Goal: Task Accomplishment & Management: Use online tool/utility

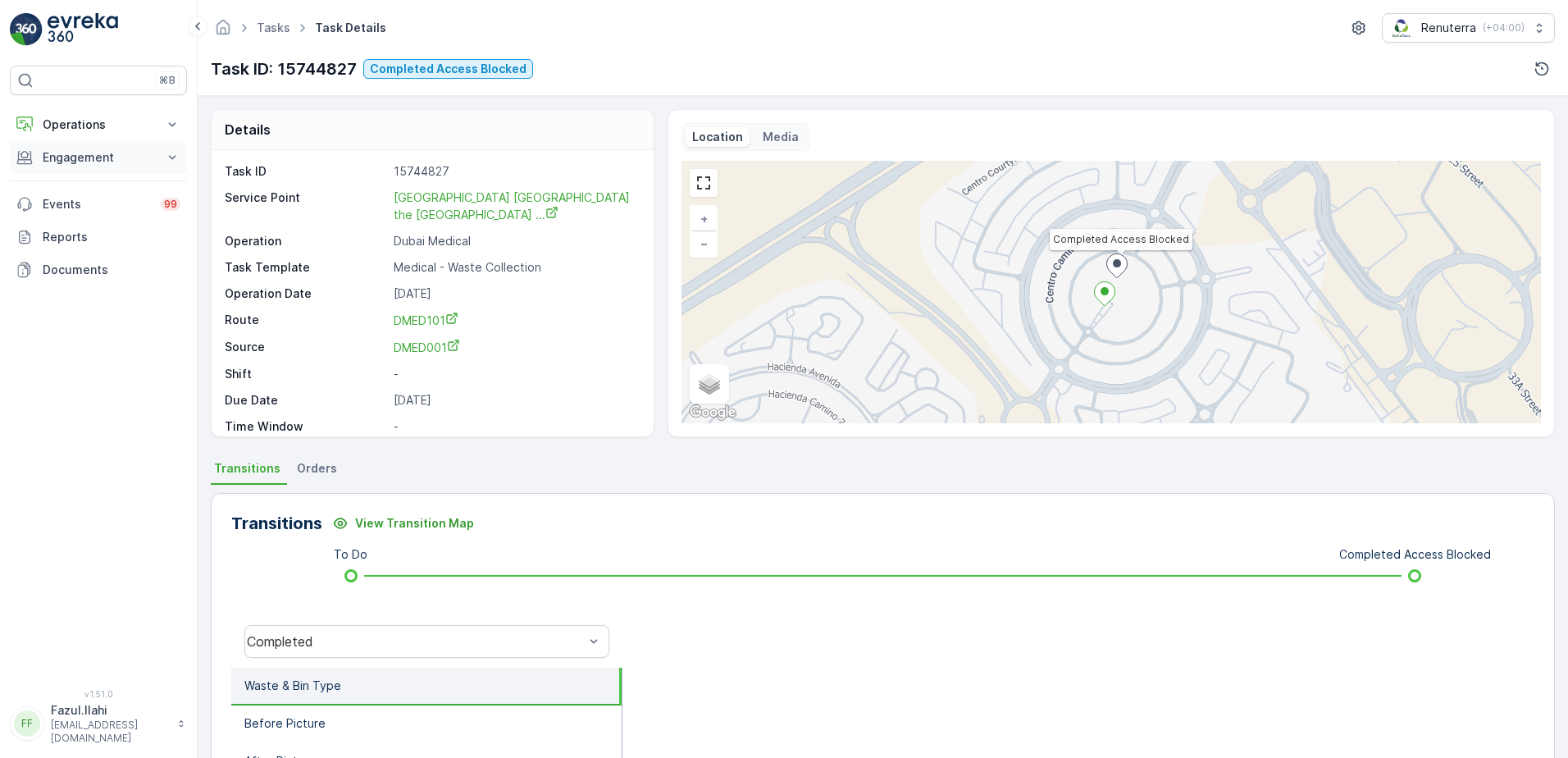
click at [117, 164] on p "Engagement" at bounding box center [98, 157] width 112 height 16
click at [85, 253] on p "Service Points" at bounding box center [81, 254] width 80 height 16
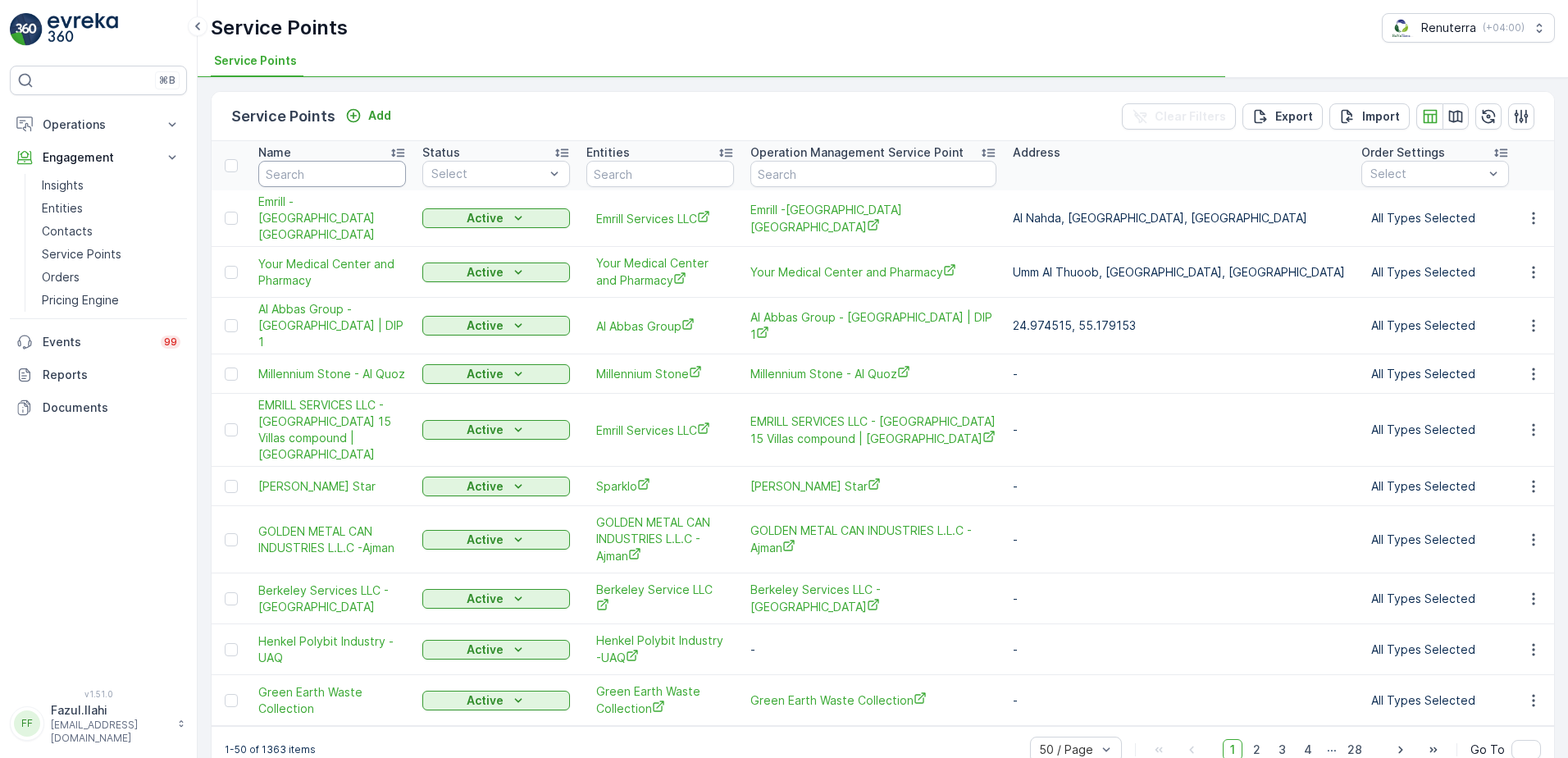
click at [323, 170] on input "text" at bounding box center [332, 174] width 148 height 26
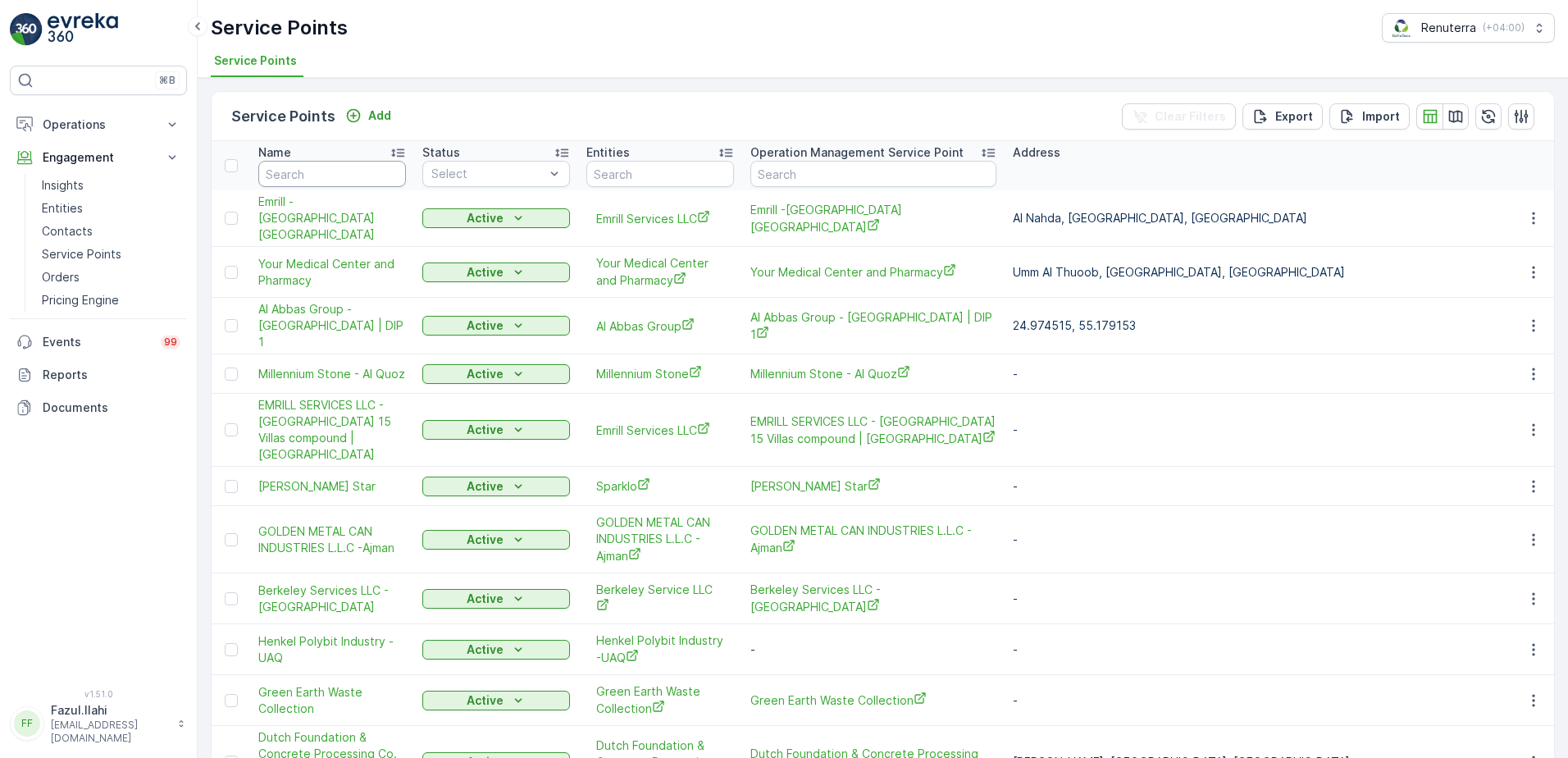
click at [323, 170] on input "text" at bounding box center [332, 174] width 148 height 26
type input "cen"
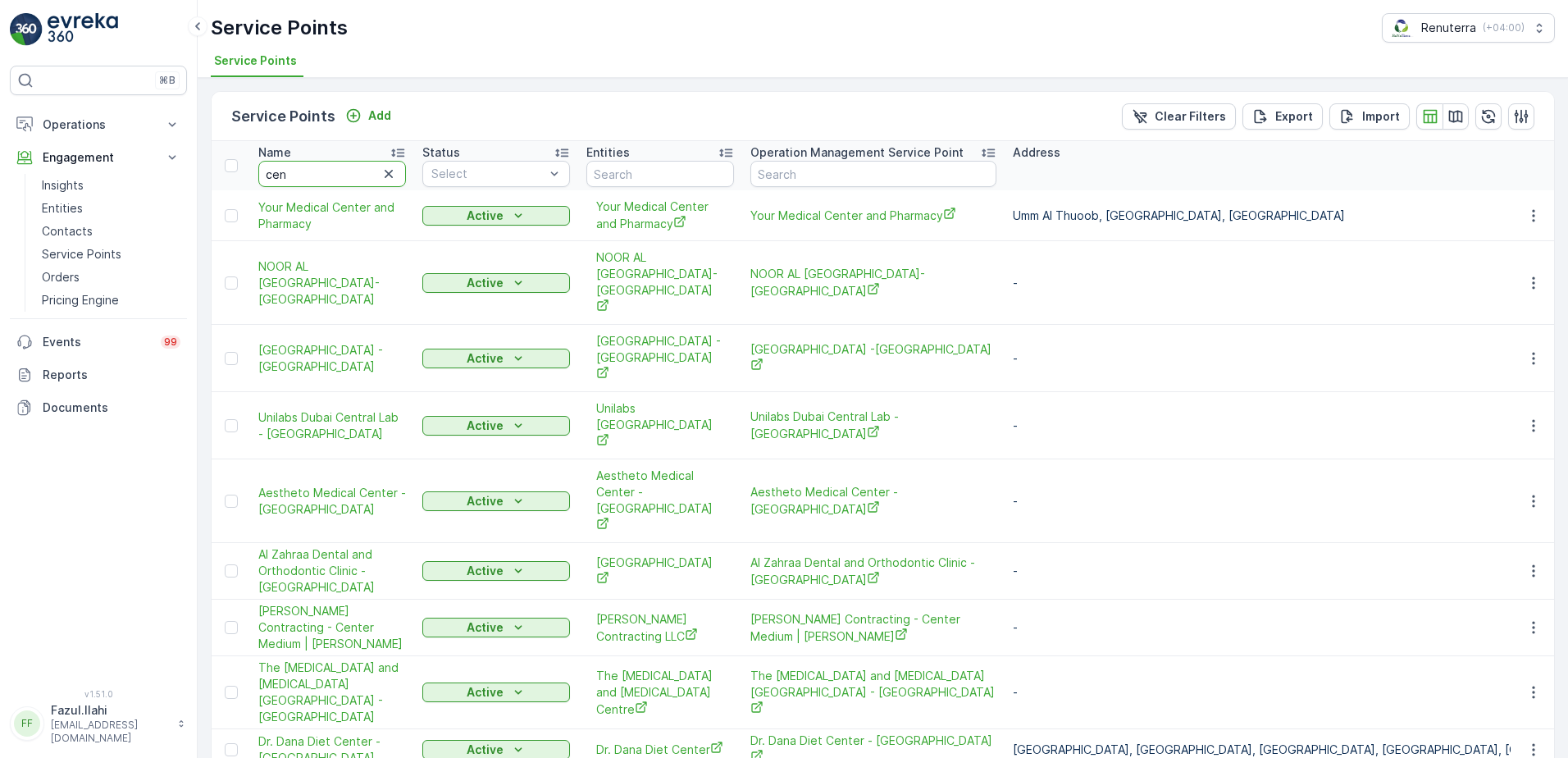
click at [323, 170] on input "cen" at bounding box center [332, 174] width 148 height 26
type input "centa"
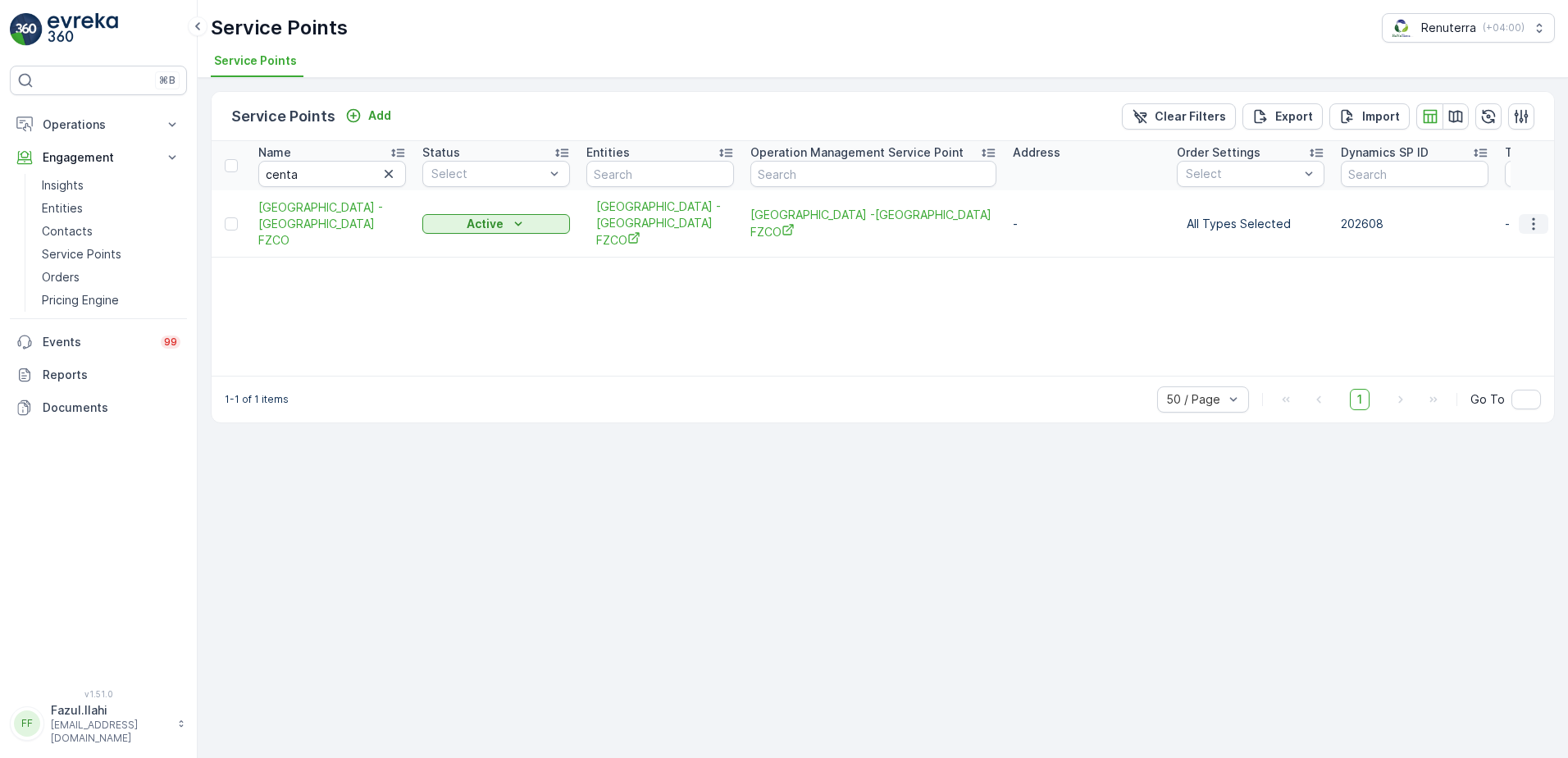
click at [1535, 215] on icon "button" at bounding box center [1533, 223] width 16 height 16
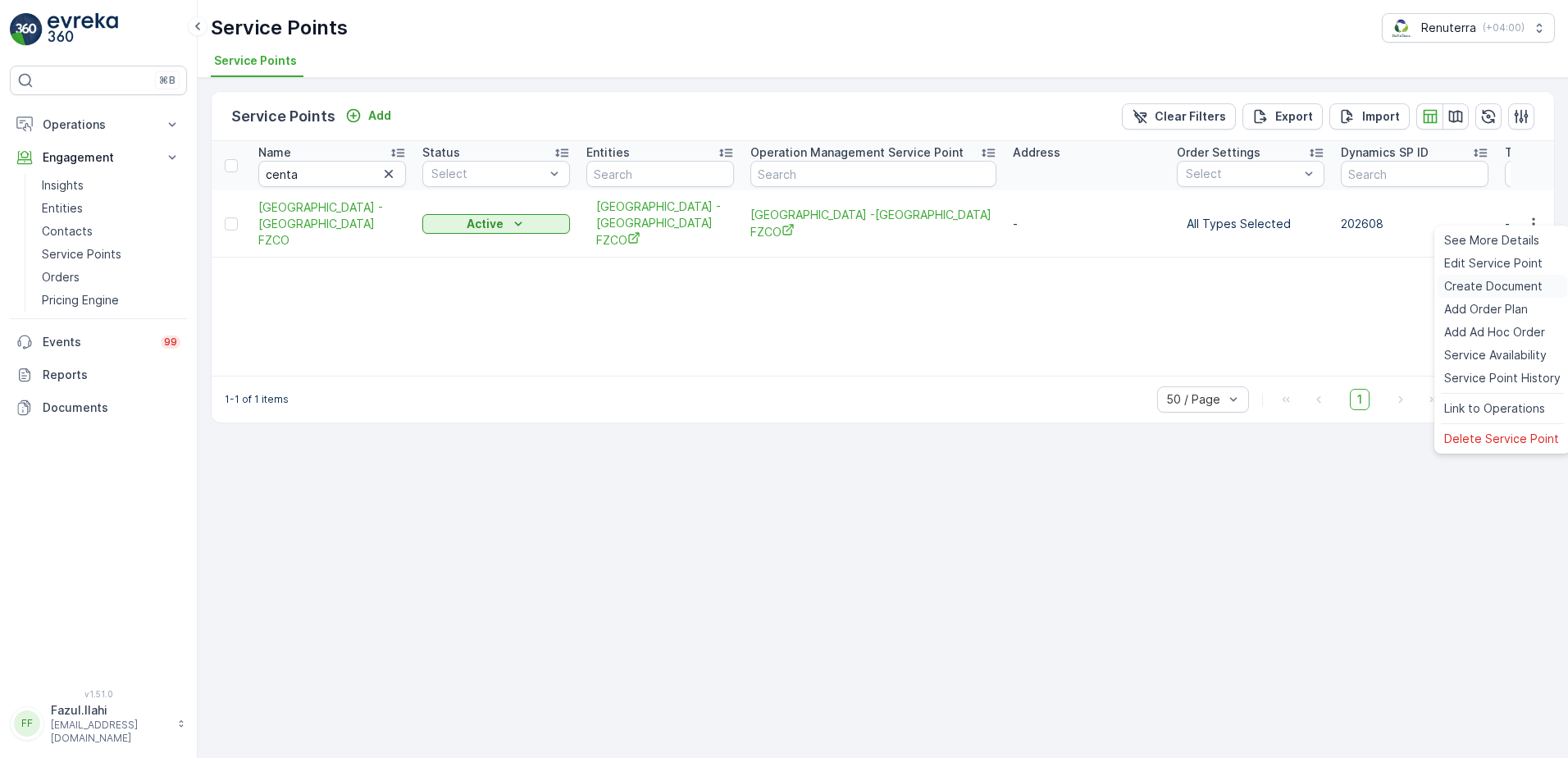
click at [1488, 278] on span "Create Document" at bounding box center [1494, 286] width 99 height 16
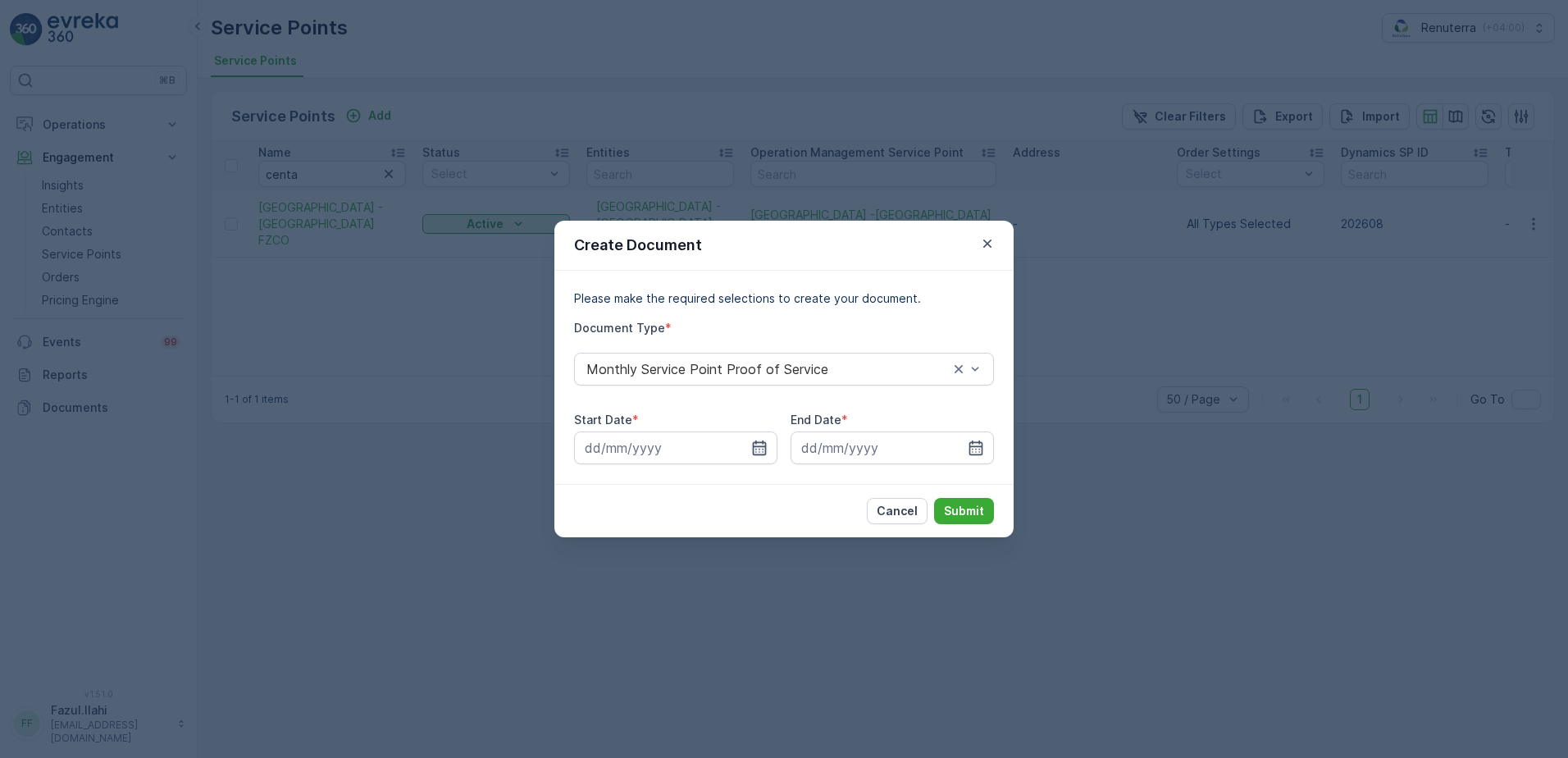
click at [761, 447] on icon "button" at bounding box center [760, 448] width 14 height 15
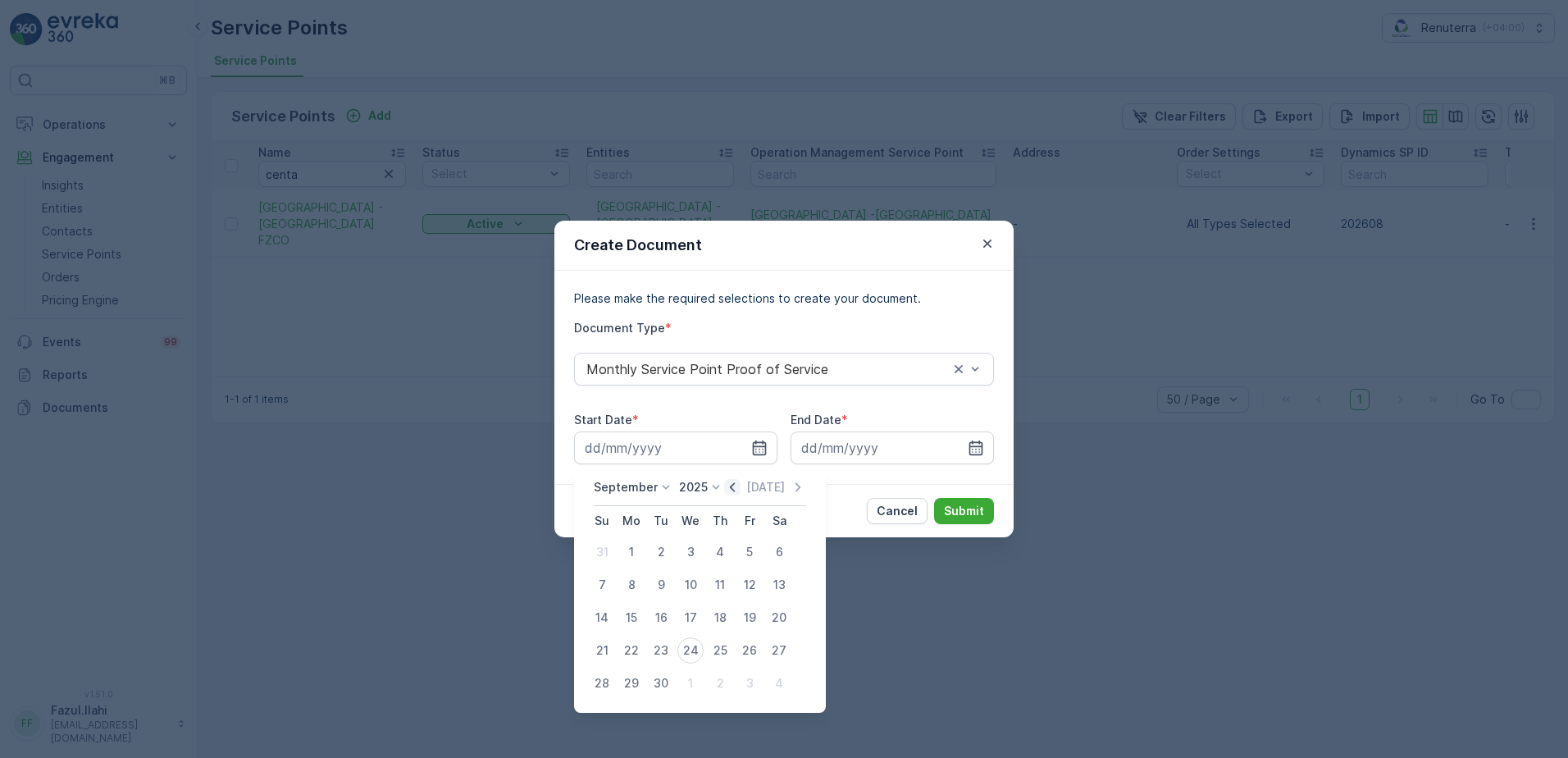
click at [724, 483] on icon "button" at bounding box center [732, 486] width 16 height 16
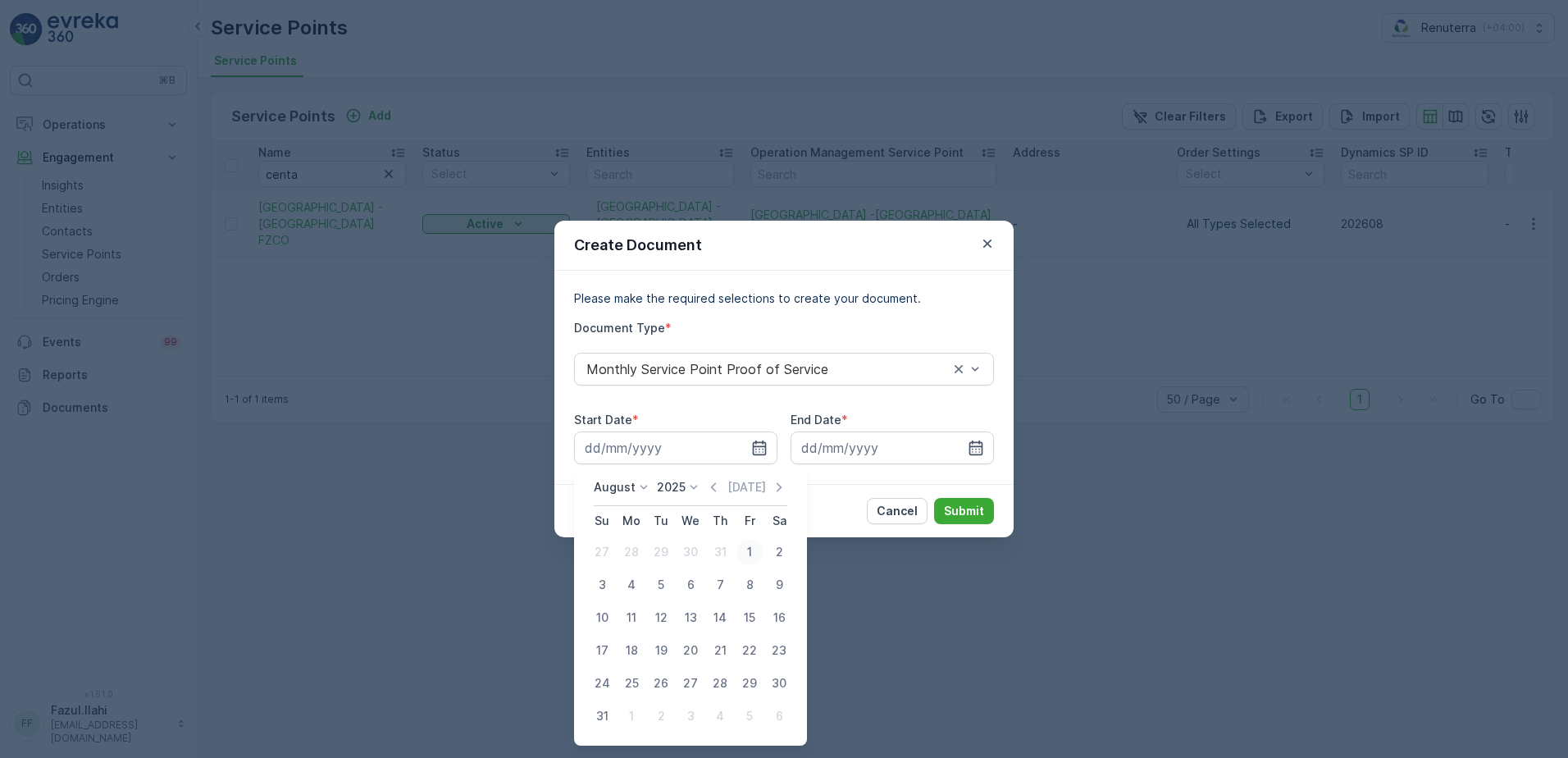
click at [739, 549] on div "1" at bounding box center [750, 552] width 26 height 26
type input "01.08.2025"
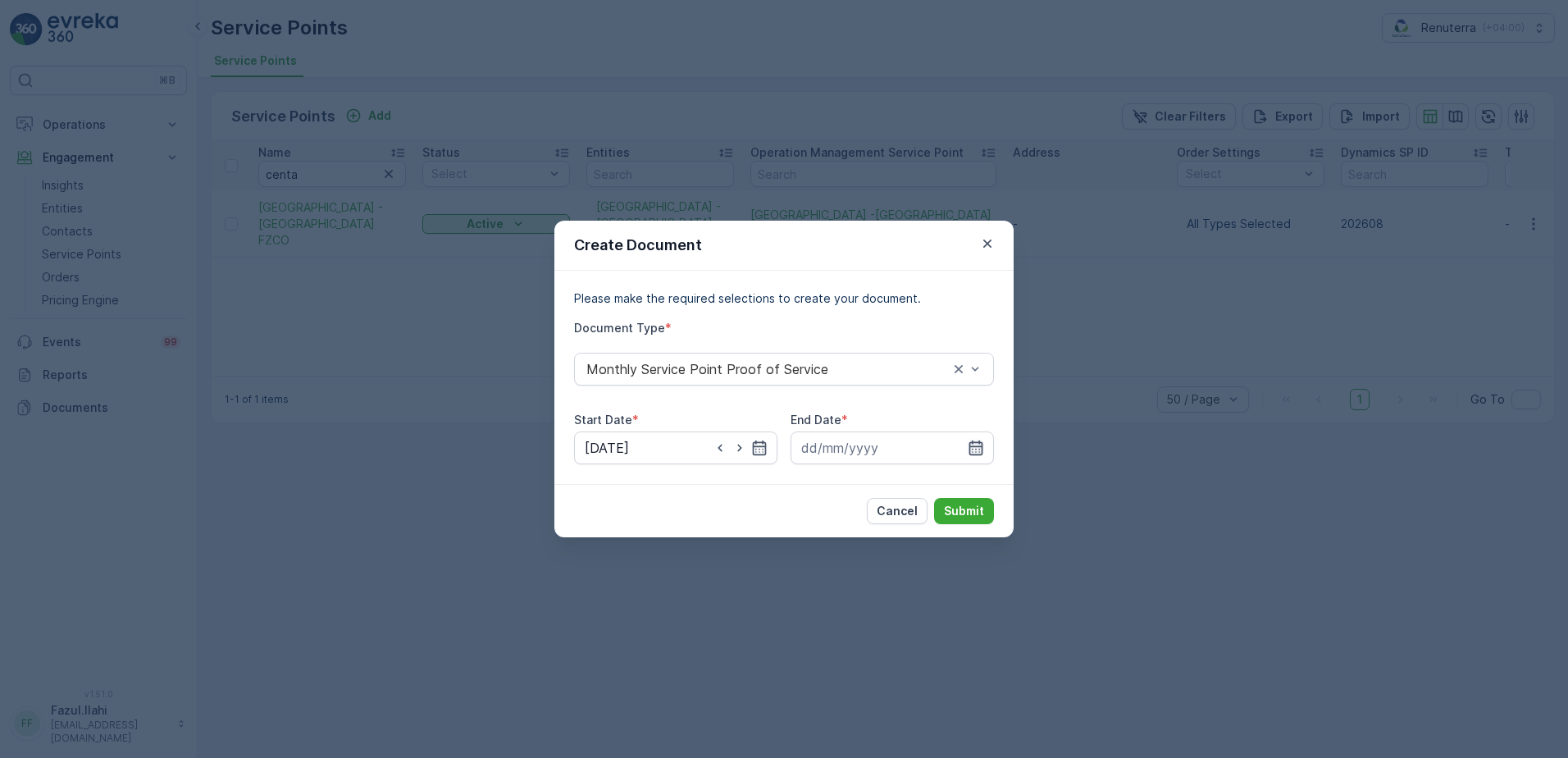
click at [983, 451] on icon "button" at bounding box center [976, 448] width 14 height 15
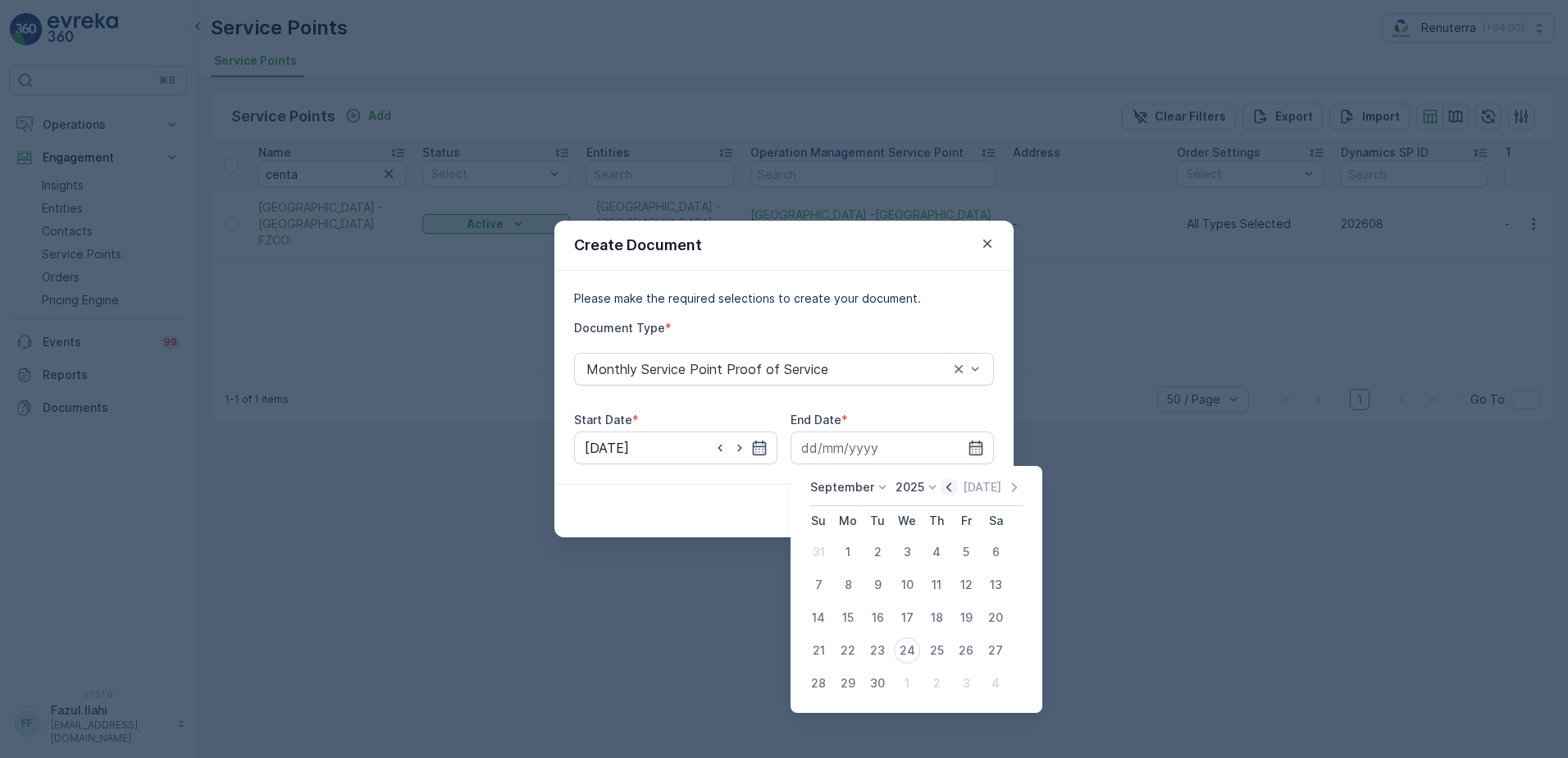
click at [945, 491] on icon "button" at bounding box center [948, 486] width 16 height 16
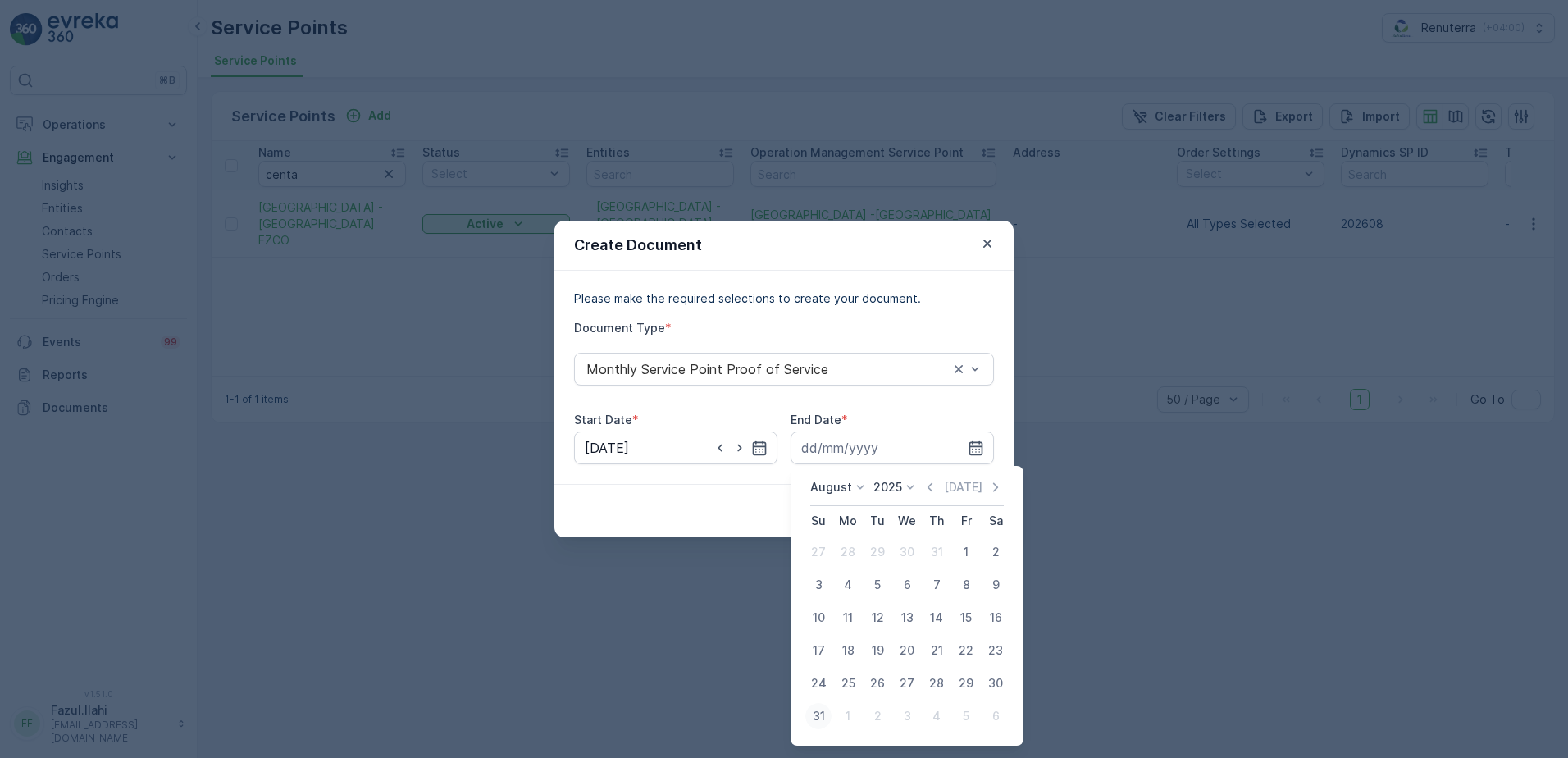
click at [812, 715] on div "31" at bounding box center [818, 716] width 26 height 26
type input "31.08.2025"
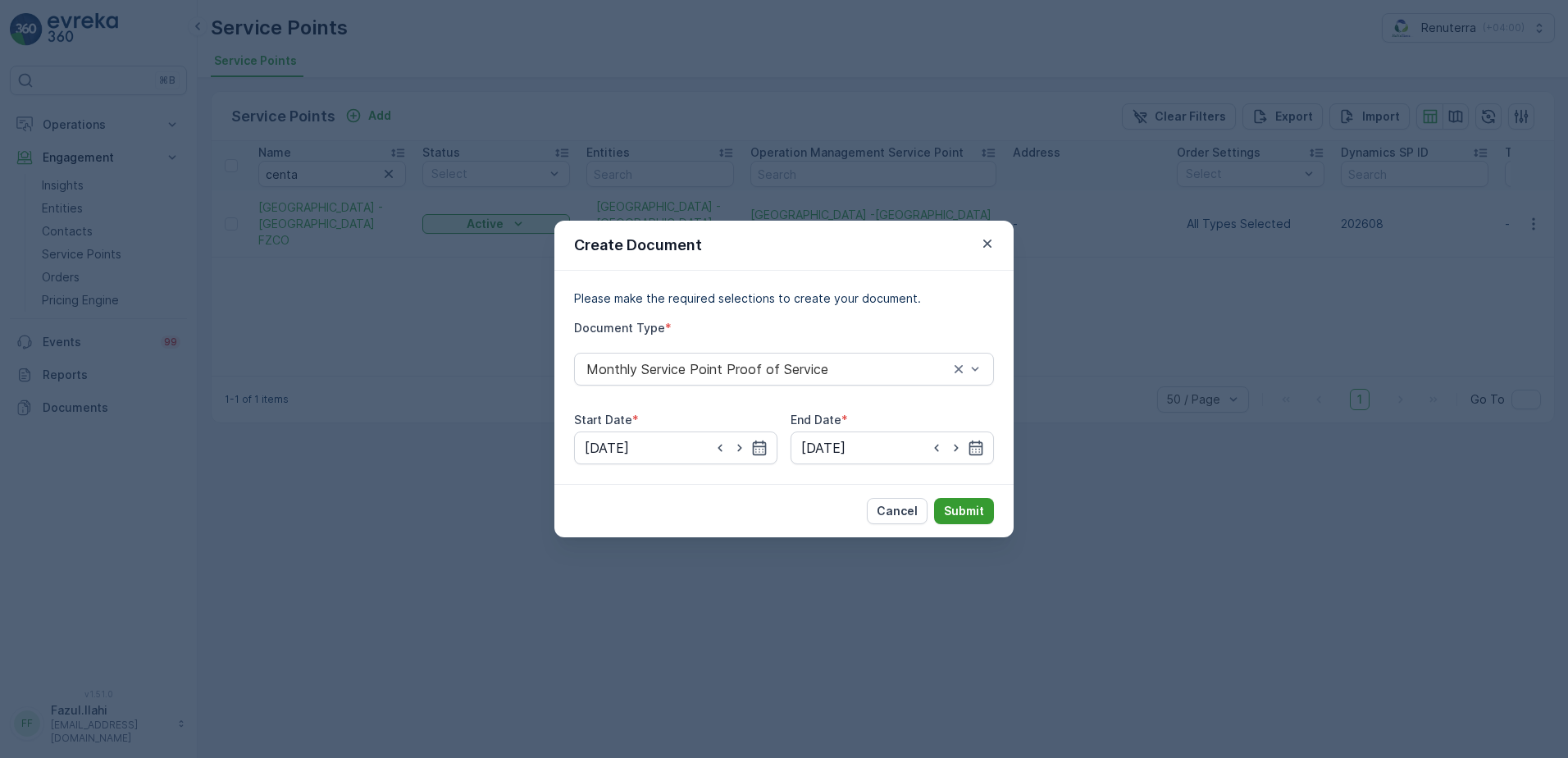
click at [974, 506] on p "Submit" at bounding box center [964, 511] width 40 height 16
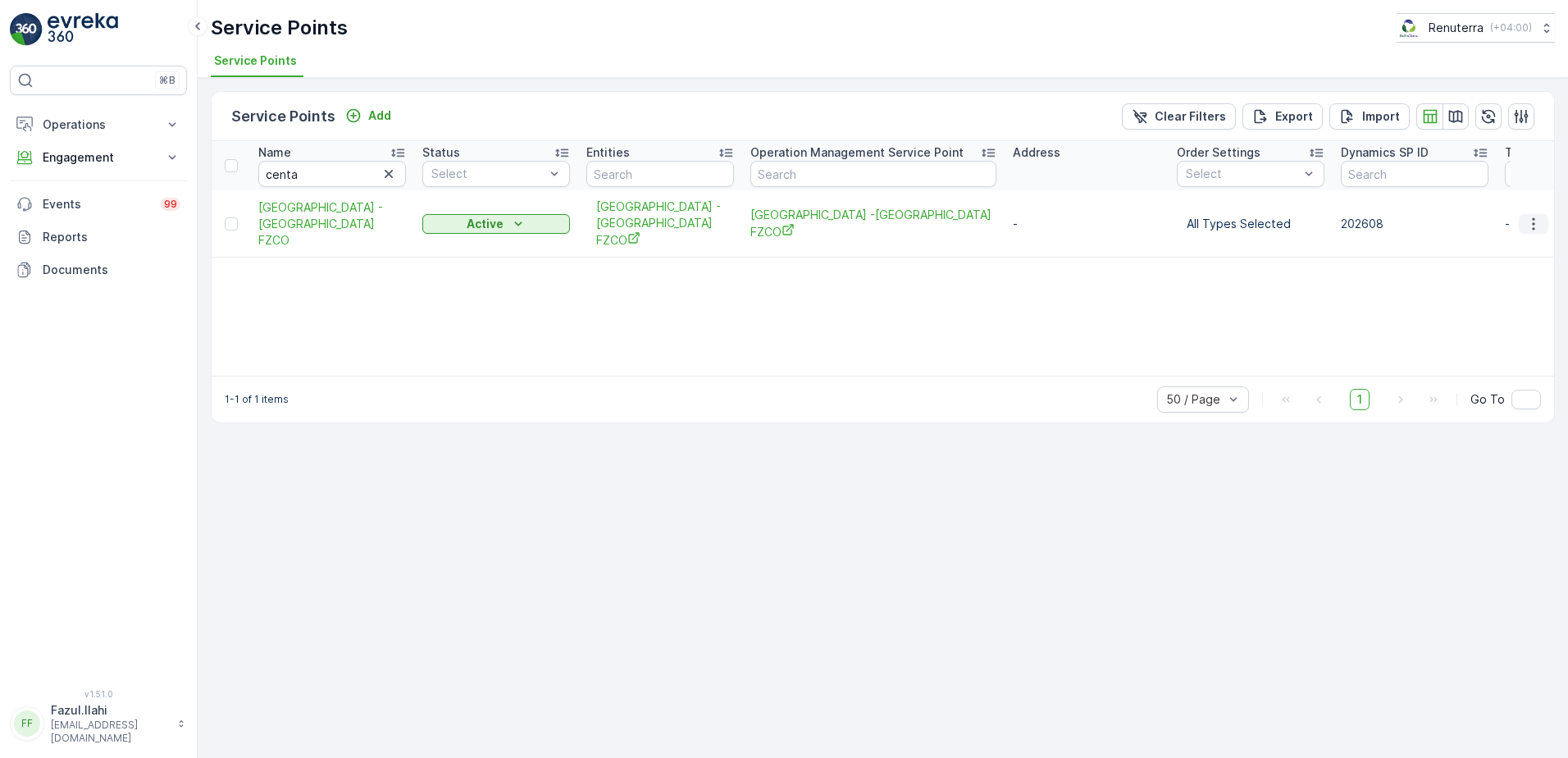
click at [1530, 216] on icon "button" at bounding box center [1533, 223] width 16 height 16
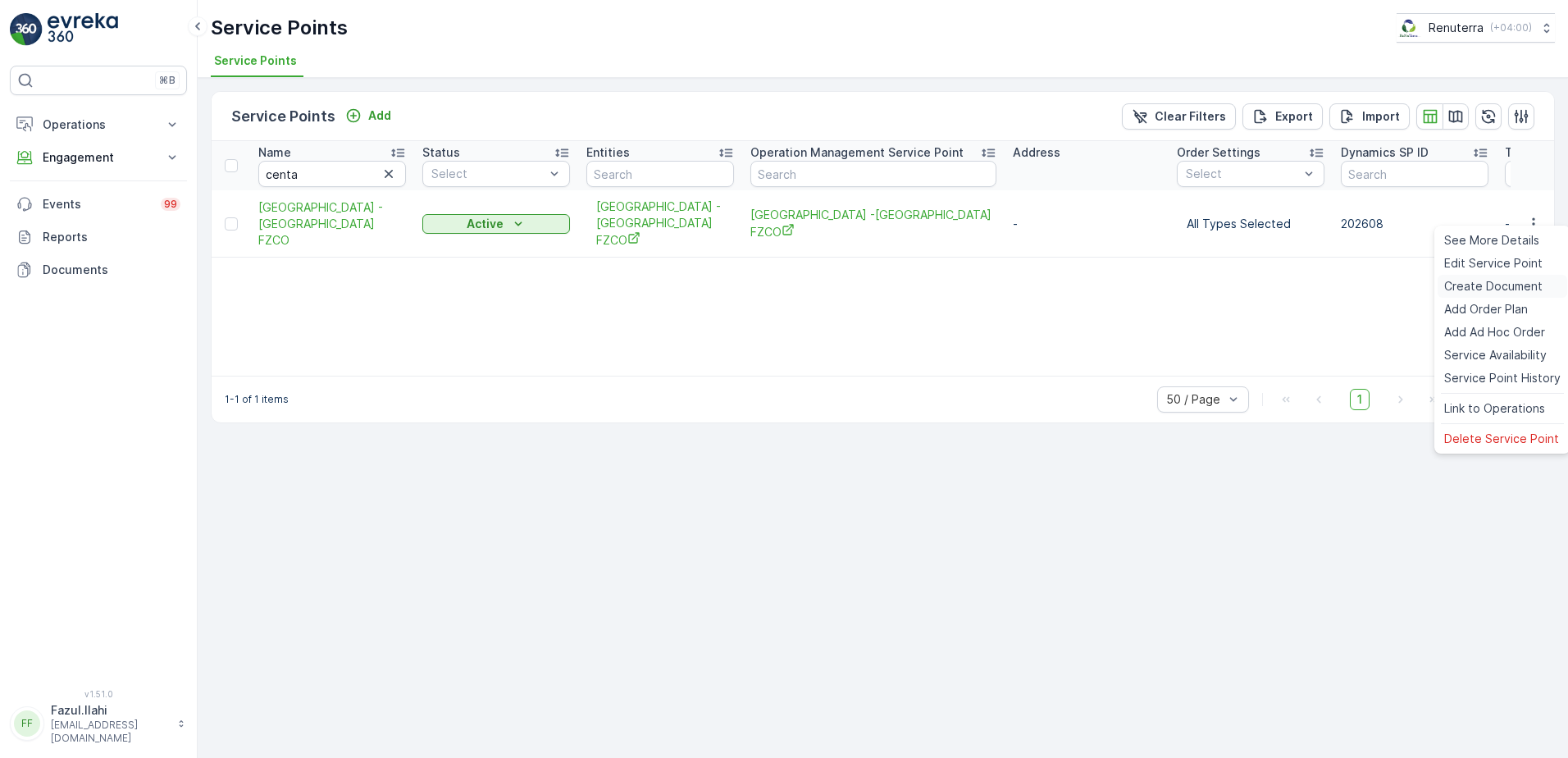
click at [1475, 284] on span "Create Document" at bounding box center [1494, 286] width 99 height 16
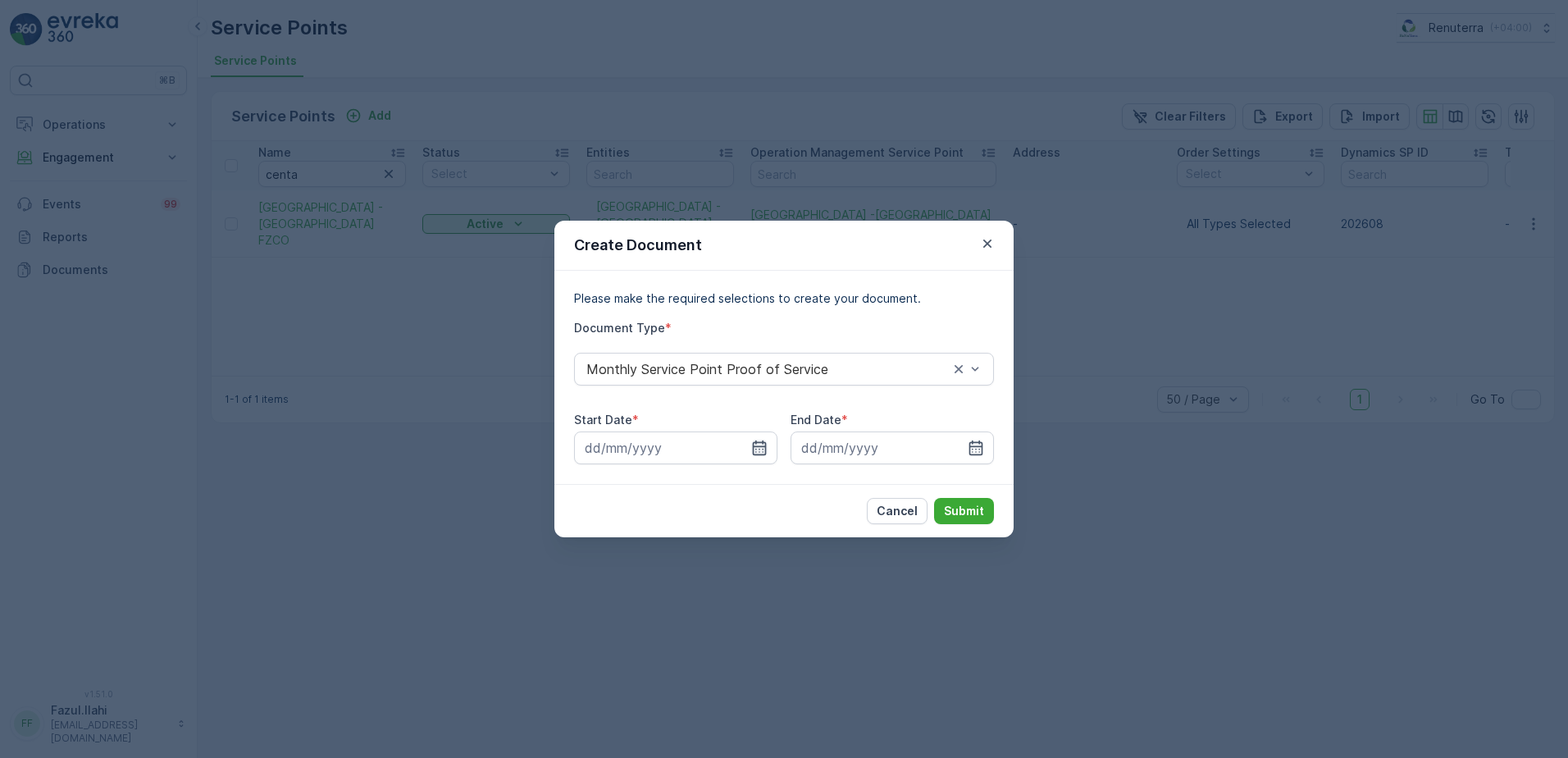
click at [757, 443] on icon "button" at bounding box center [760, 448] width 14 height 15
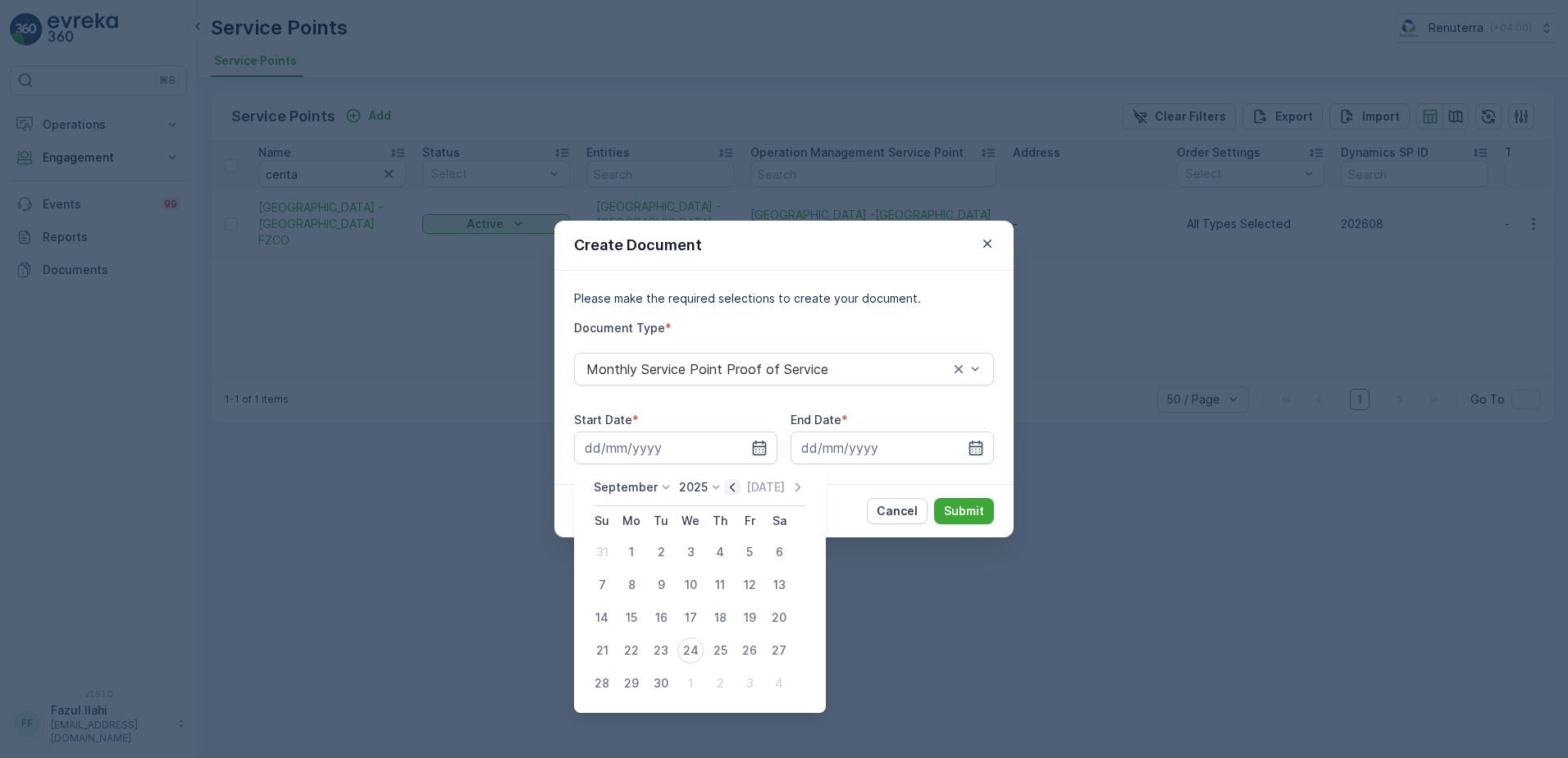
click at [730, 487] on icon "button" at bounding box center [732, 486] width 16 height 16
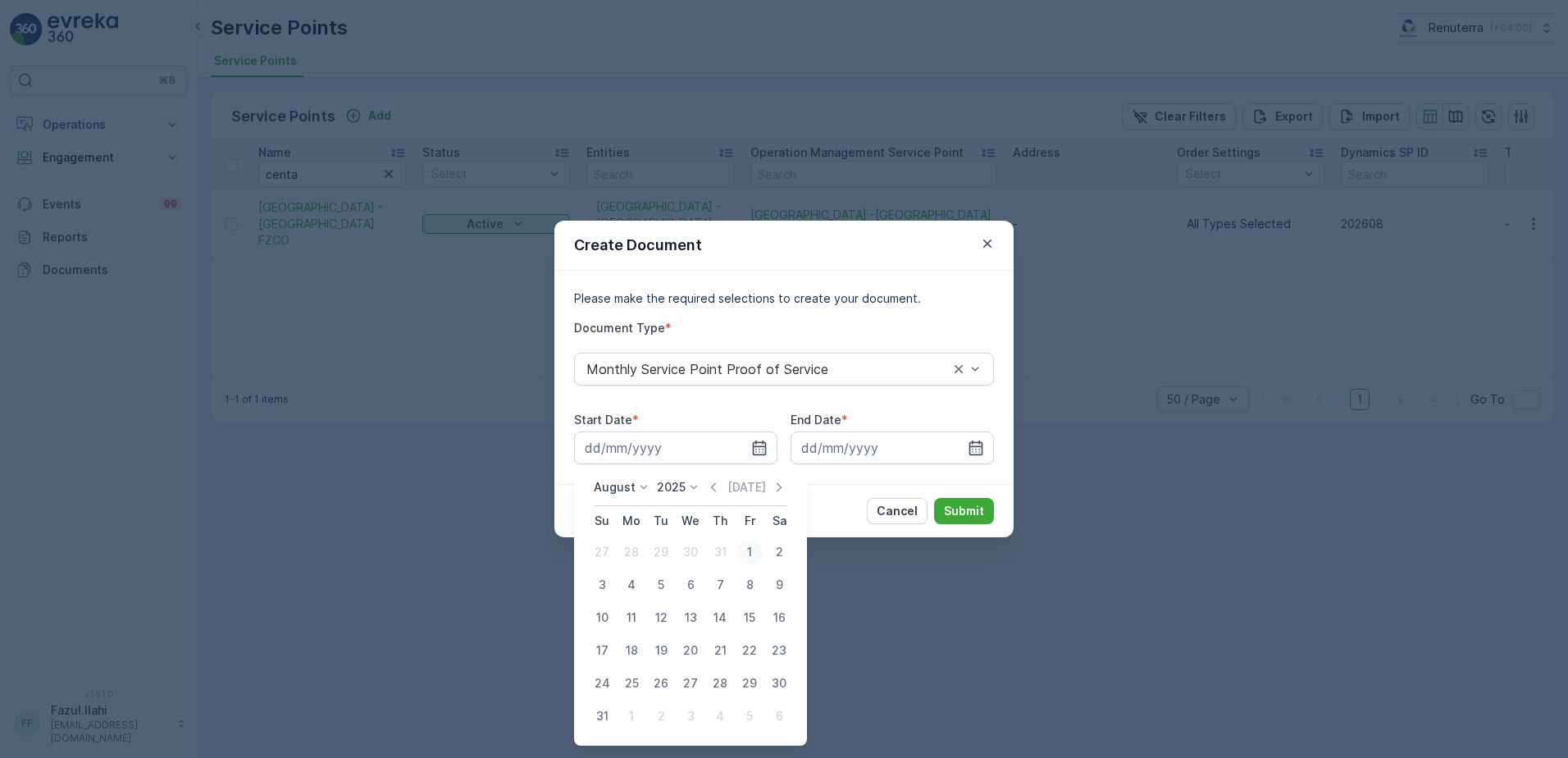
click at [748, 554] on div "1" at bounding box center [750, 552] width 26 height 26
type input "[DATE]"
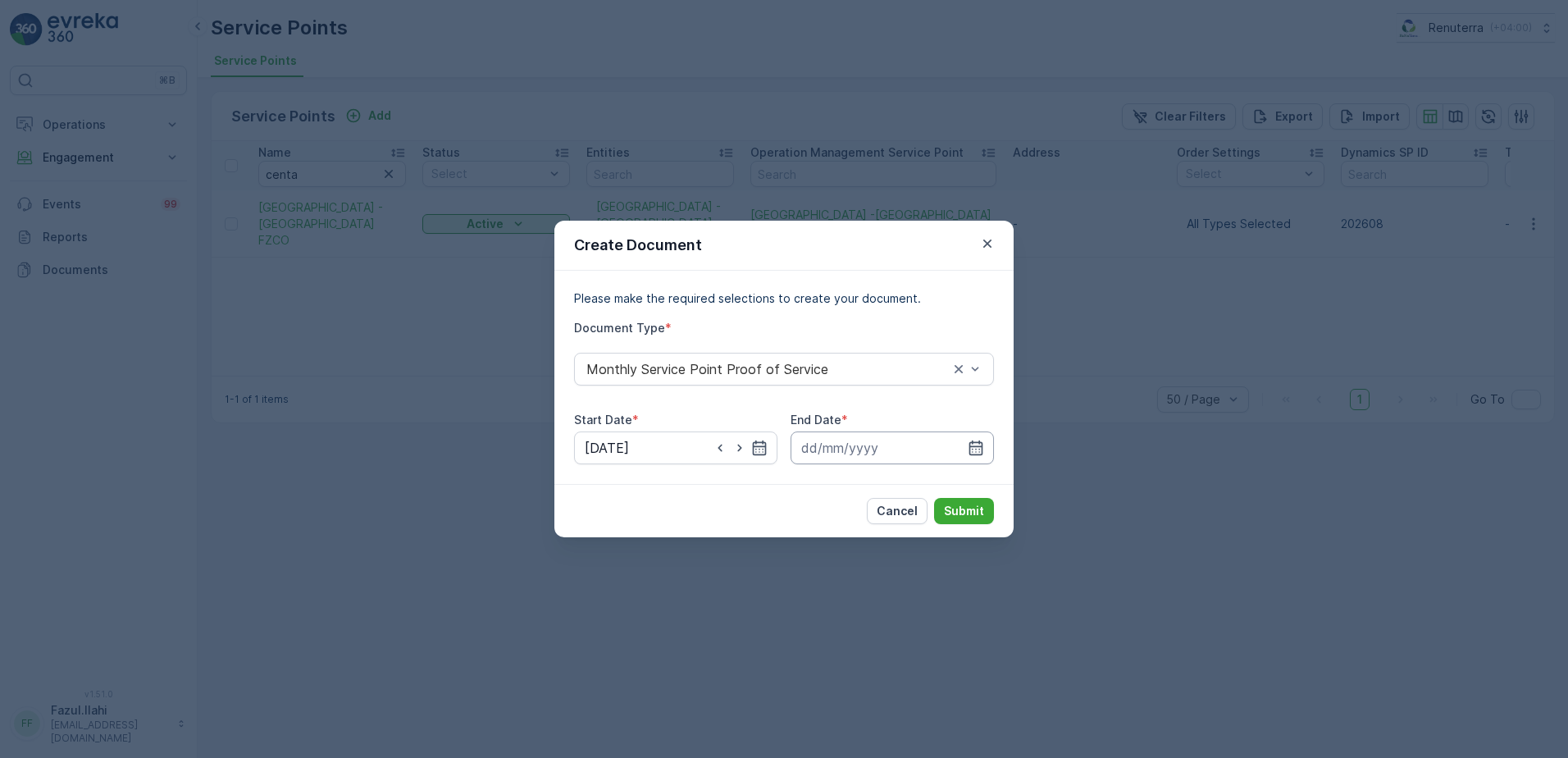
click at [961, 450] on input at bounding box center [893, 448] width 203 height 33
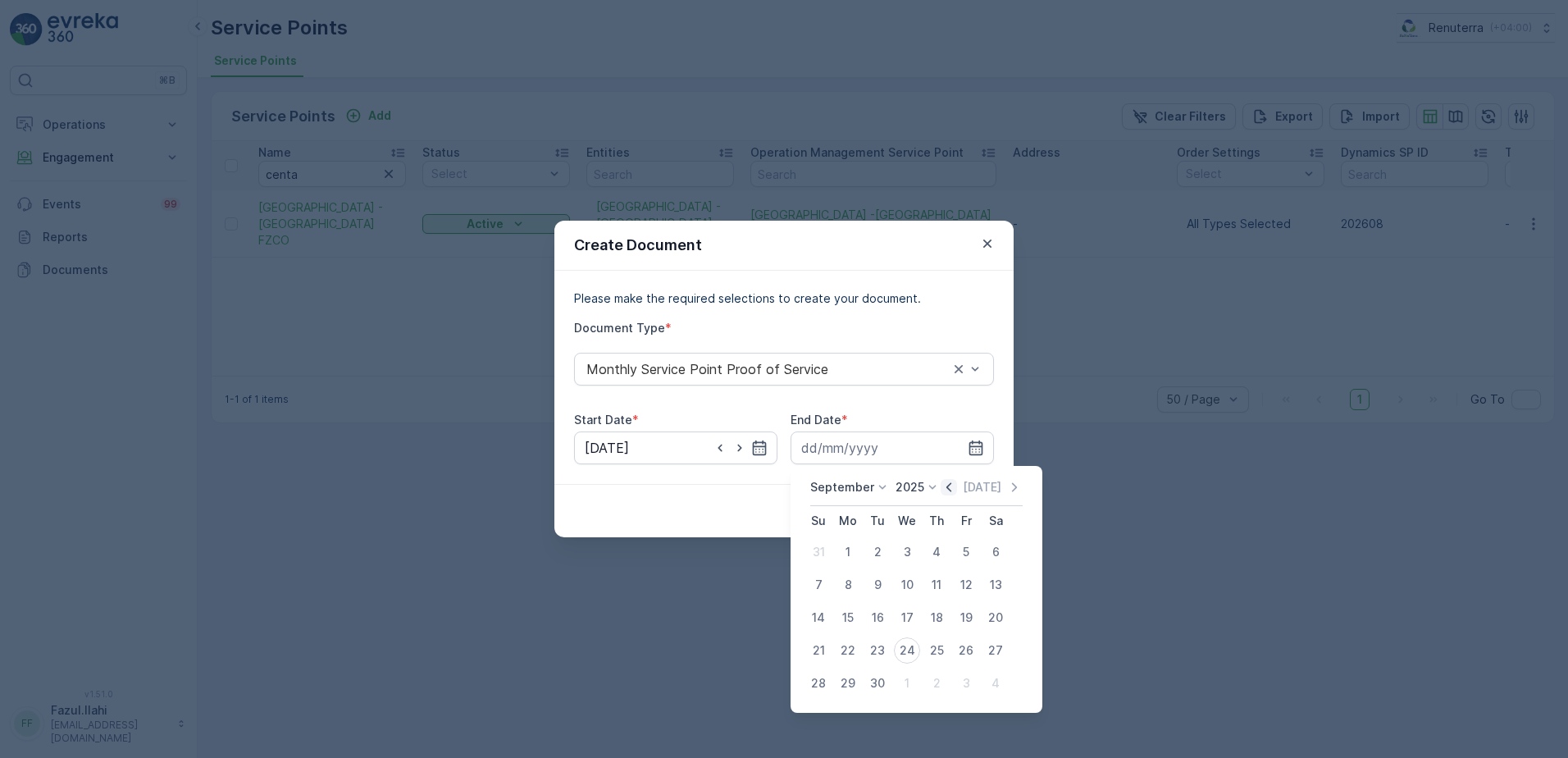
click at [943, 494] on icon "button" at bounding box center [948, 486] width 16 height 16
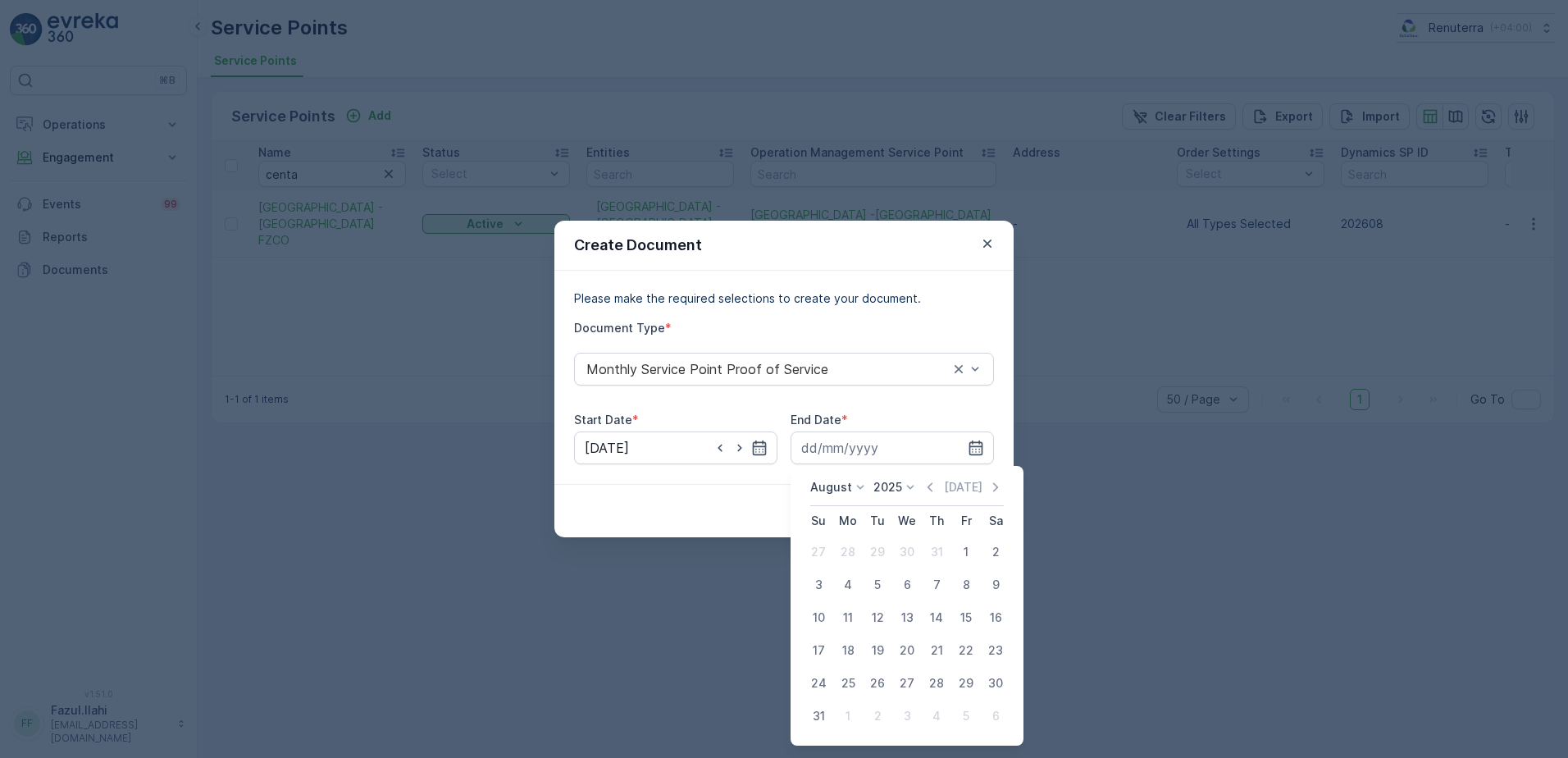
click at [810, 728] on td "31" at bounding box center [818, 716] width 29 height 33
drag, startPoint x: 823, startPoint y: 709, endPoint x: 928, endPoint y: 574, distance: 171.0
click at [824, 707] on div "31" at bounding box center [818, 716] width 26 height 26
type input "[DATE]"
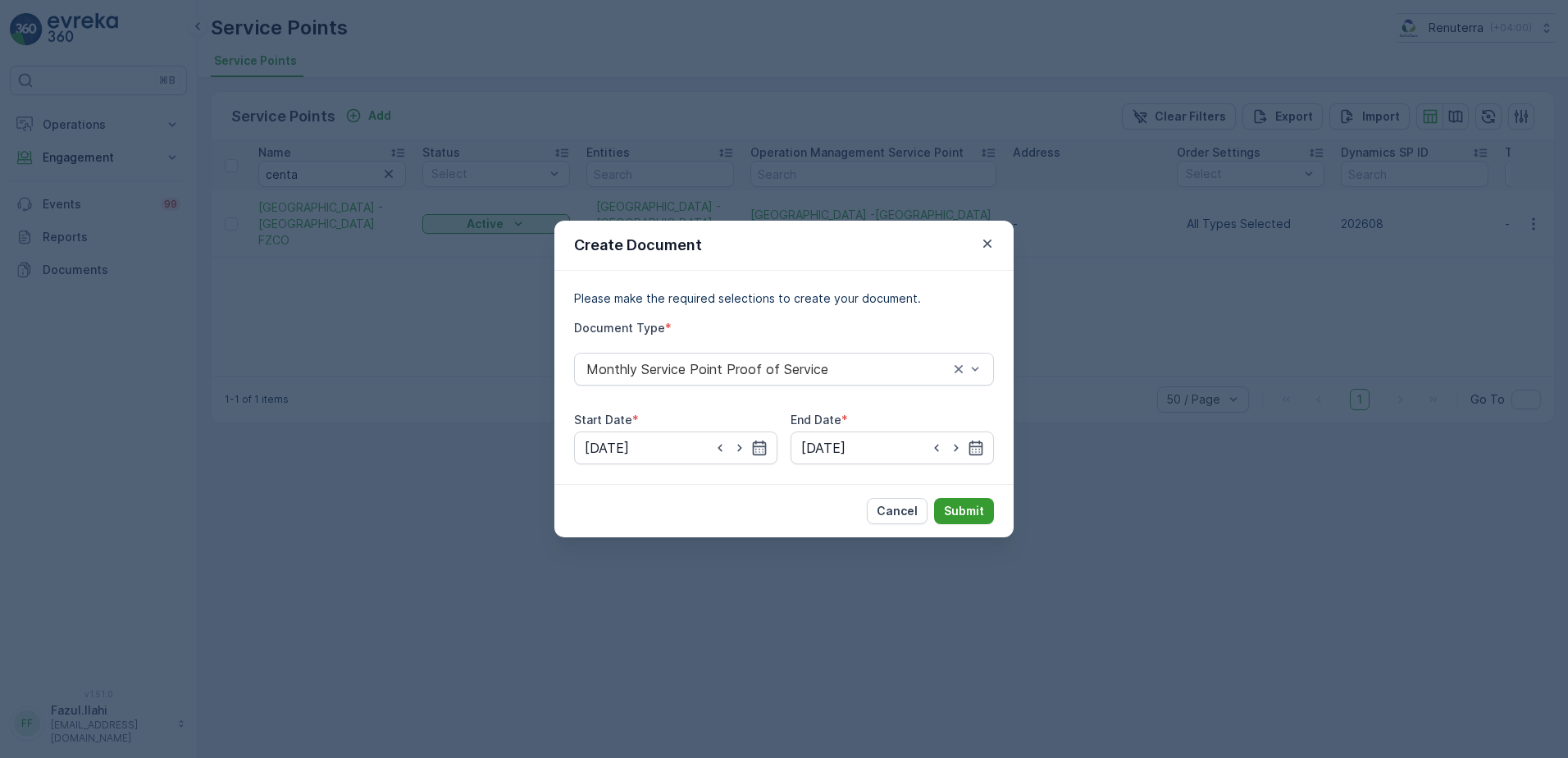
click at [969, 515] on p "Submit" at bounding box center [964, 511] width 40 height 16
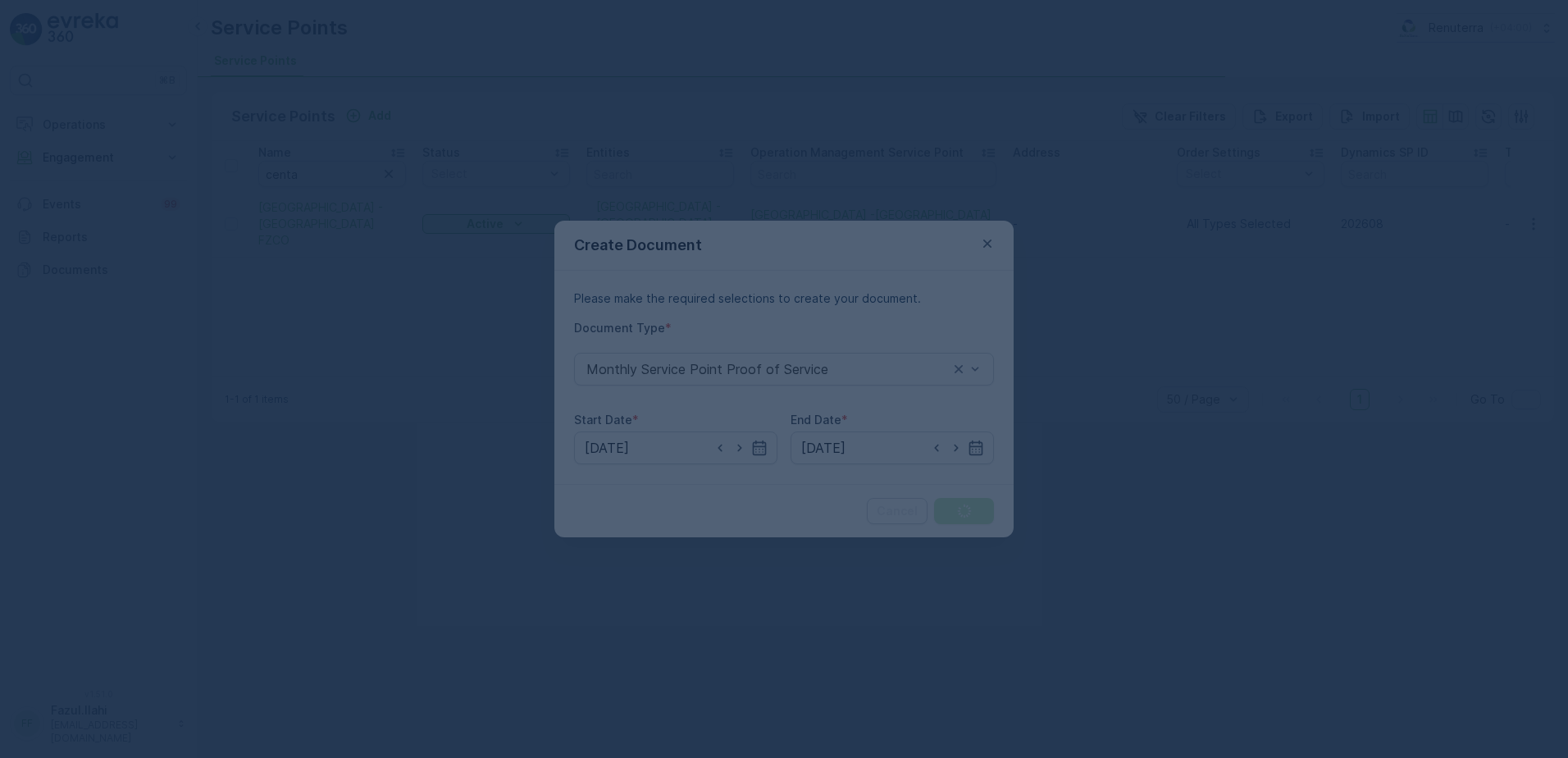
drag, startPoint x: 152, startPoint y: 291, endPoint x: 277, endPoint y: 175, distance: 170.5
click at [84, 257] on div at bounding box center [784, 379] width 1568 height 758
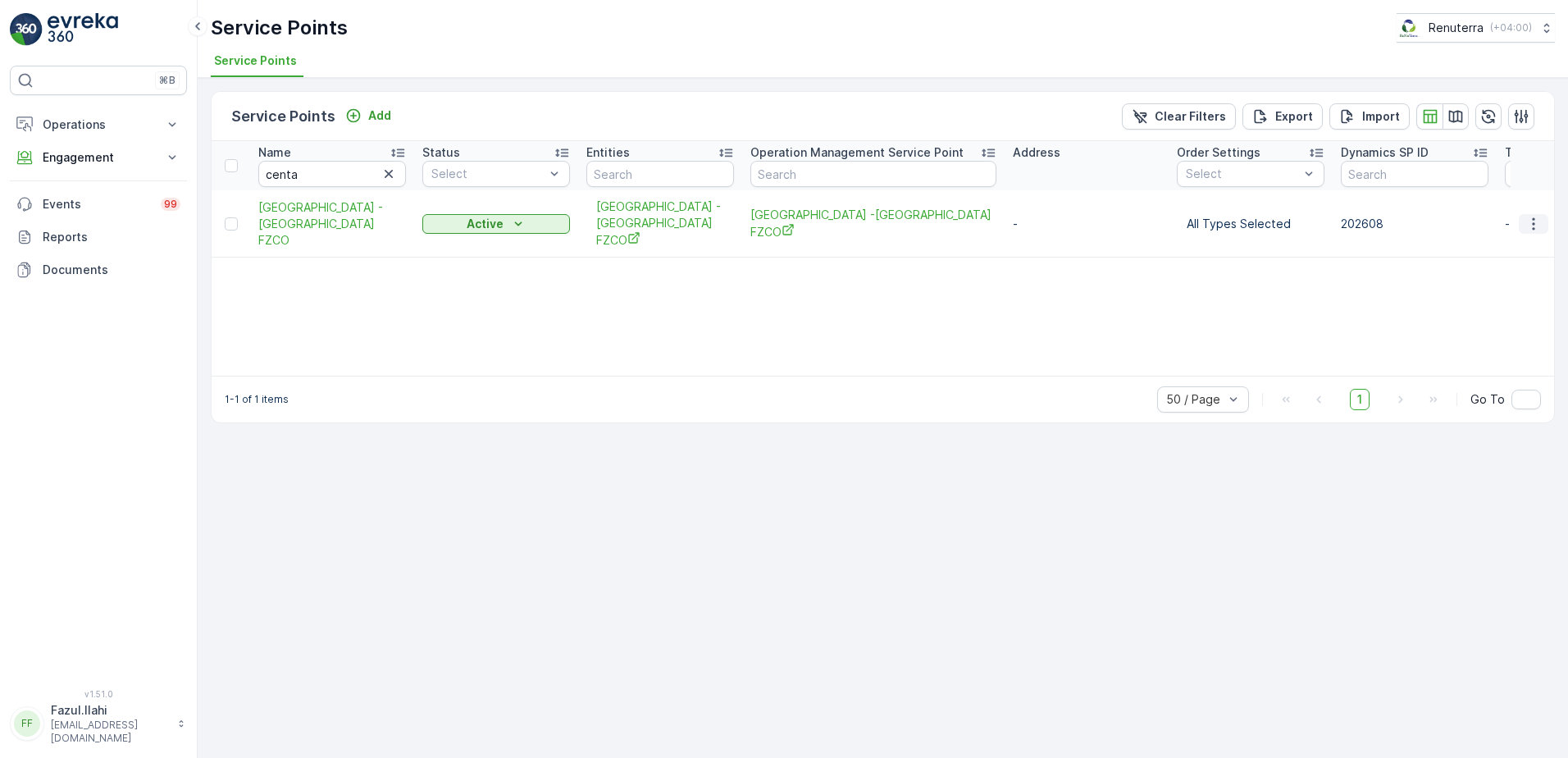
click at [1545, 217] on button "button" at bounding box center [1533, 224] width 29 height 20
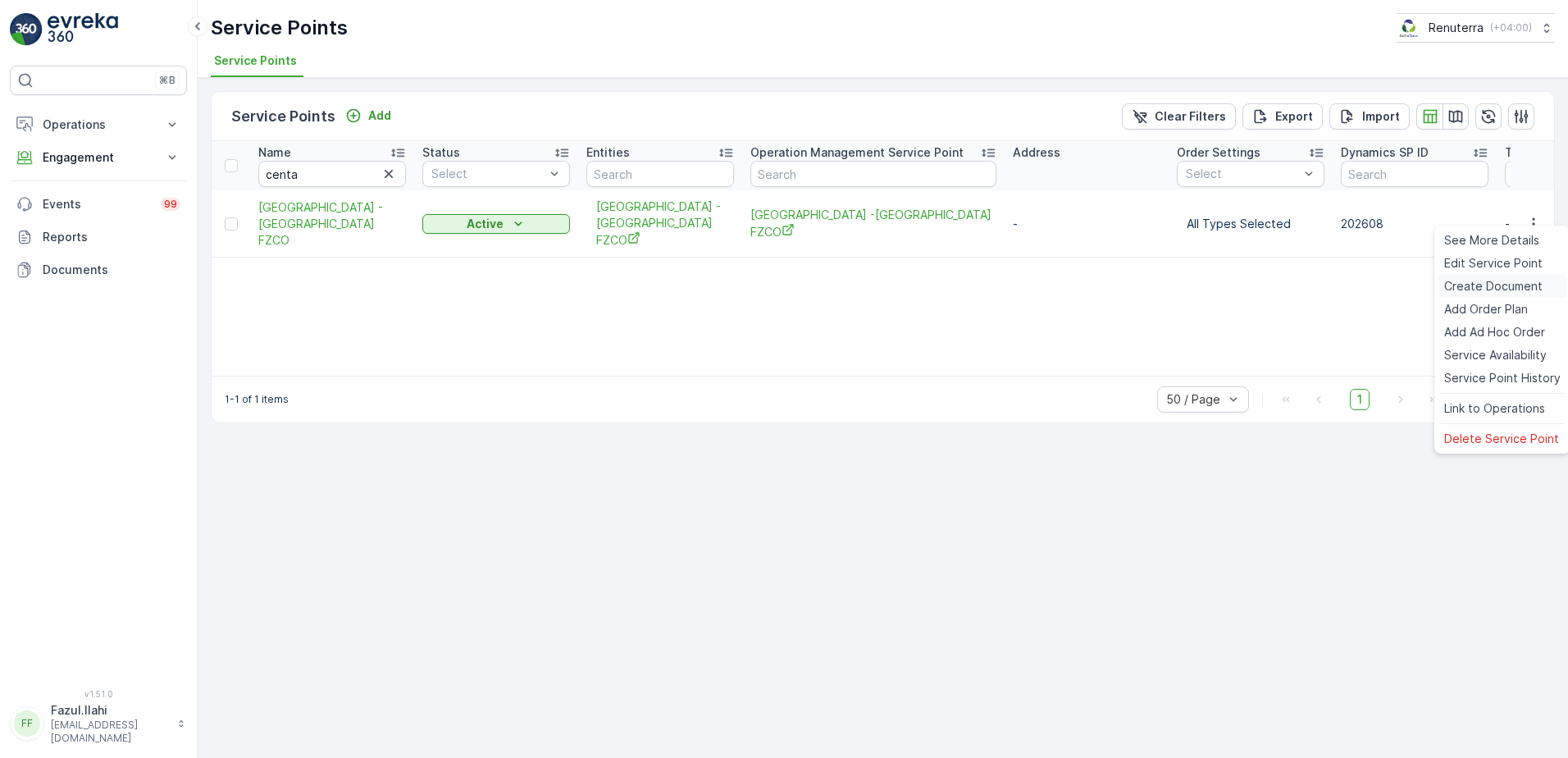
click at [1485, 278] on span "Create Document" at bounding box center [1494, 286] width 99 height 16
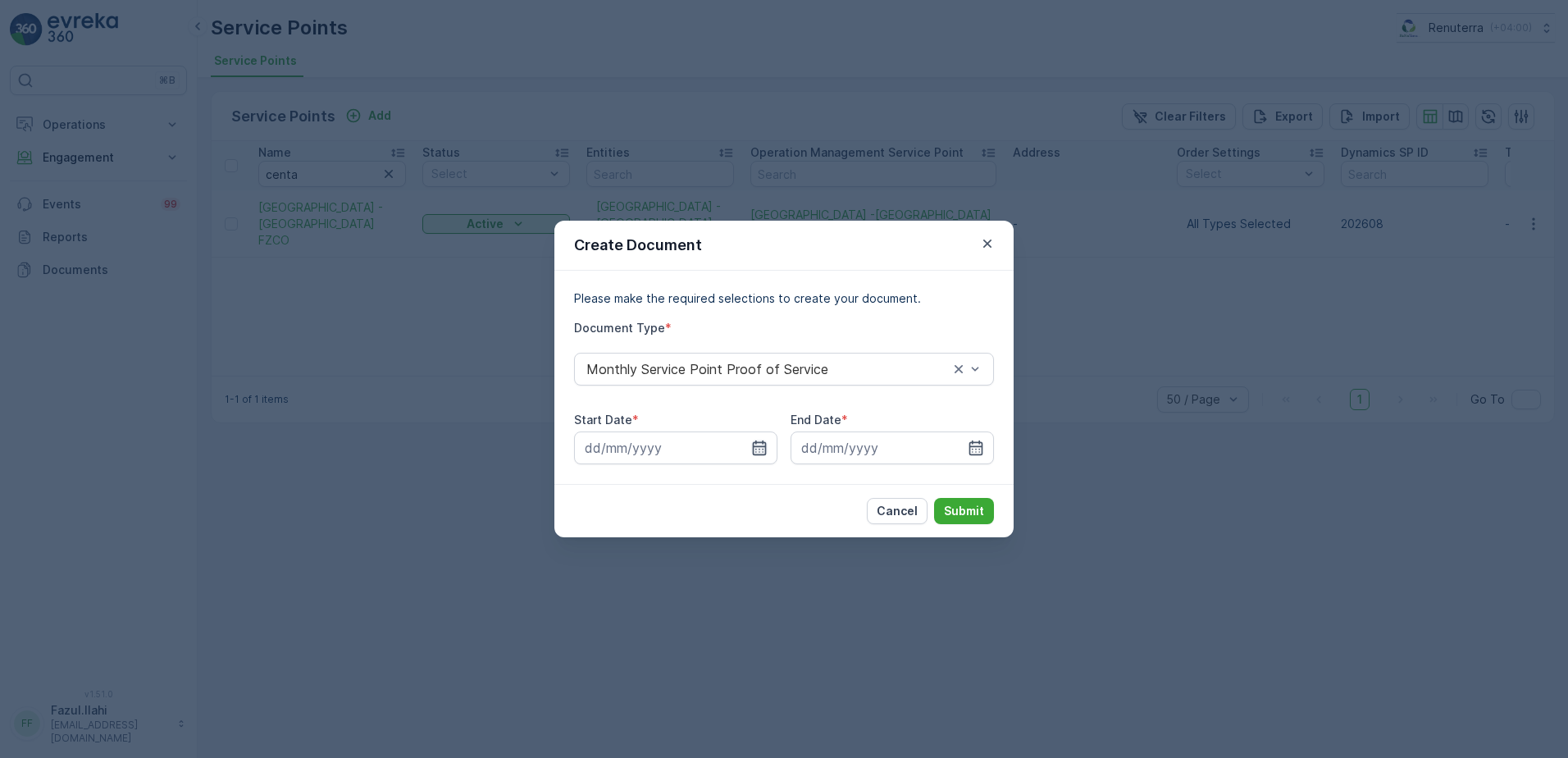
click at [757, 446] on icon "button" at bounding box center [760, 448] width 14 height 15
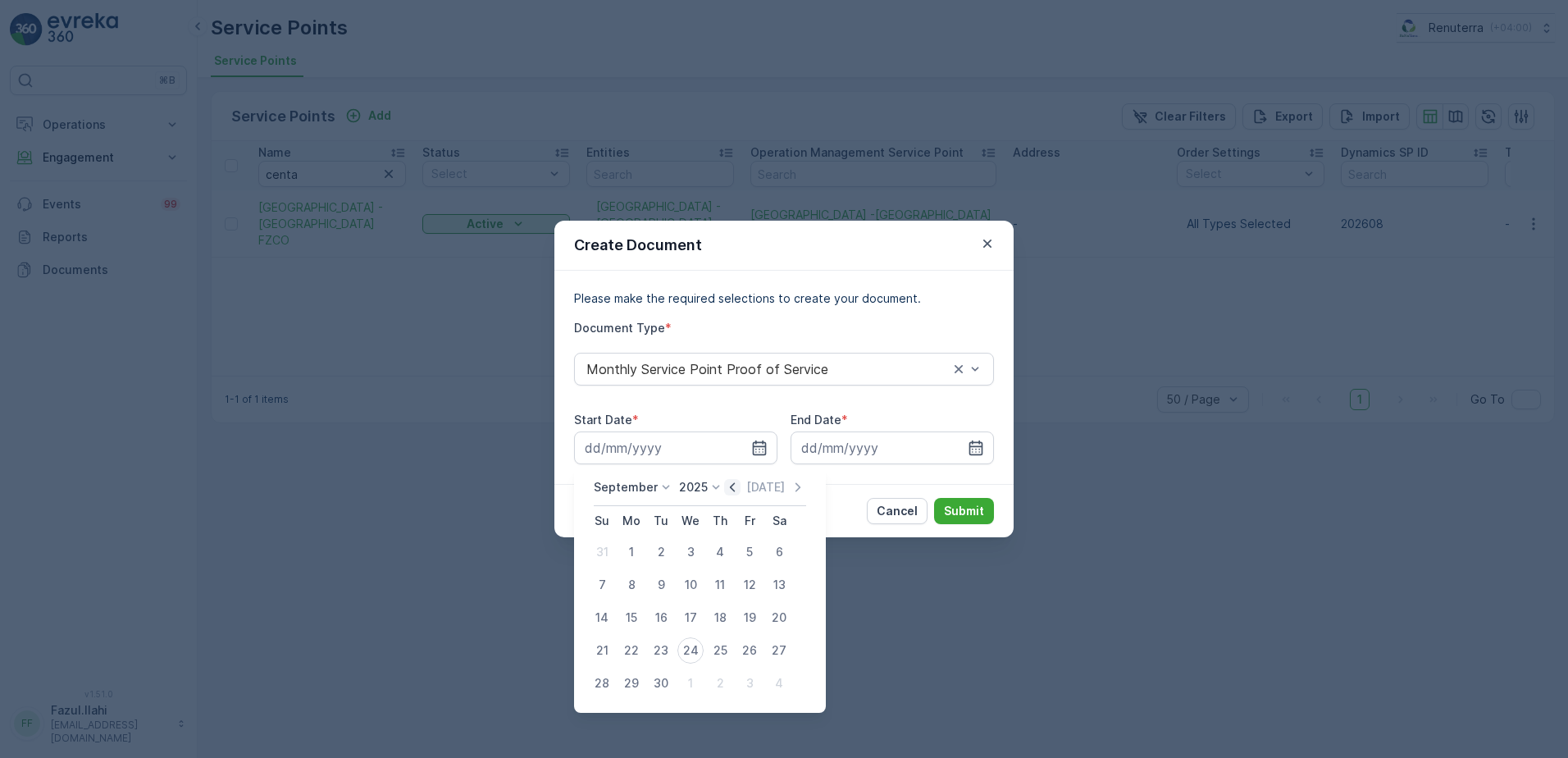
click at [725, 491] on icon "button" at bounding box center [732, 486] width 16 height 16
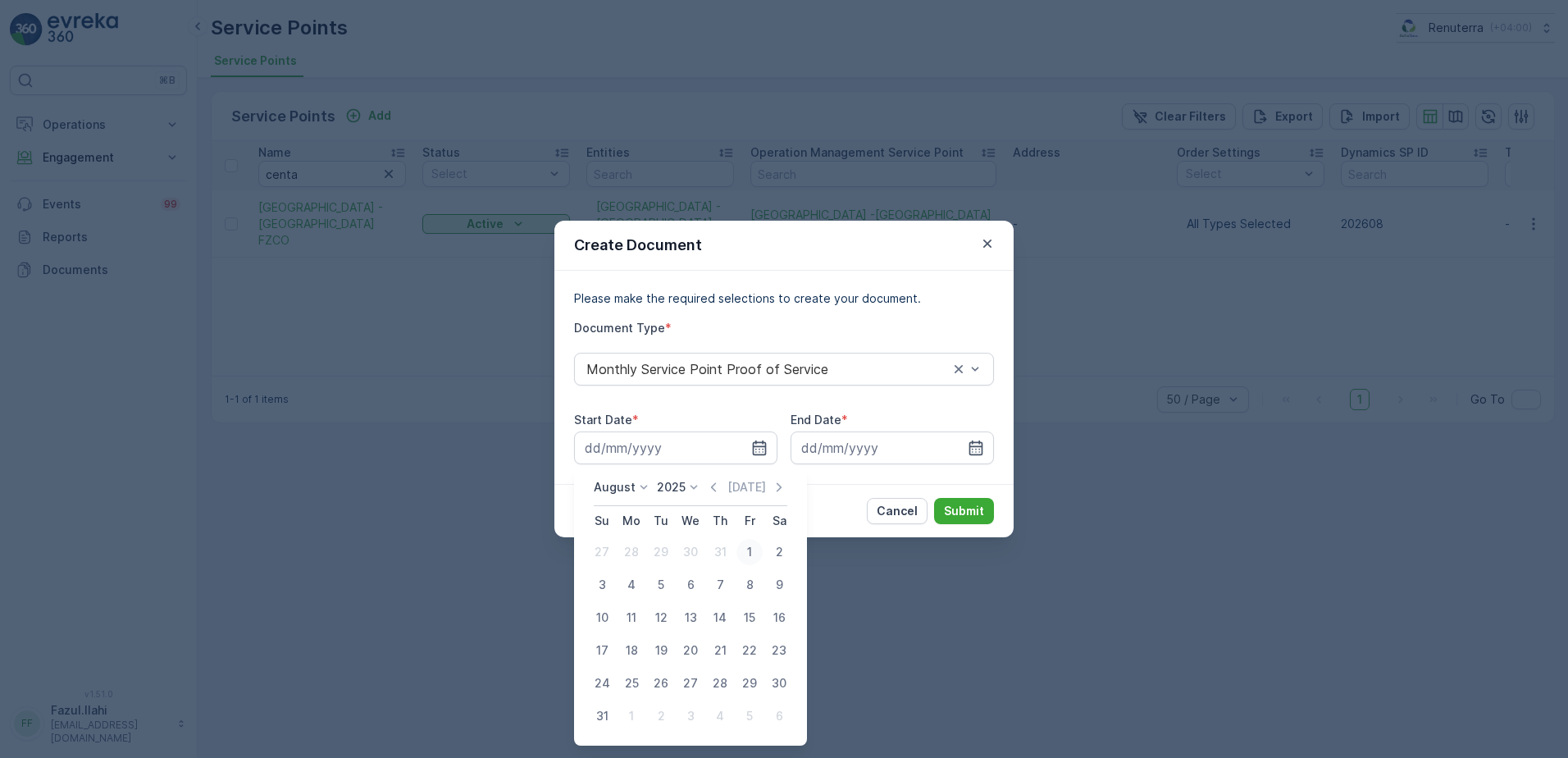
click at [741, 551] on div "1" at bounding box center [750, 552] width 26 height 26
type input "[DATE]"
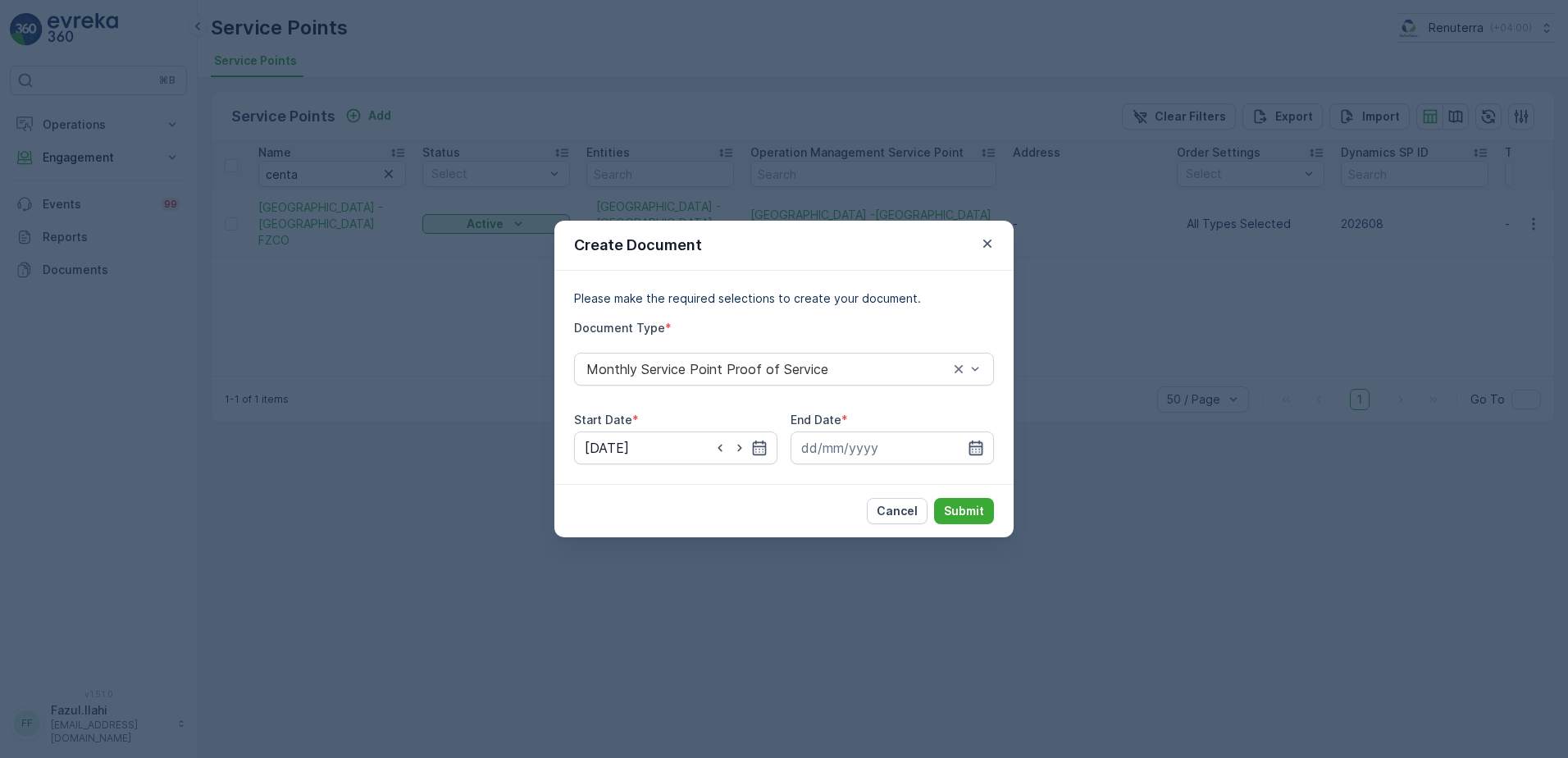
click at [983, 453] on icon "button" at bounding box center [976, 448] width 14 height 15
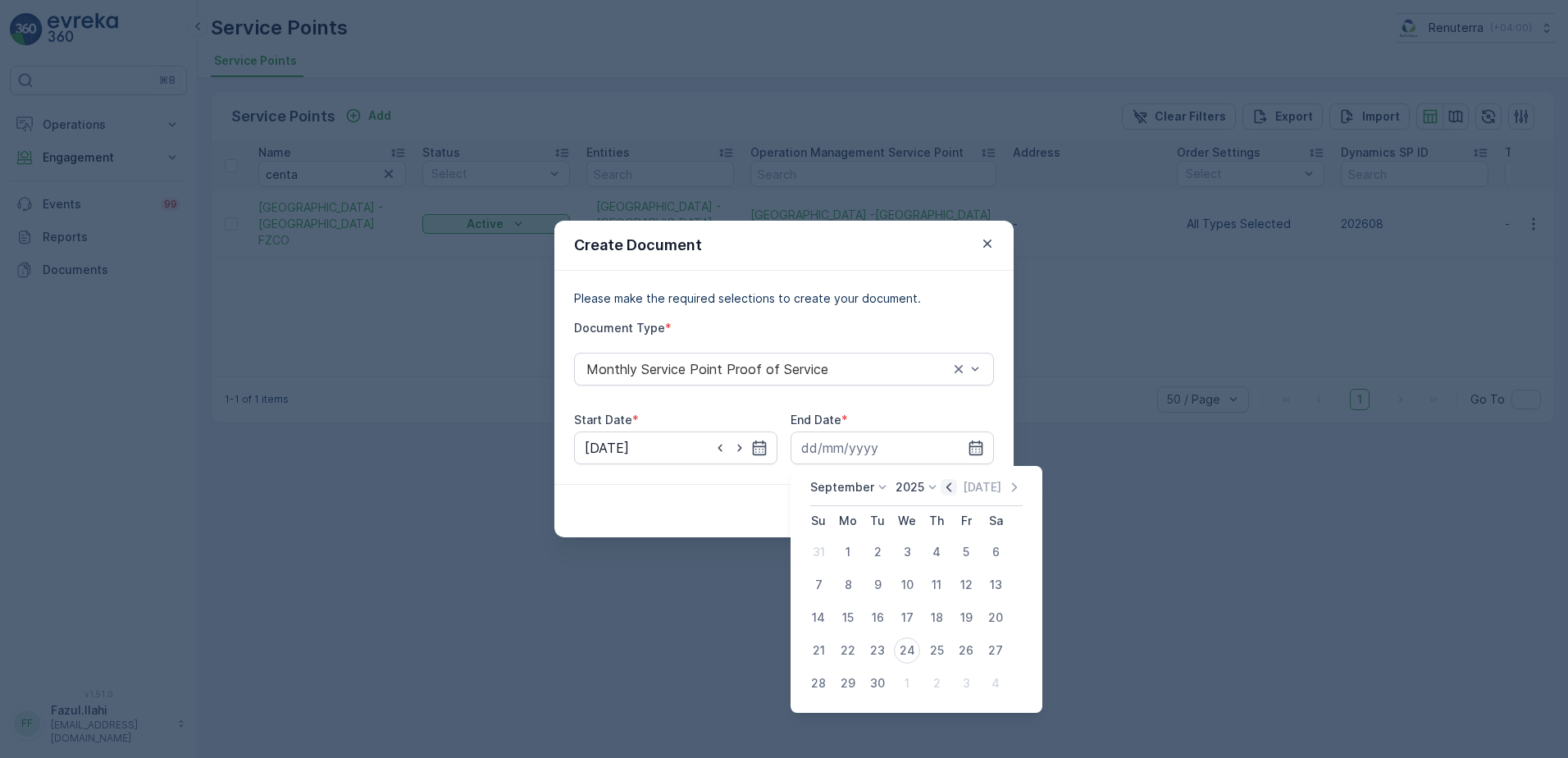
click at [945, 482] on icon "button" at bounding box center [948, 486] width 16 height 16
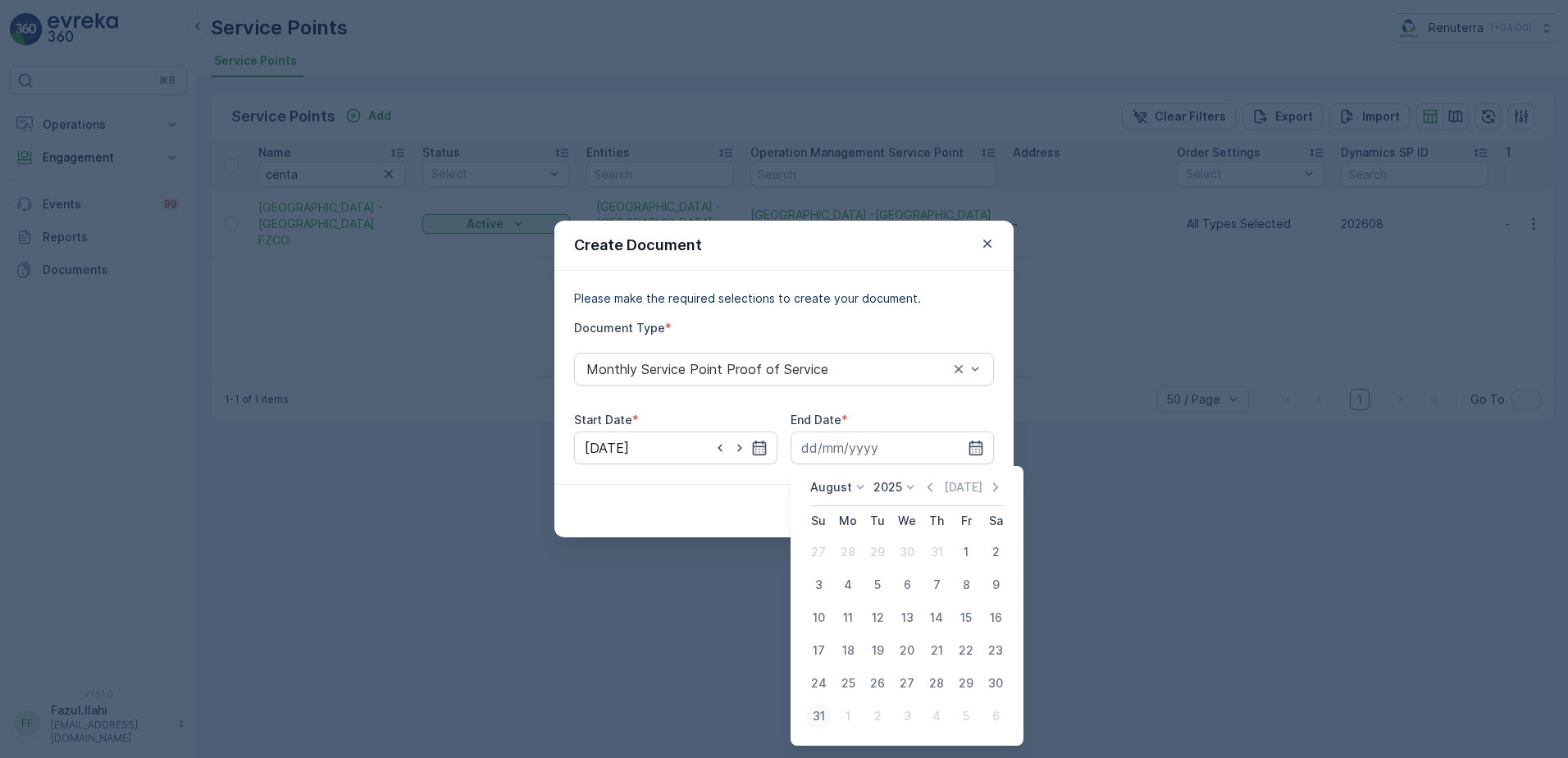
click at [816, 705] on div "31" at bounding box center [818, 716] width 26 height 26
type input "[DATE]"
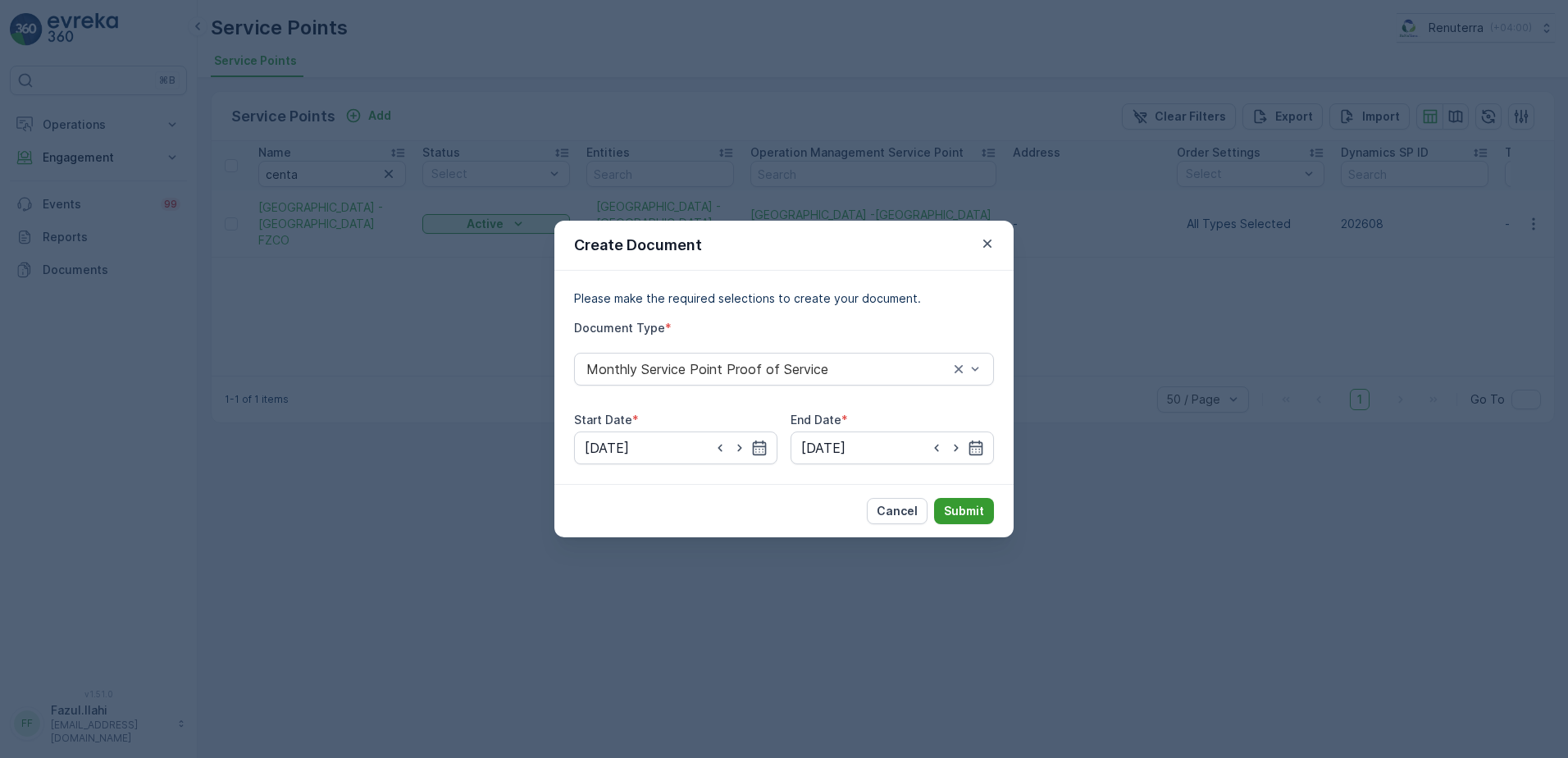
click at [956, 499] on button "Submit" at bounding box center [964, 511] width 60 height 26
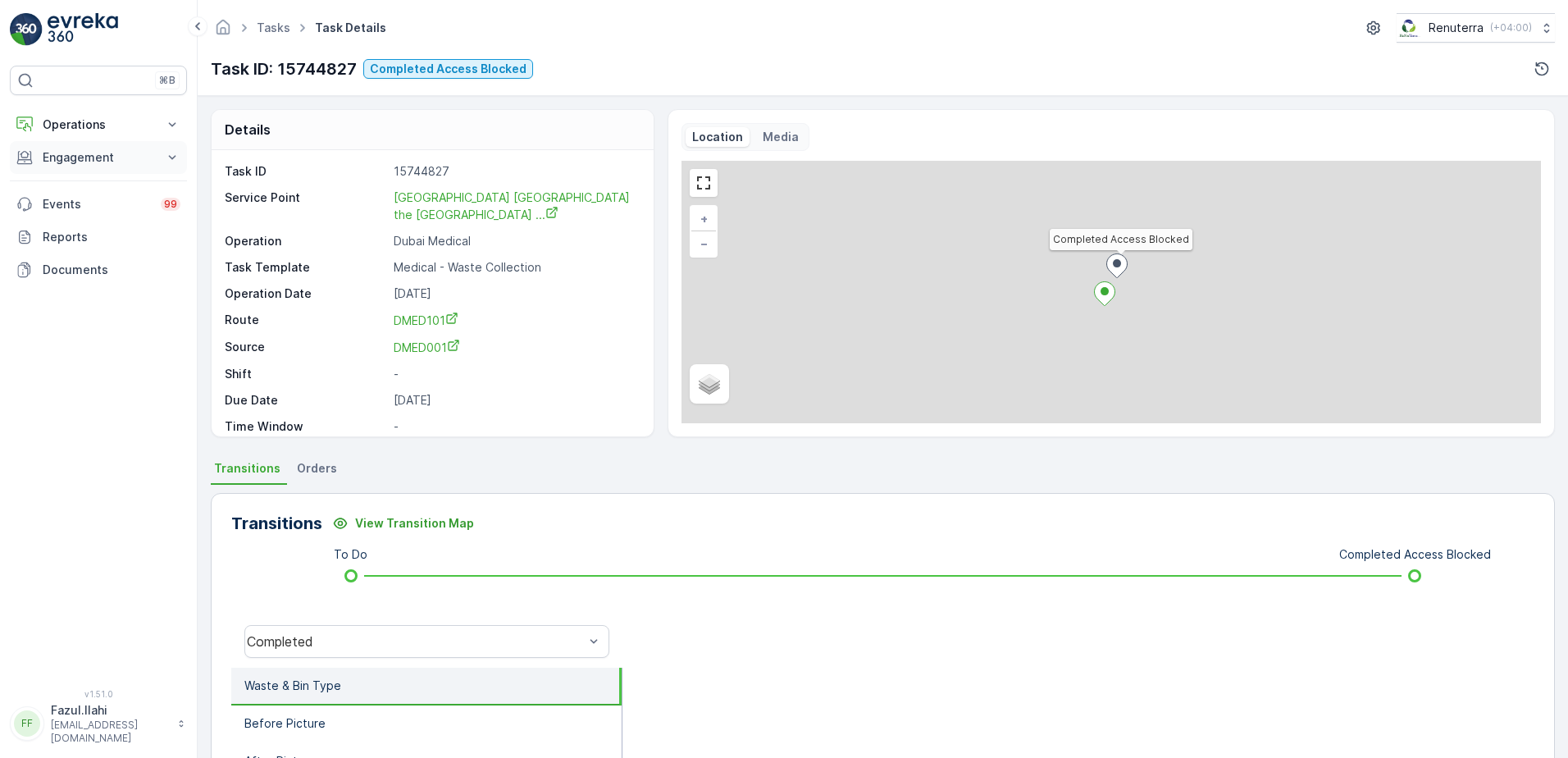
click at [112, 154] on p "Engagement" at bounding box center [98, 157] width 112 height 16
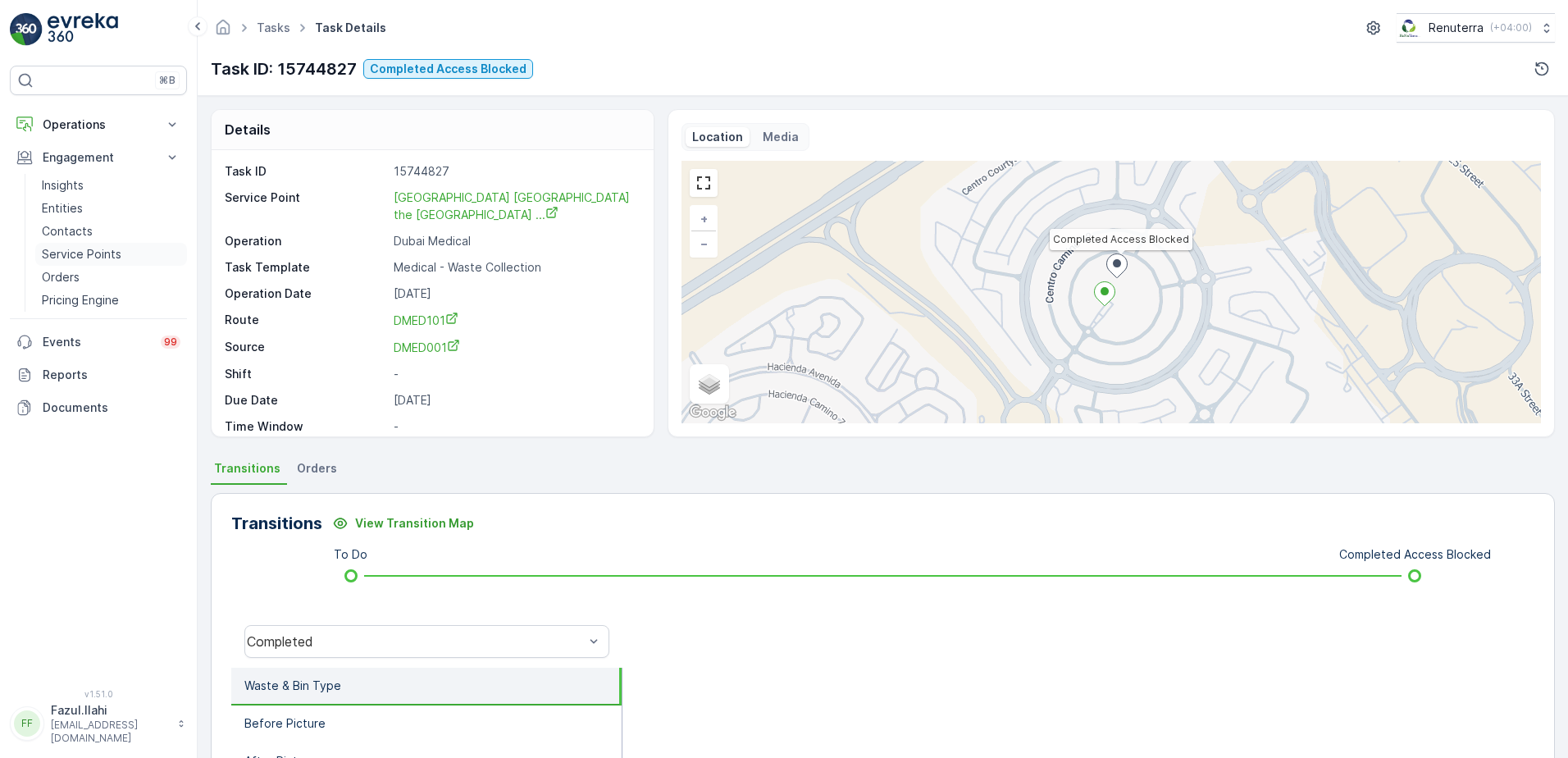
click at [75, 250] on p "Service Points" at bounding box center [81, 254] width 80 height 16
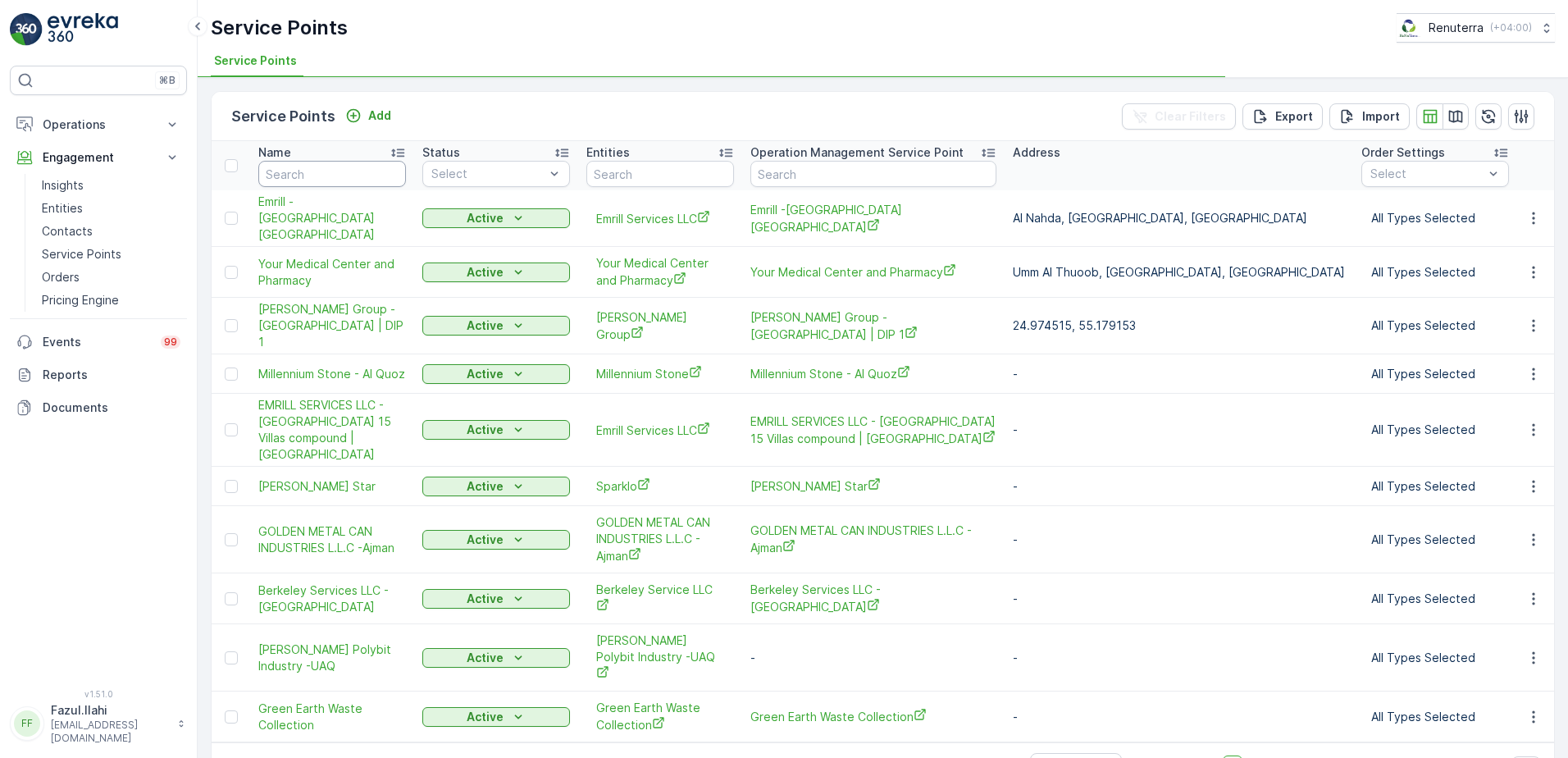
click at [332, 175] on input "text" at bounding box center [332, 174] width 148 height 26
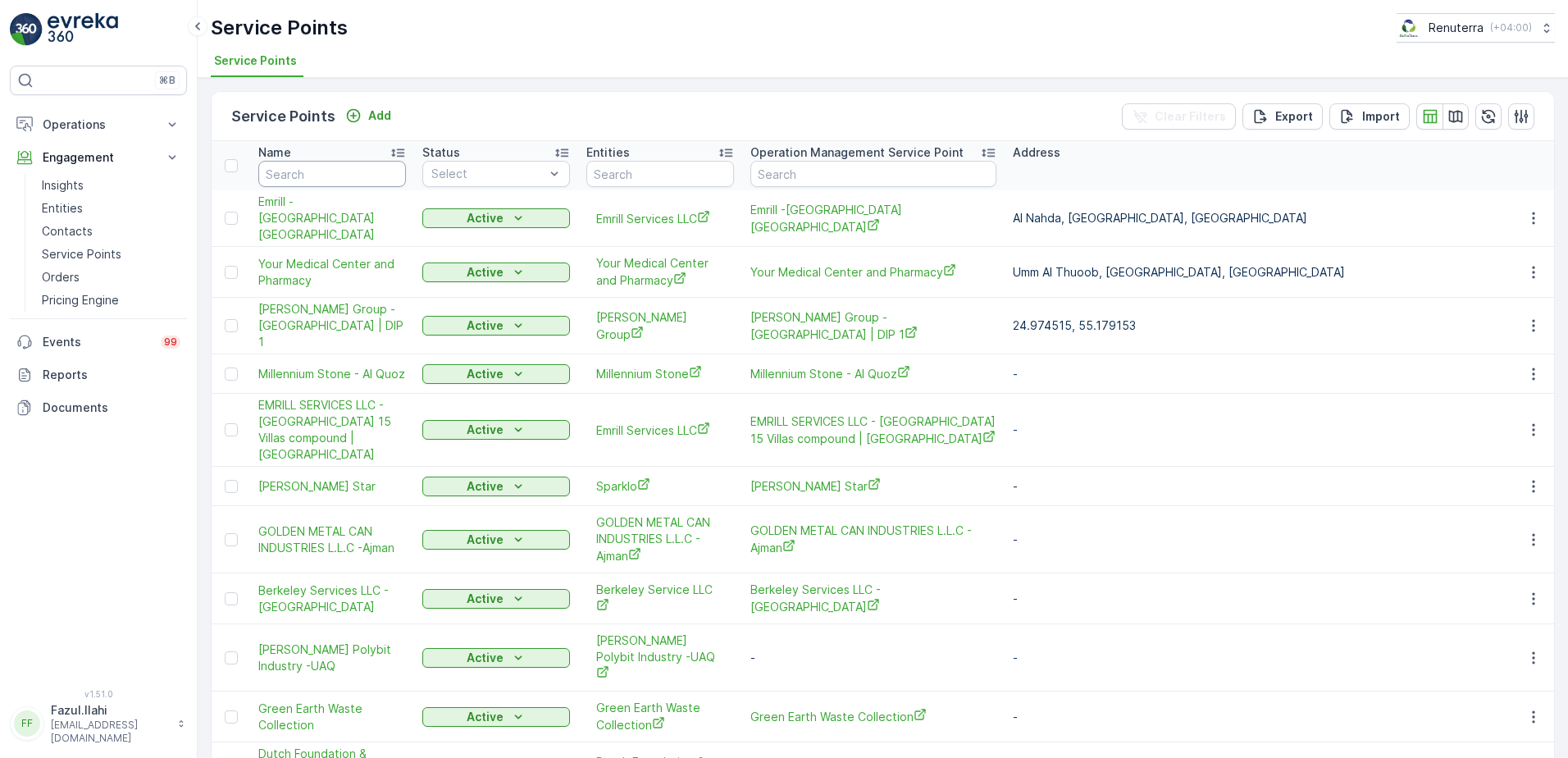
click at [332, 175] on input "text" at bounding box center [332, 174] width 148 height 26
type input "ce"
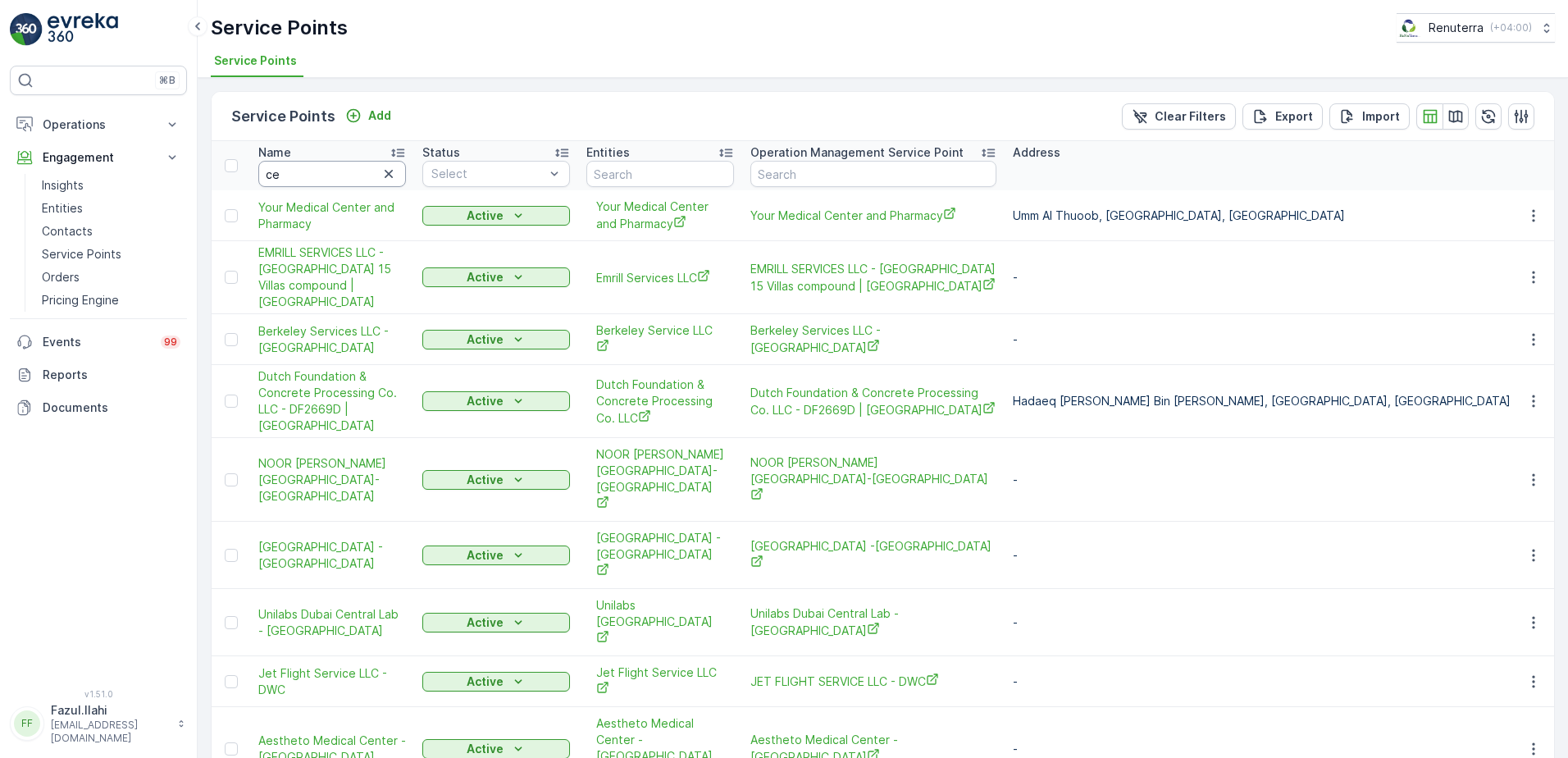
click at [332, 175] on input "ce" at bounding box center [332, 174] width 148 height 26
type input "centara"
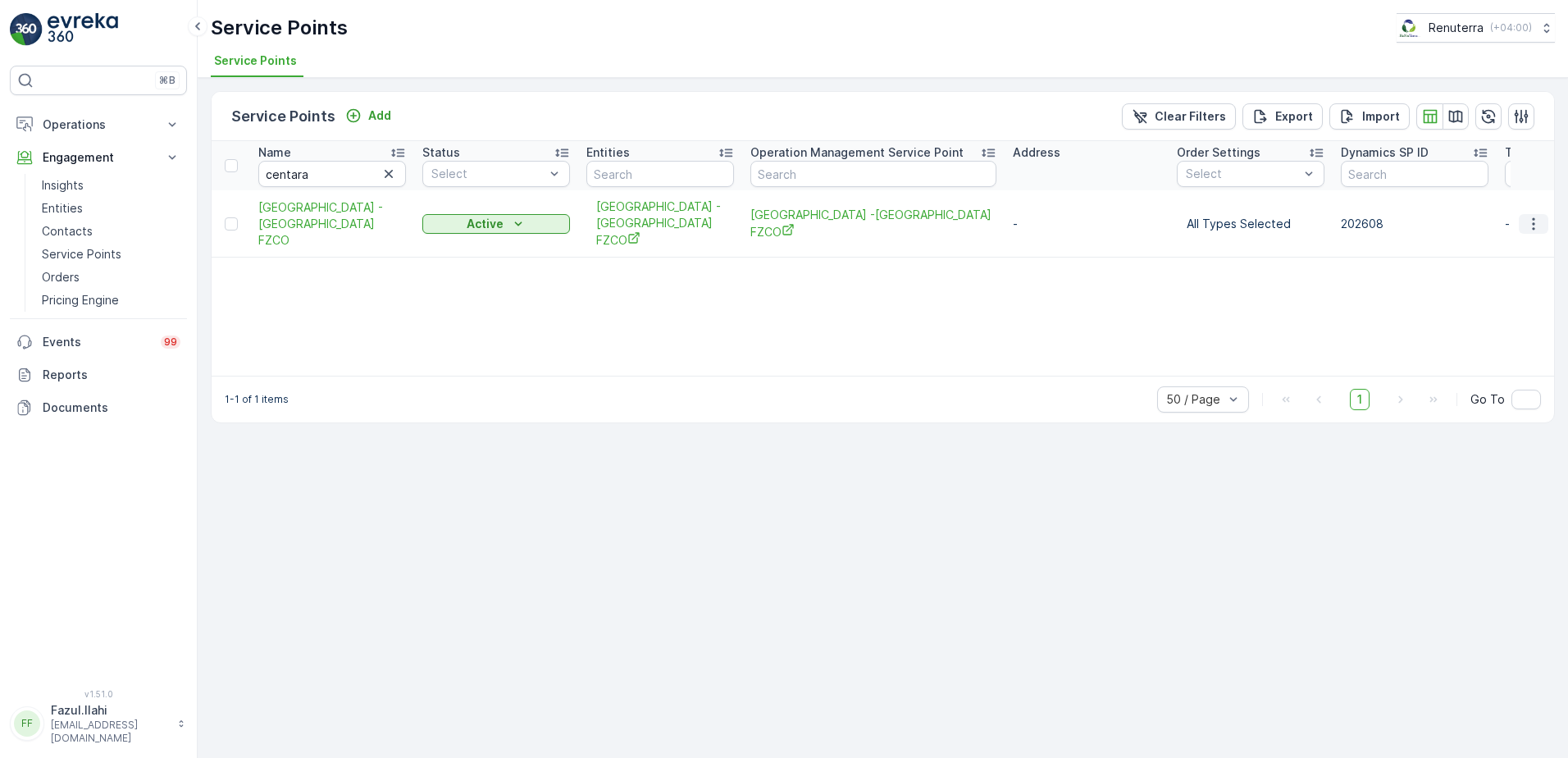
click at [1531, 215] on icon "button" at bounding box center [1533, 223] width 16 height 16
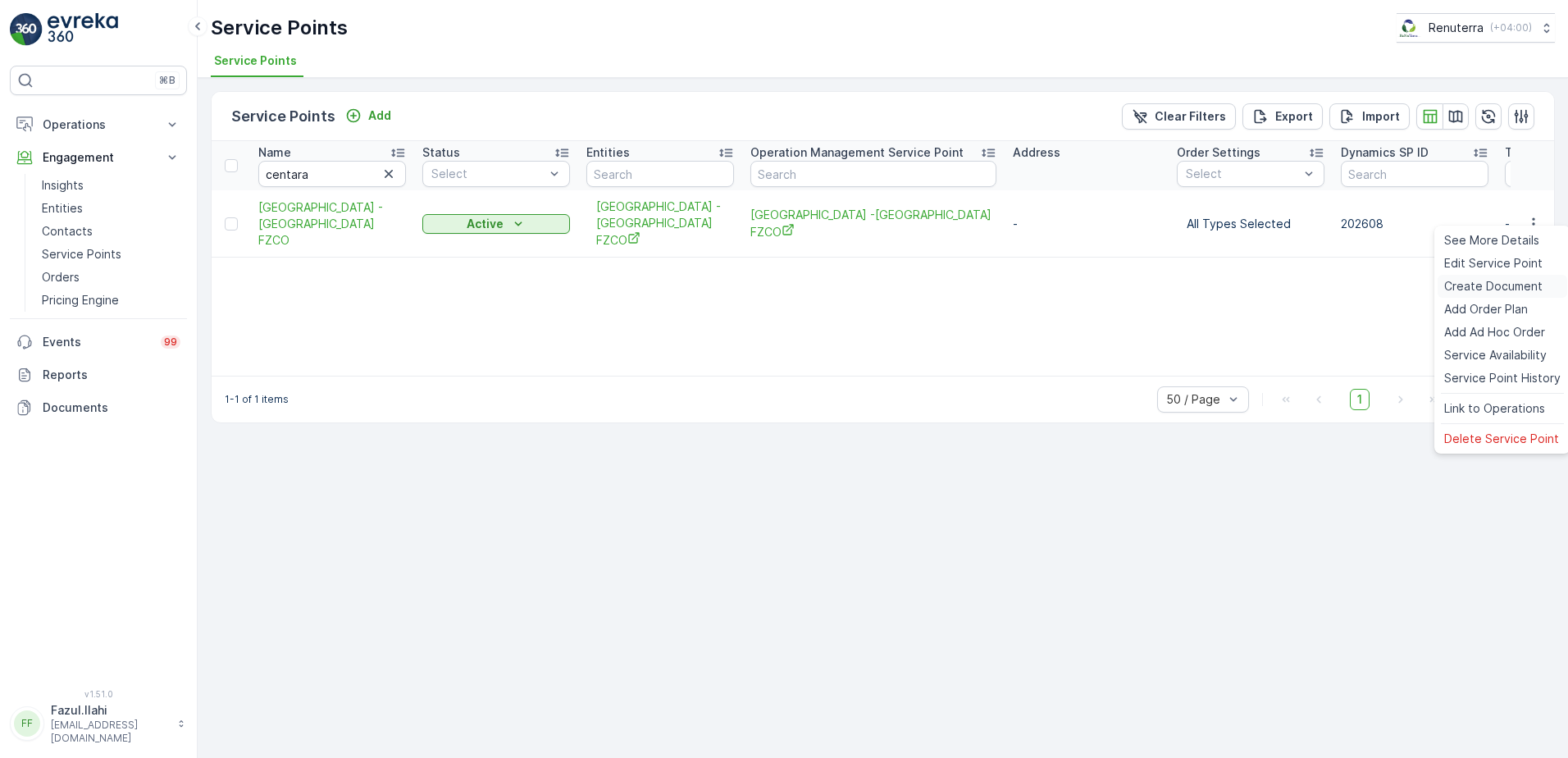
click at [1509, 278] on span "Create Document" at bounding box center [1494, 286] width 99 height 16
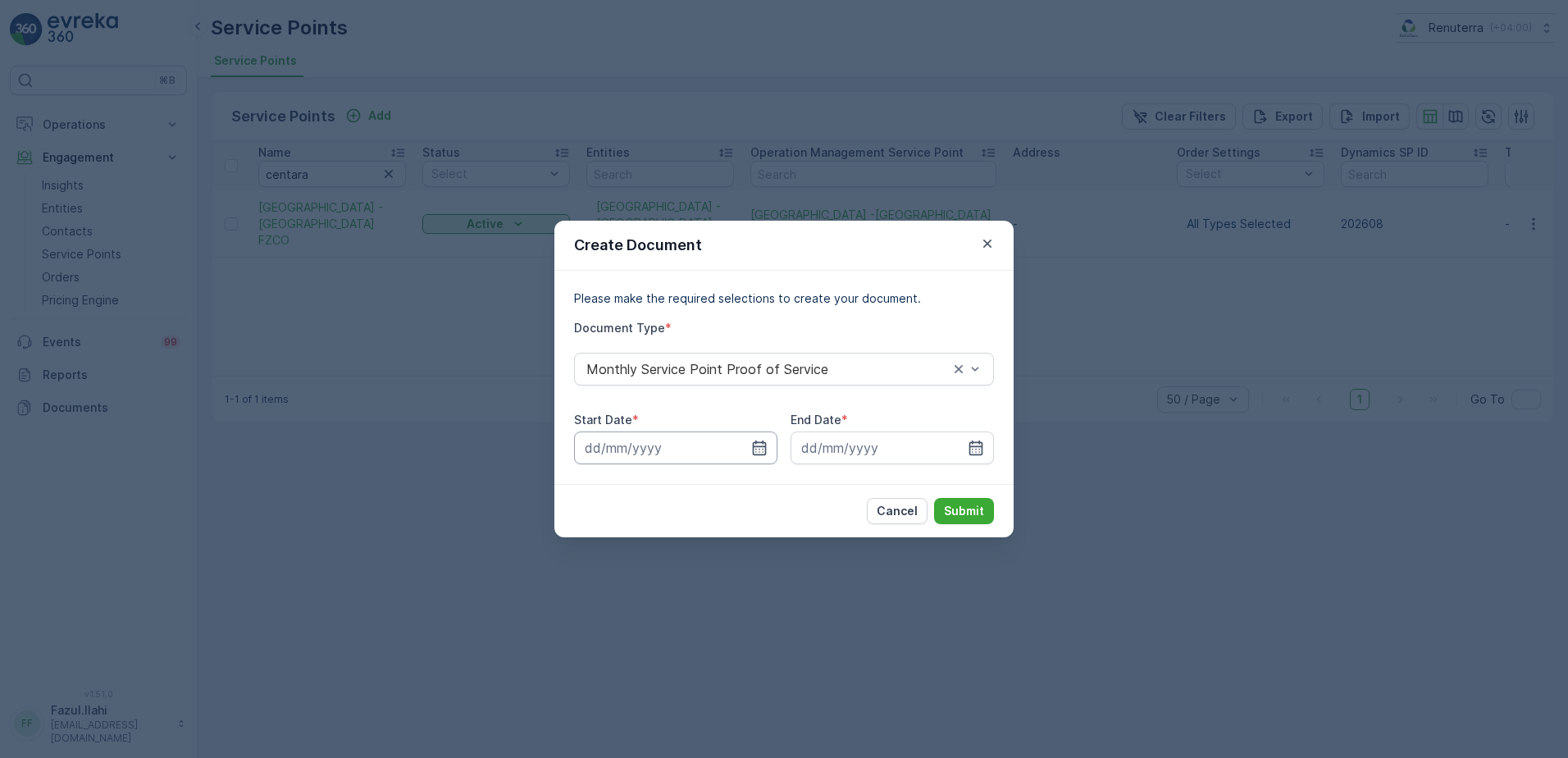
click at [750, 450] on input at bounding box center [675, 448] width 203 height 33
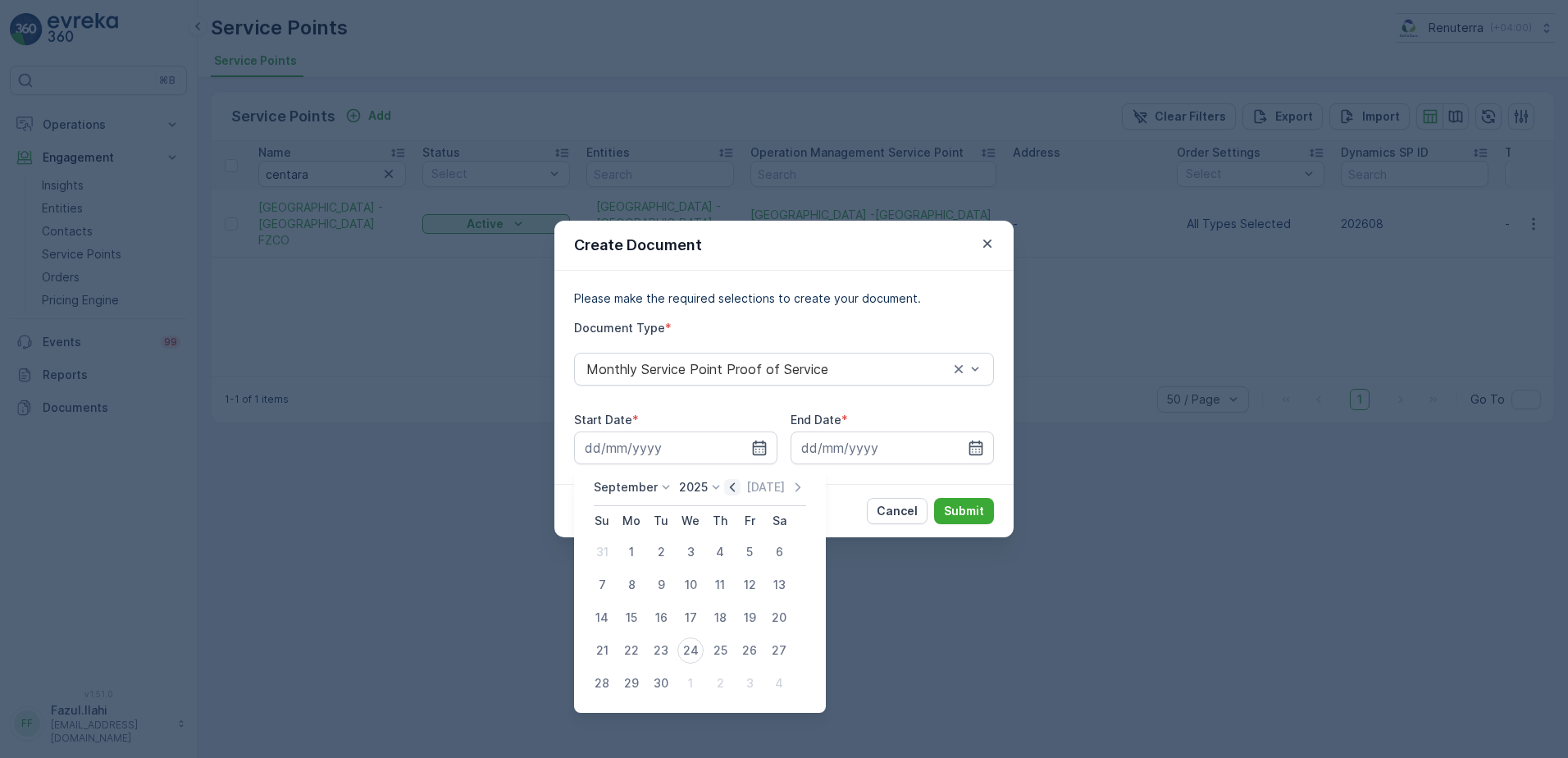
click at [724, 482] on icon "button" at bounding box center [732, 486] width 16 height 16
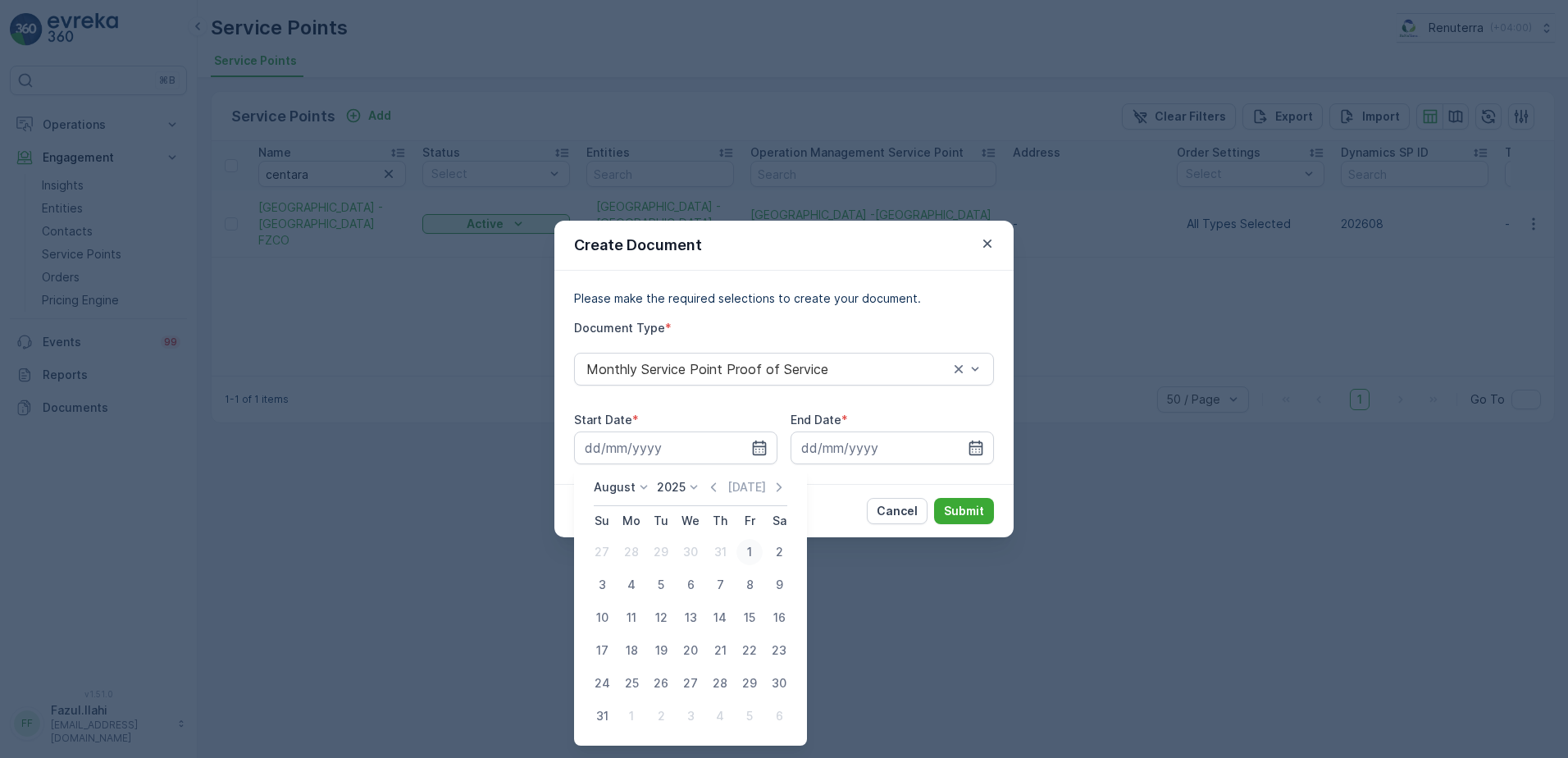
click at [747, 554] on div "1" at bounding box center [750, 552] width 26 height 26
type input "[DATE]"
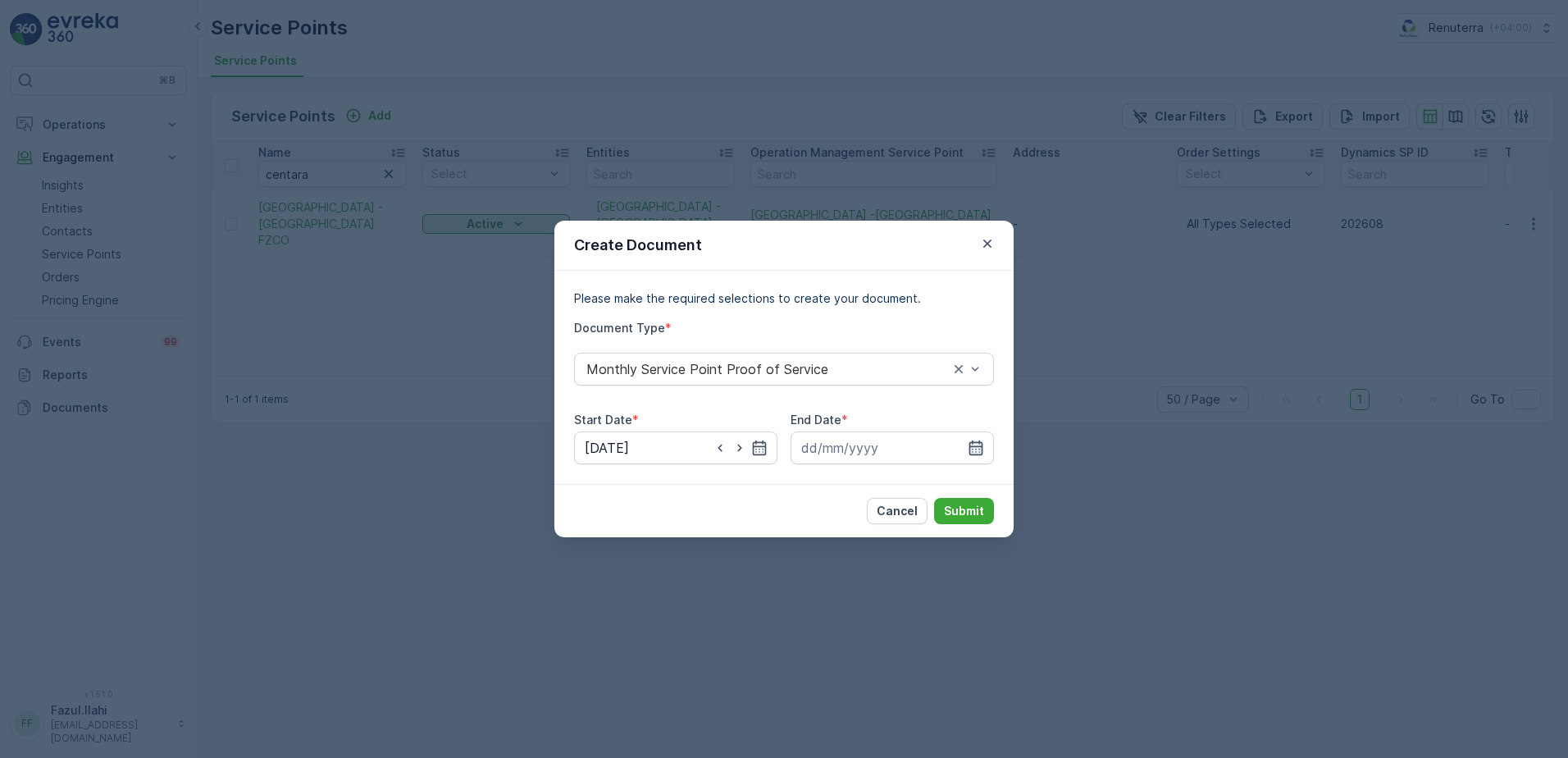
click at [971, 439] on icon "button" at bounding box center [975, 447] width 16 height 16
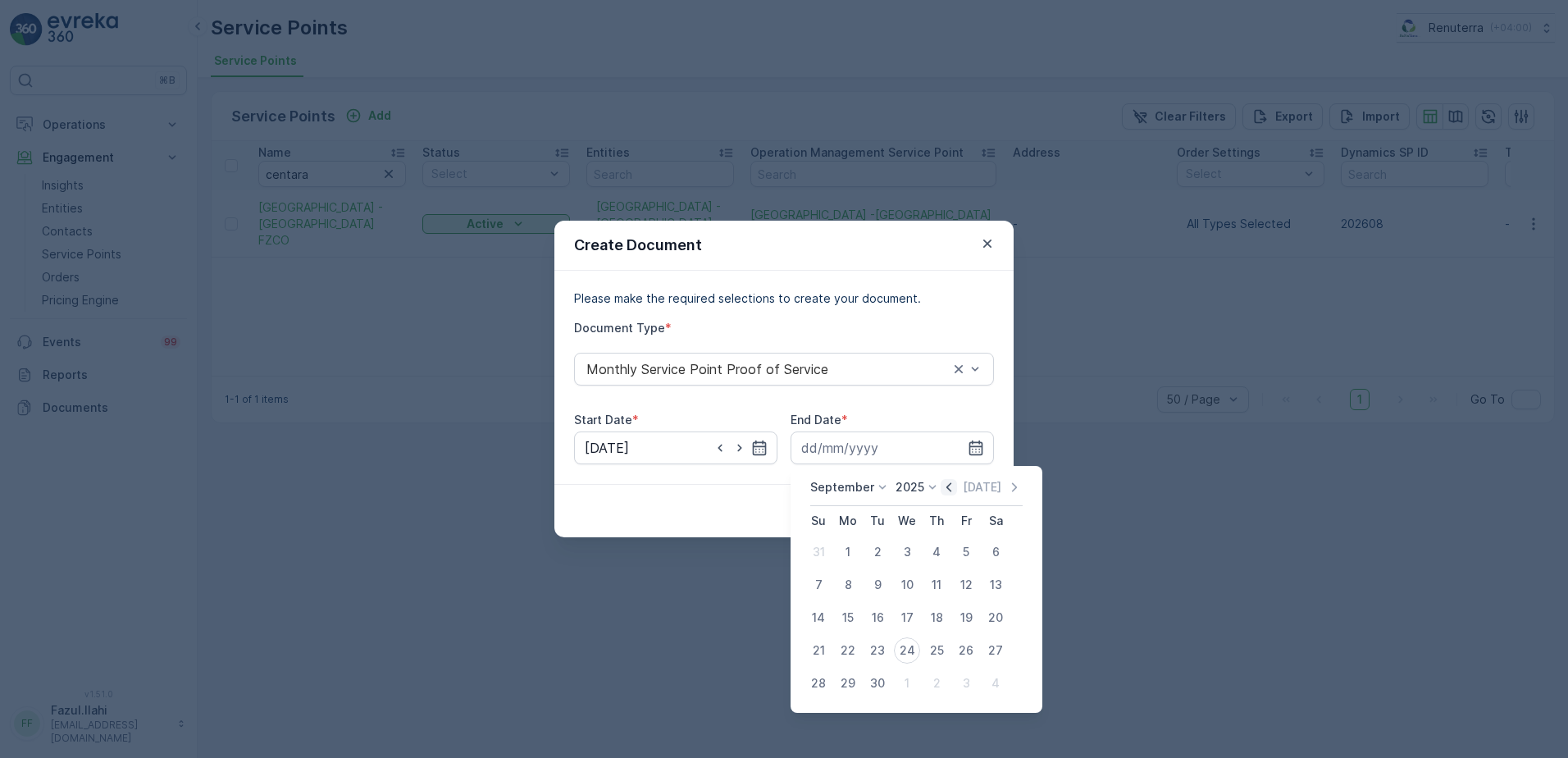
click at [944, 483] on icon "button" at bounding box center [948, 486] width 16 height 16
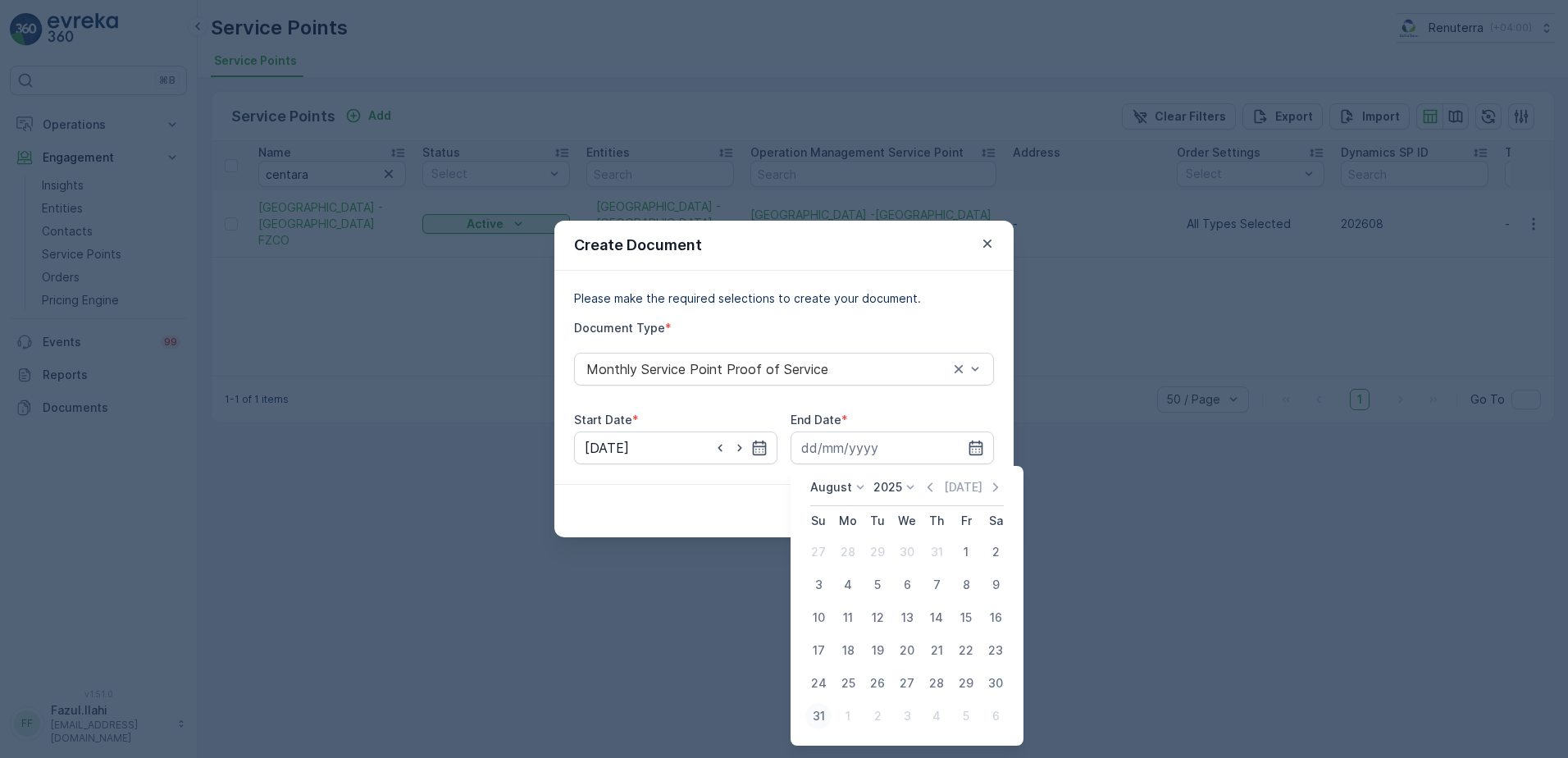
click at [824, 713] on div "31" at bounding box center [818, 716] width 26 height 26
type input "[DATE]"
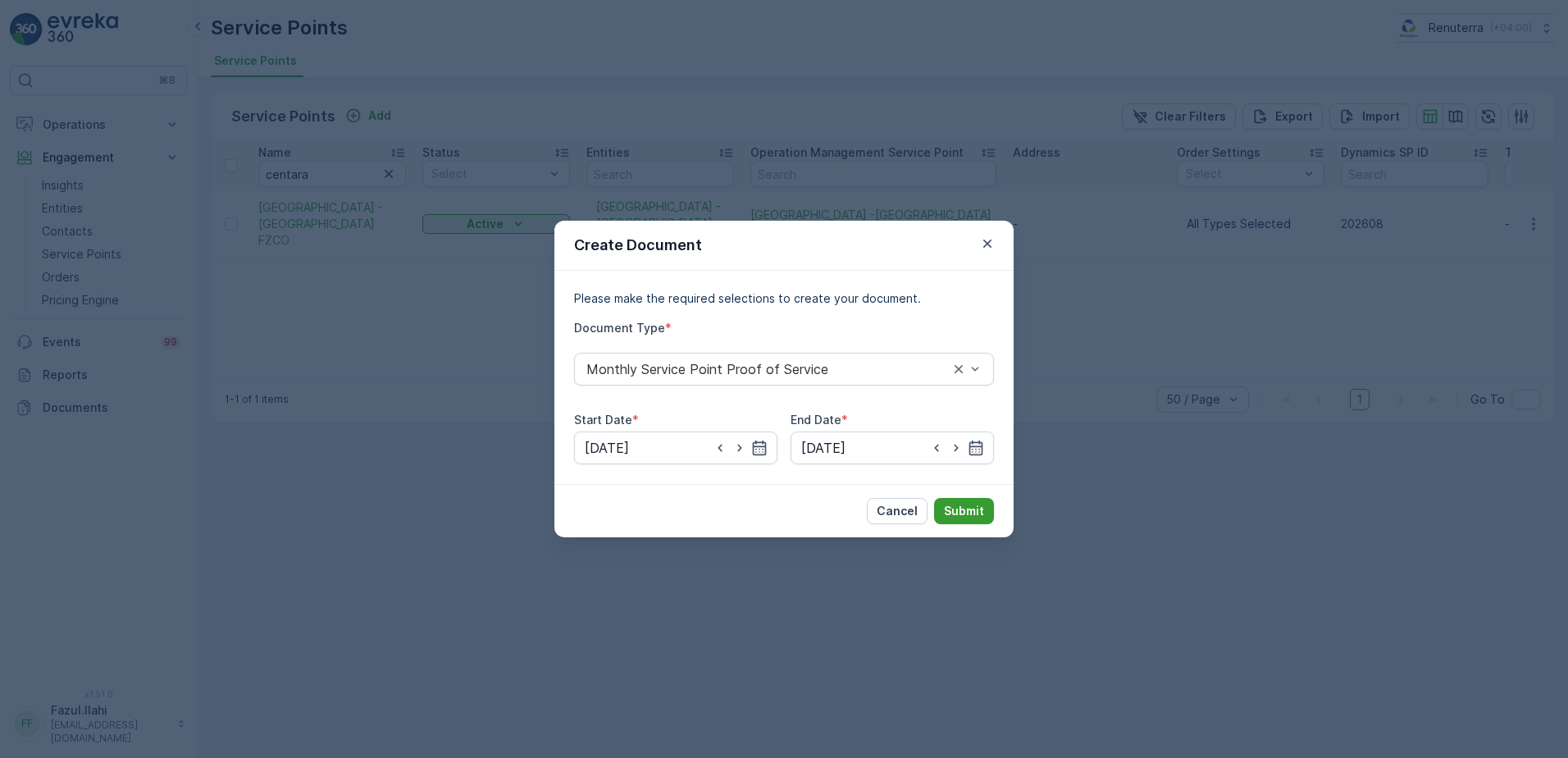
click at [965, 512] on p "Submit" at bounding box center [964, 511] width 40 height 16
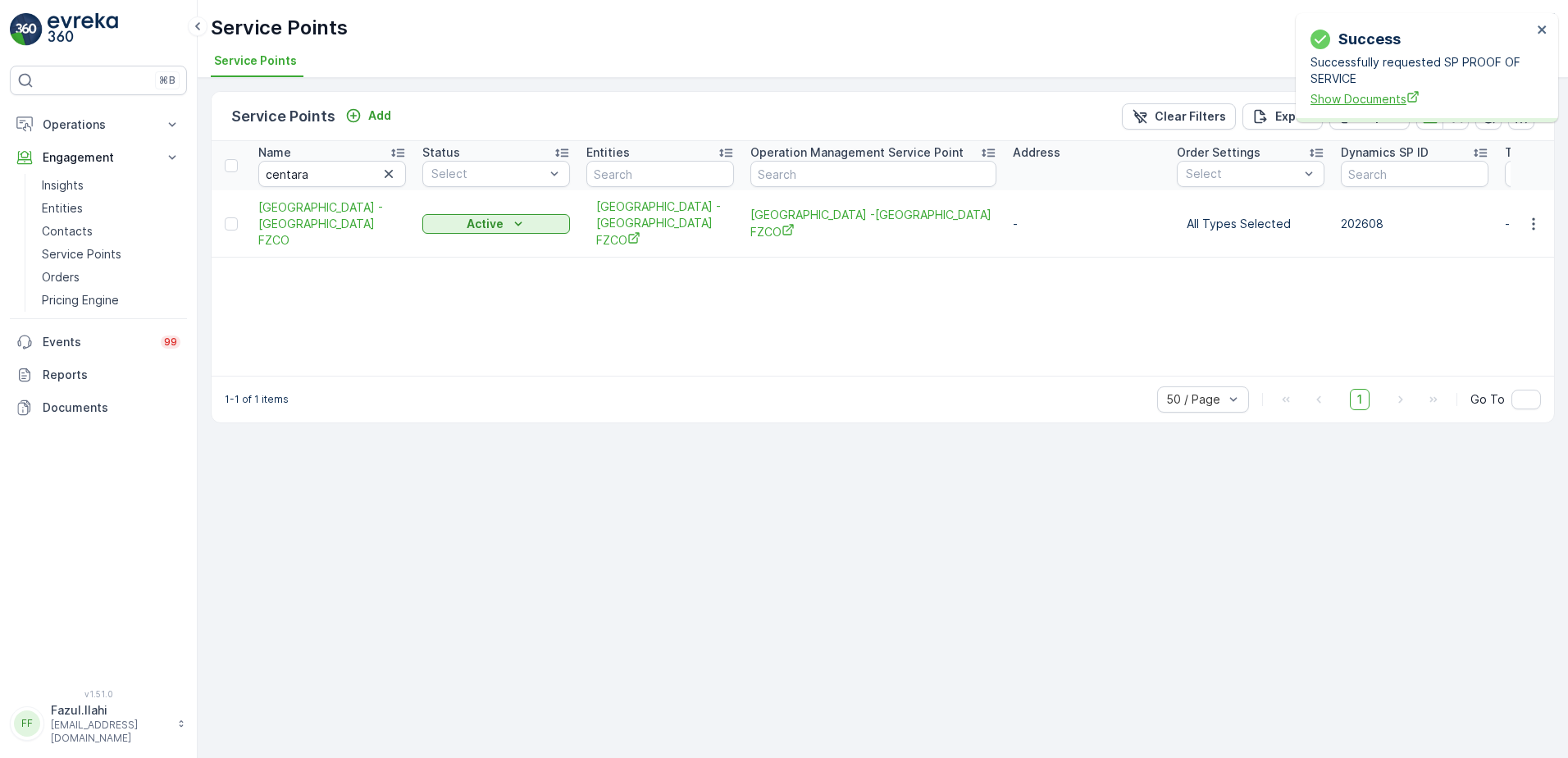
click at [1381, 98] on span "Show Documents" at bounding box center [1420, 99] width 221 height 17
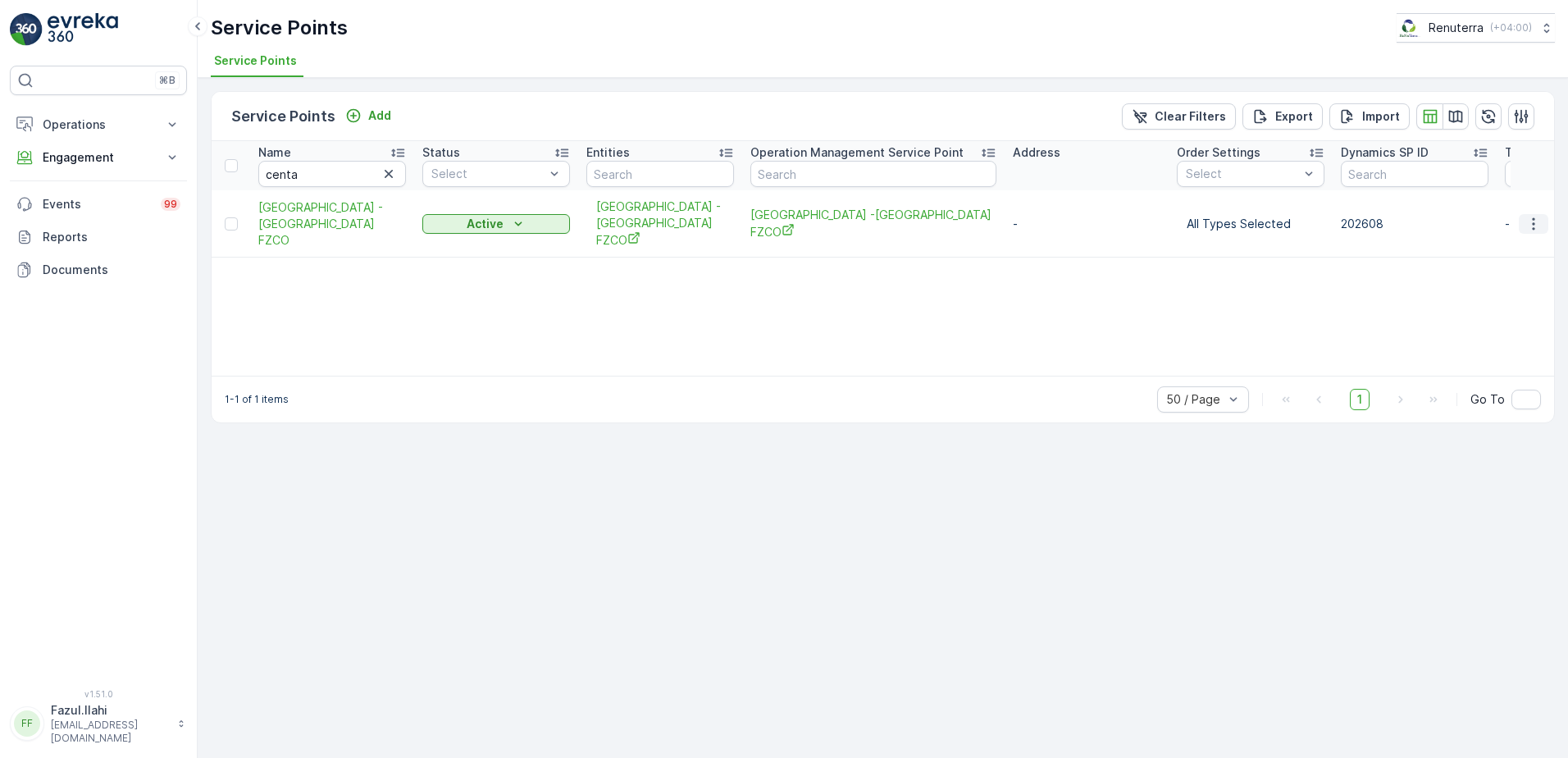
click at [1537, 215] on icon "button" at bounding box center [1533, 223] width 16 height 16
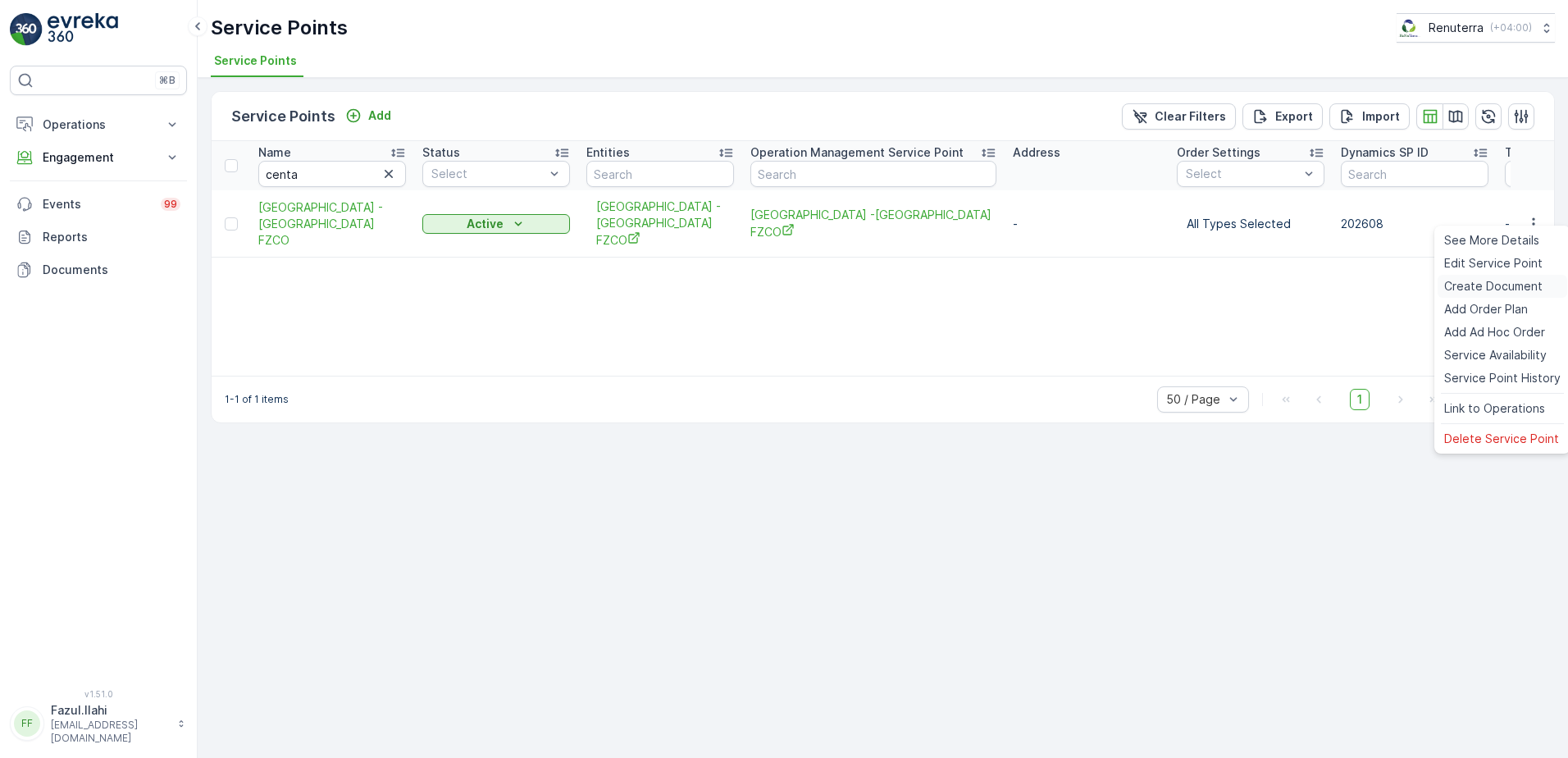
click at [1490, 283] on span "Create Document" at bounding box center [1494, 286] width 99 height 16
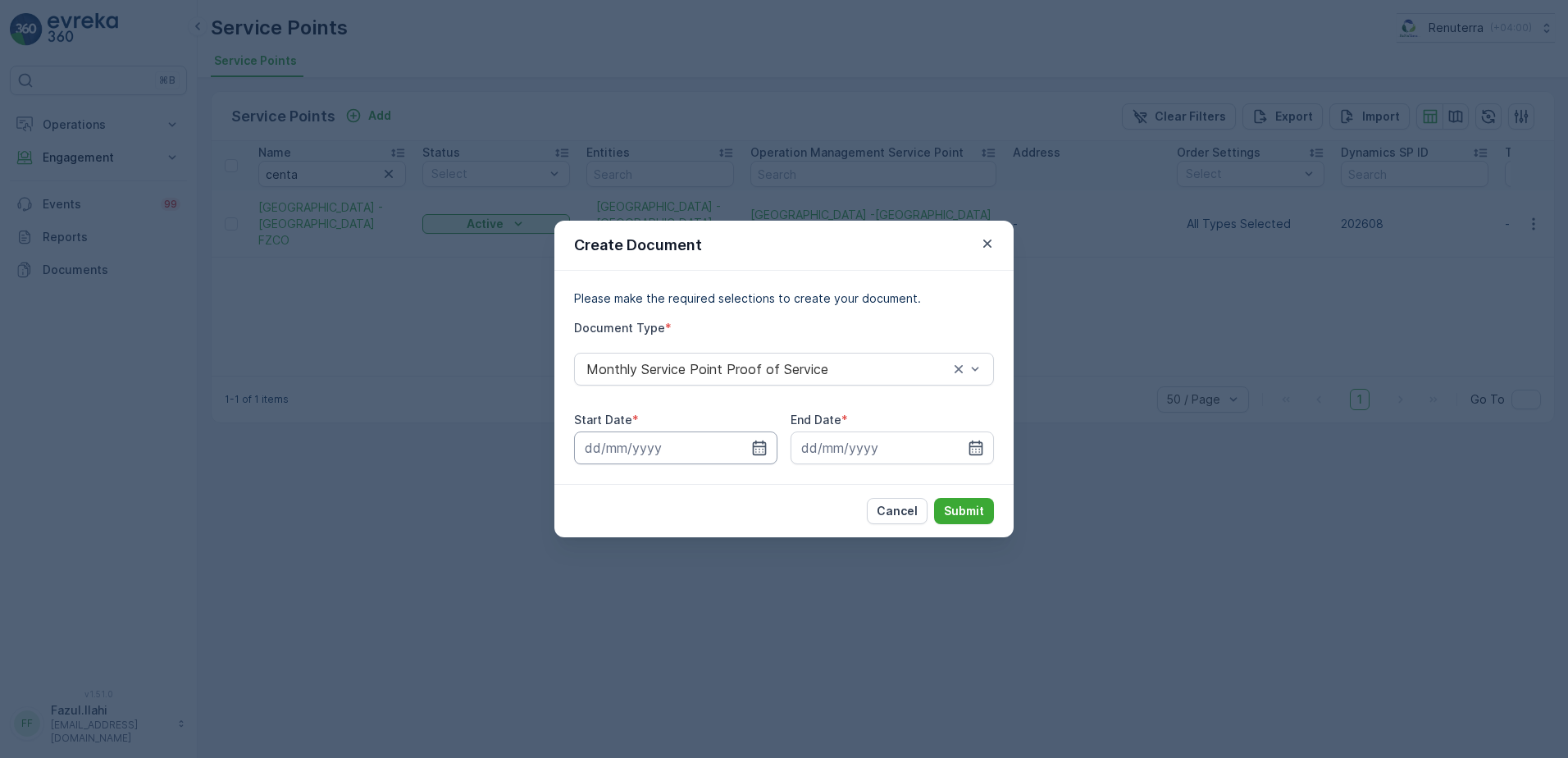
click at [750, 446] on input at bounding box center [675, 448] width 203 height 33
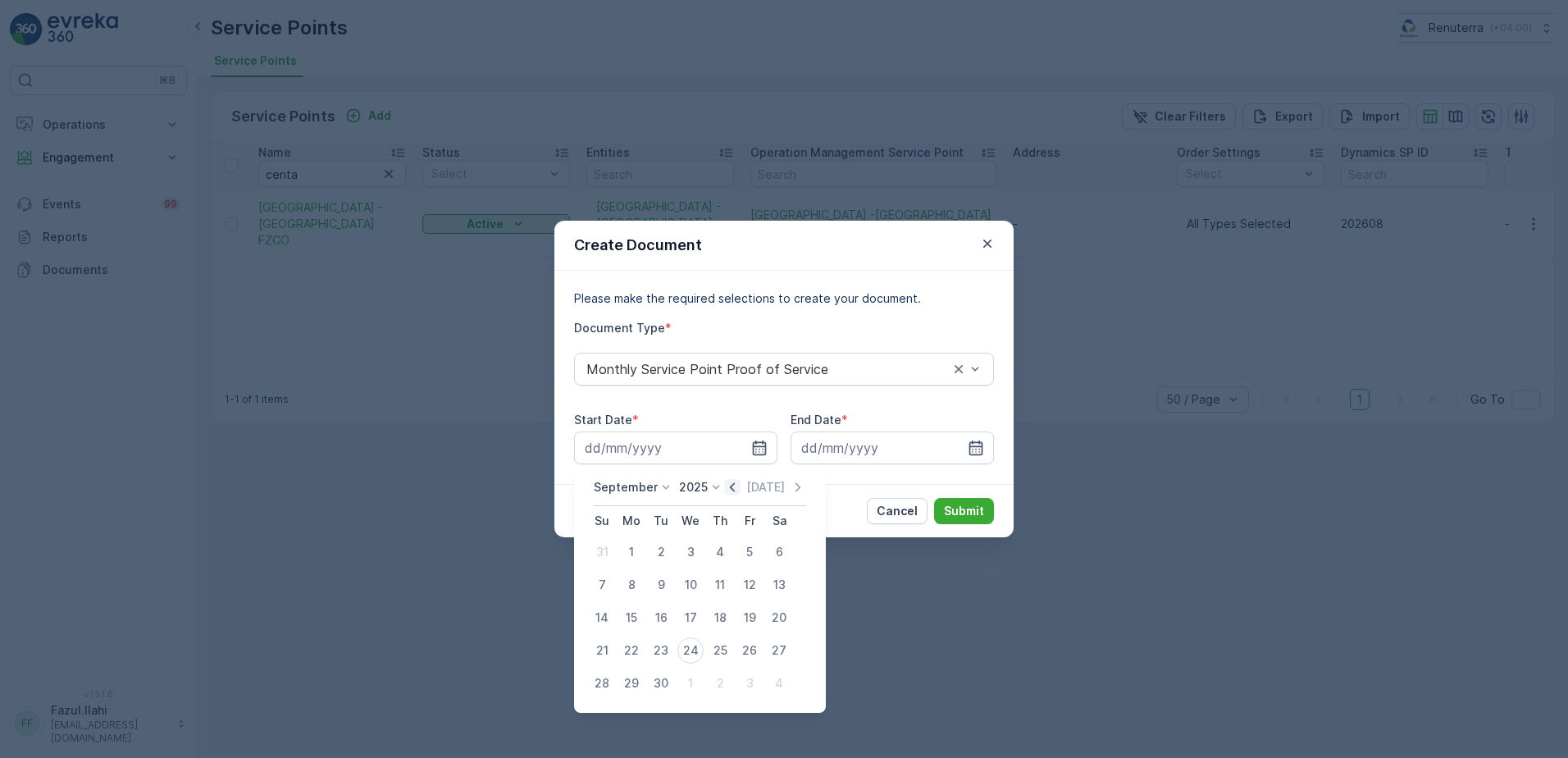
click at [726, 483] on icon "button" at bounding box center [732, 486] width 16 height 16
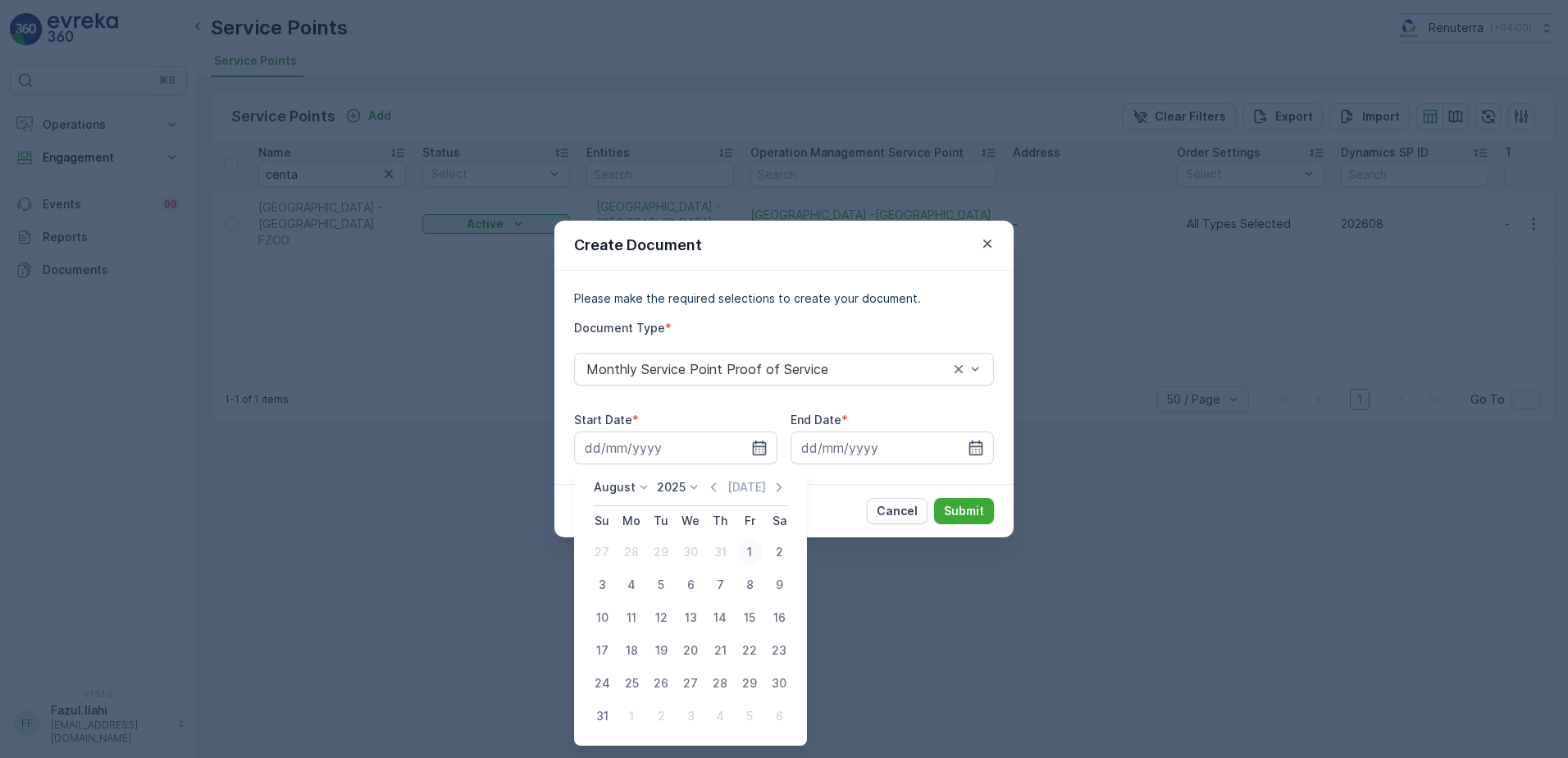
click at [746, 554] on div "1" at bounding box center [750, 552] width 26 height 26
type input "[DATE]"
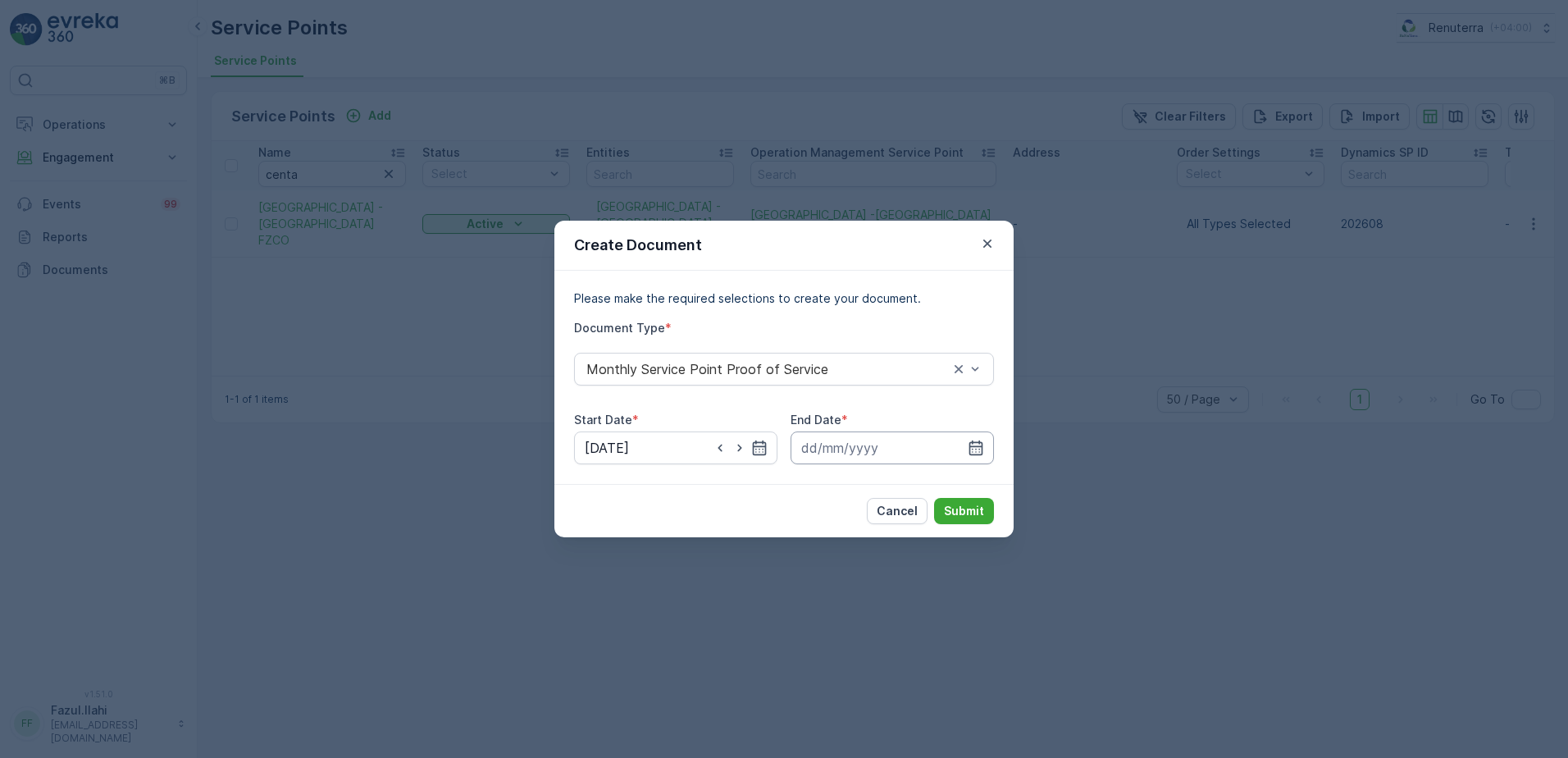
drag, startPoint x: 974, startPoint y: 451, endPoint x: 985, endPoint y: 443, distance: 13.6
click at [978, 448] on icon "button" at bounding box center [975, 447] width 16 height 16
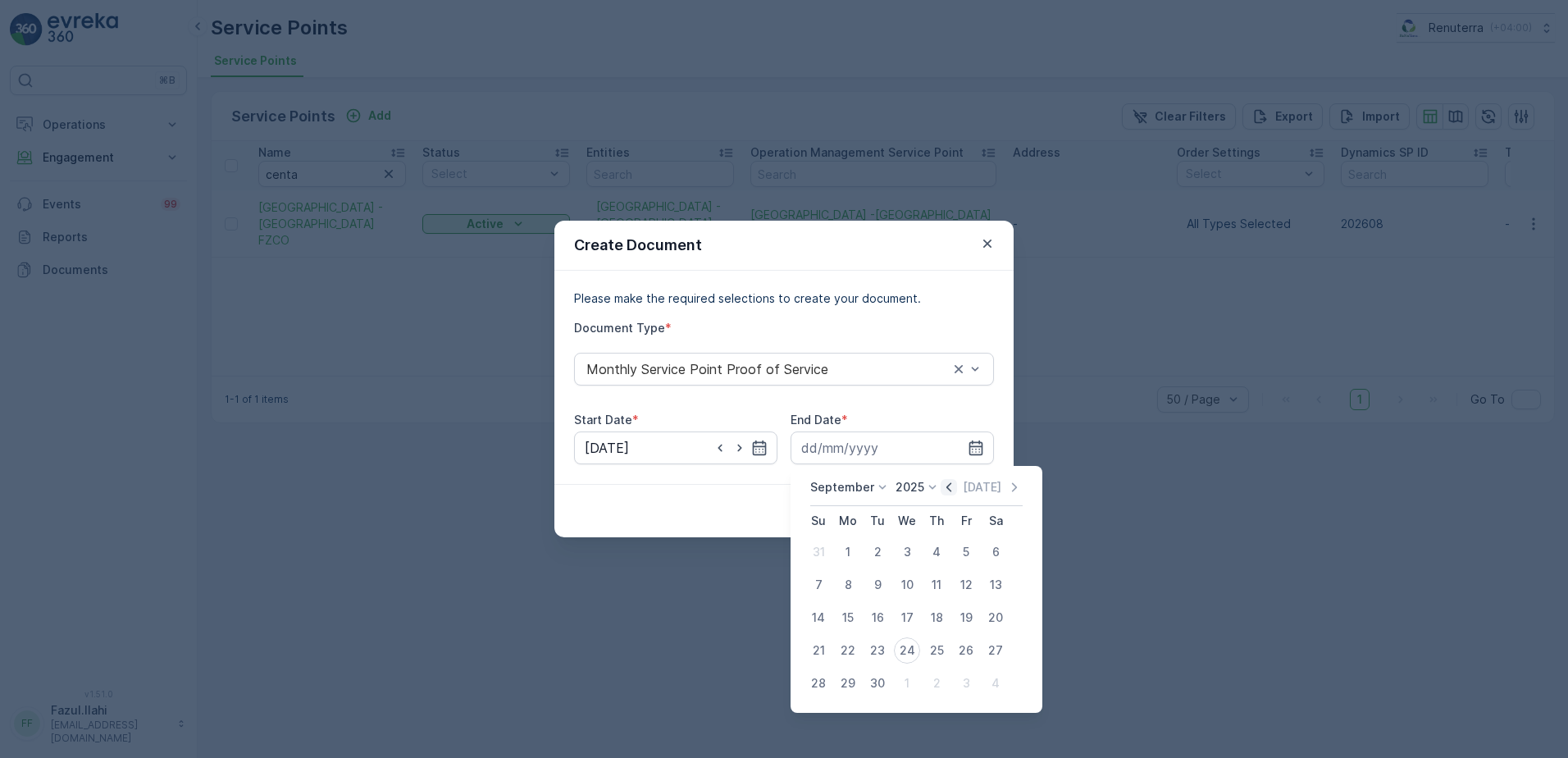
click at [948, 483] on icon "button" at bounding box center [948, 487] width 5 height 9
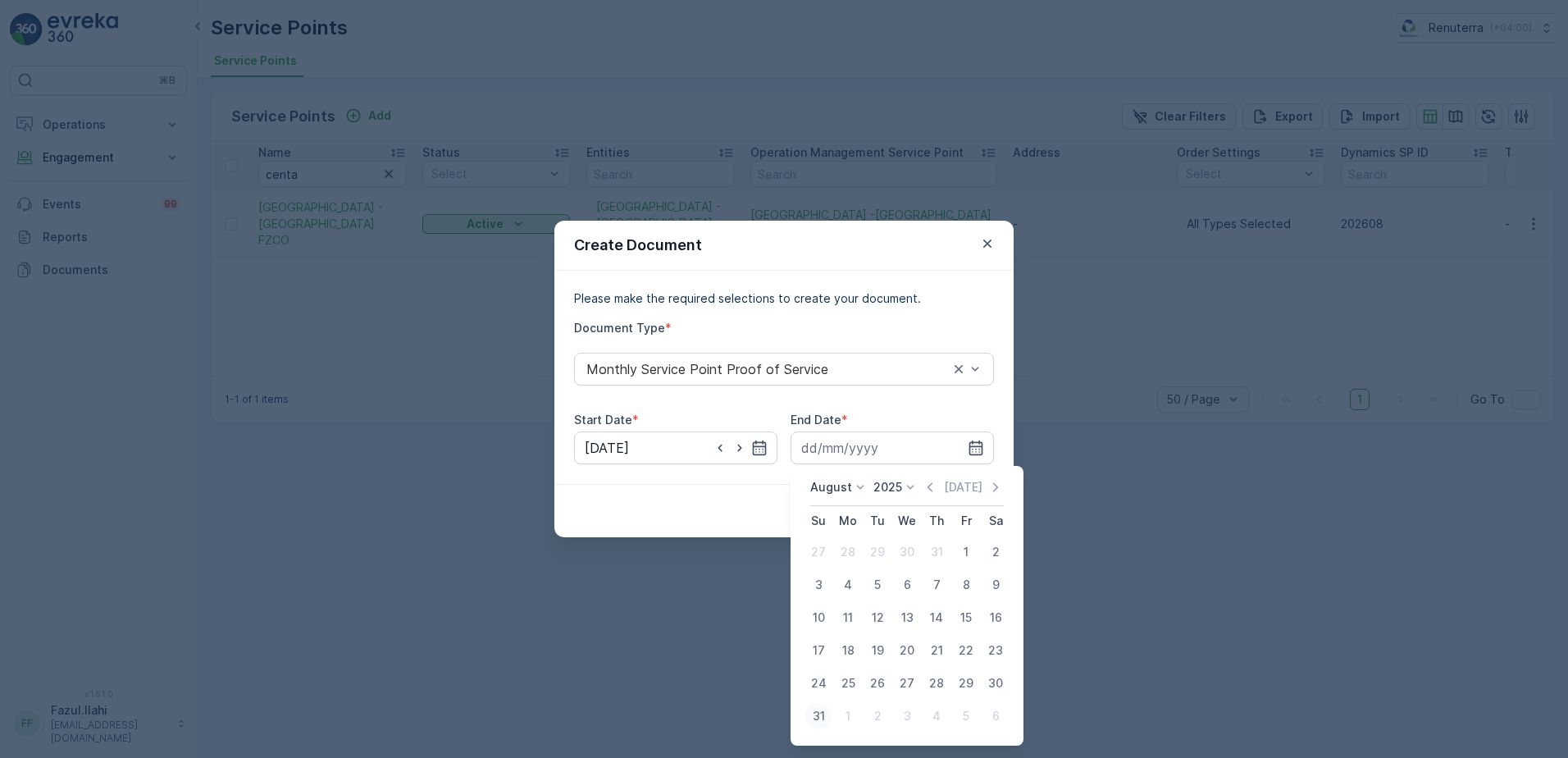
click at [823, 715] on div "31" at bounding box center [818, 716] width 26 height 26
type input "[DATE]"
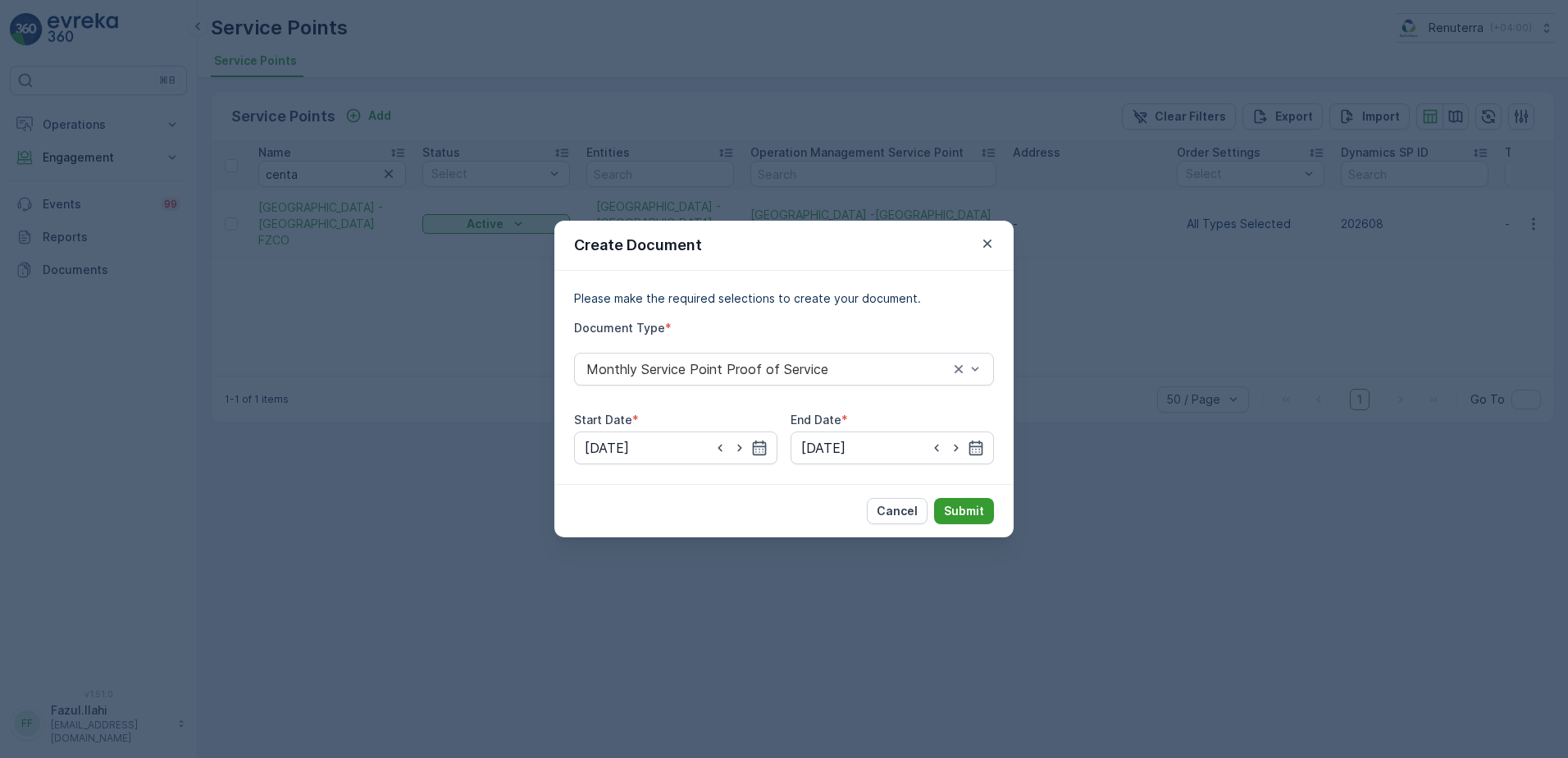
click at [952, 513] on p "Submit" at bounding box center [964, 511] width 40 height 16
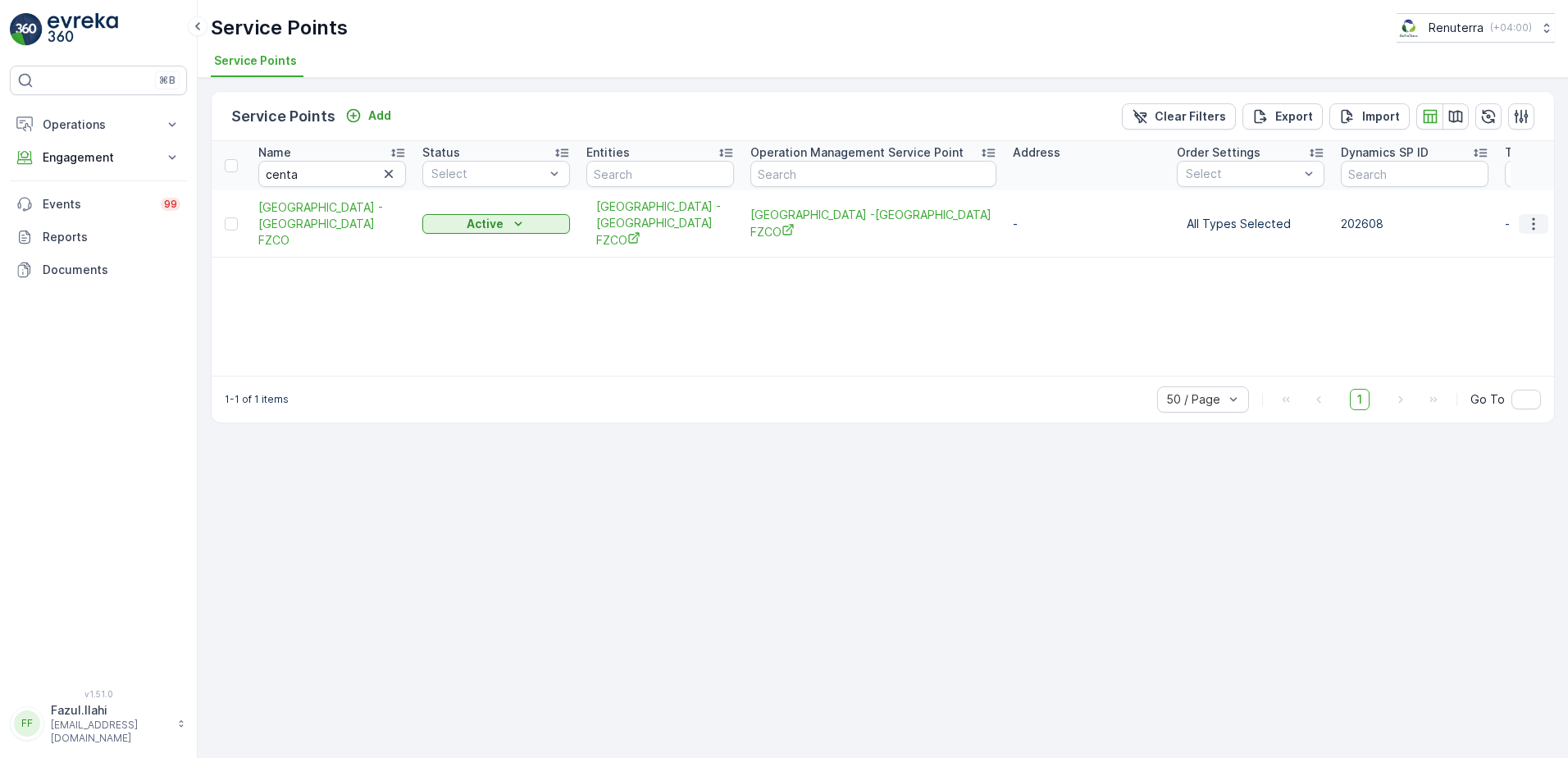
click at [1537, 220] on icon "button" at bounding box center [1533, 223] width 16 height 16
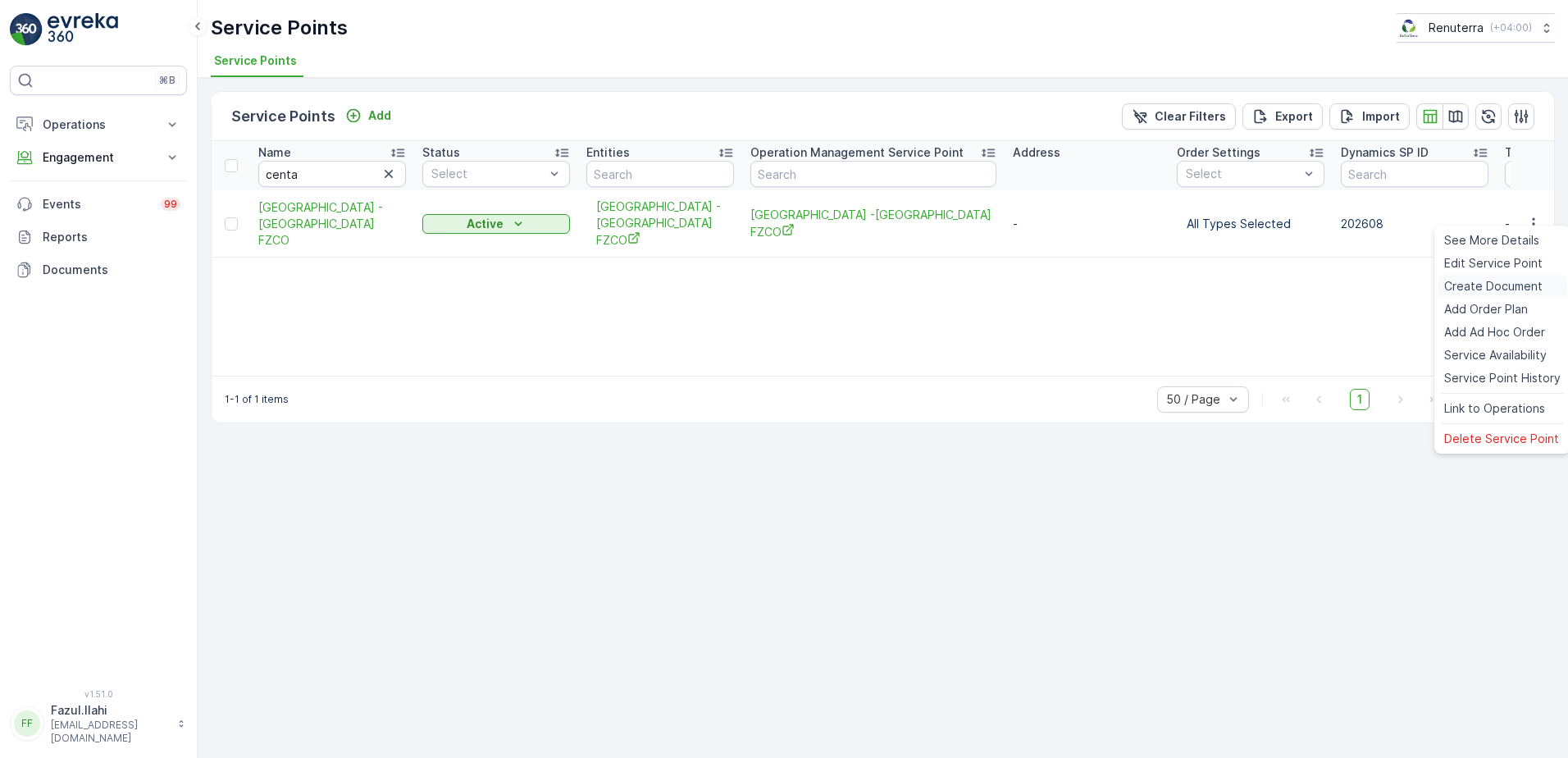
click at [1483, 287] on span "Create Document" at bounding box center [1494, 286] width 99 height 16
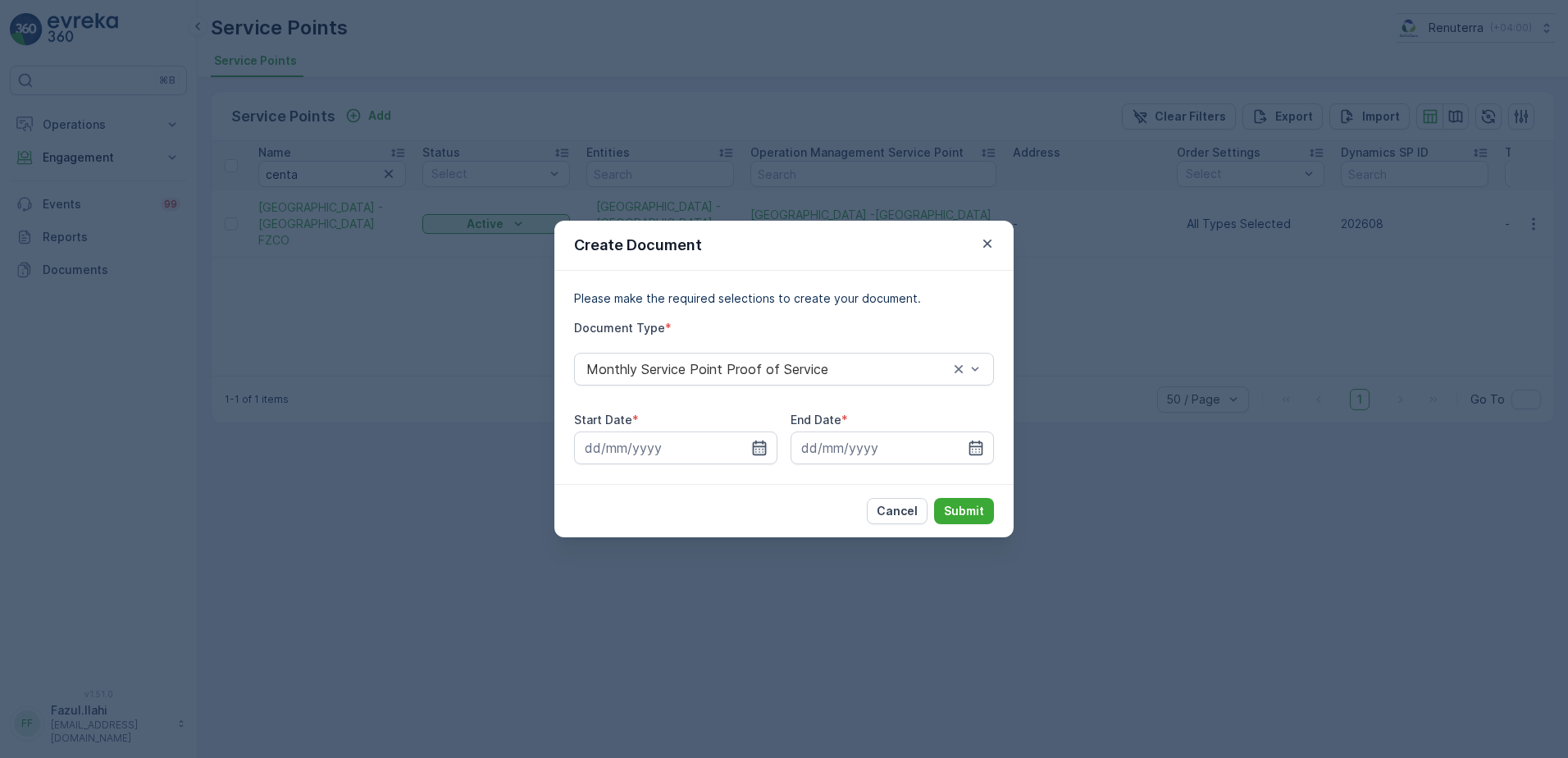
click at [761, 443] on icon "button" at bounding box center [760, 448] width 14 height 15
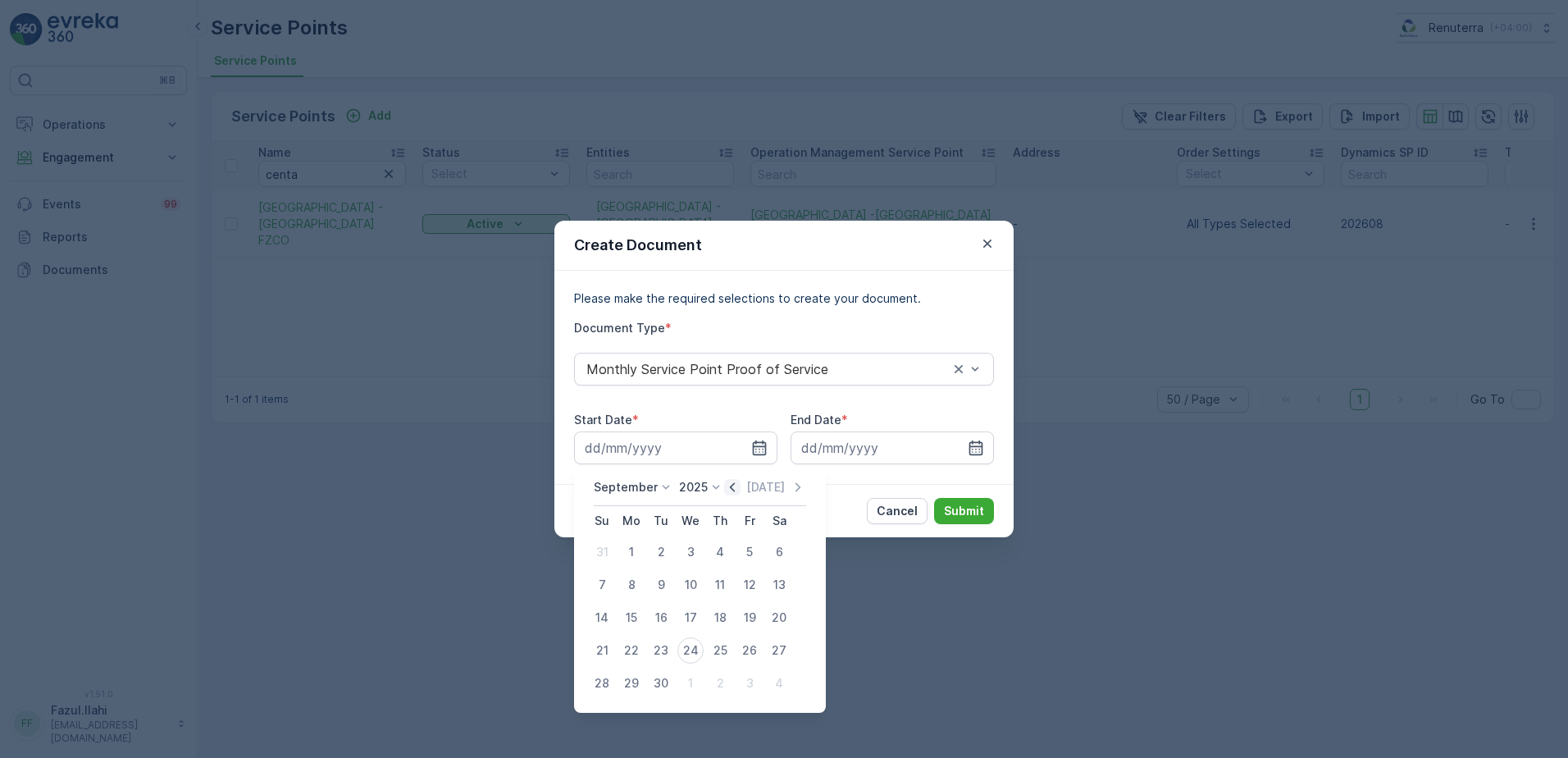
click at [737, 482] on icon "button" at bounding box center [732, 486] width 16 height 16
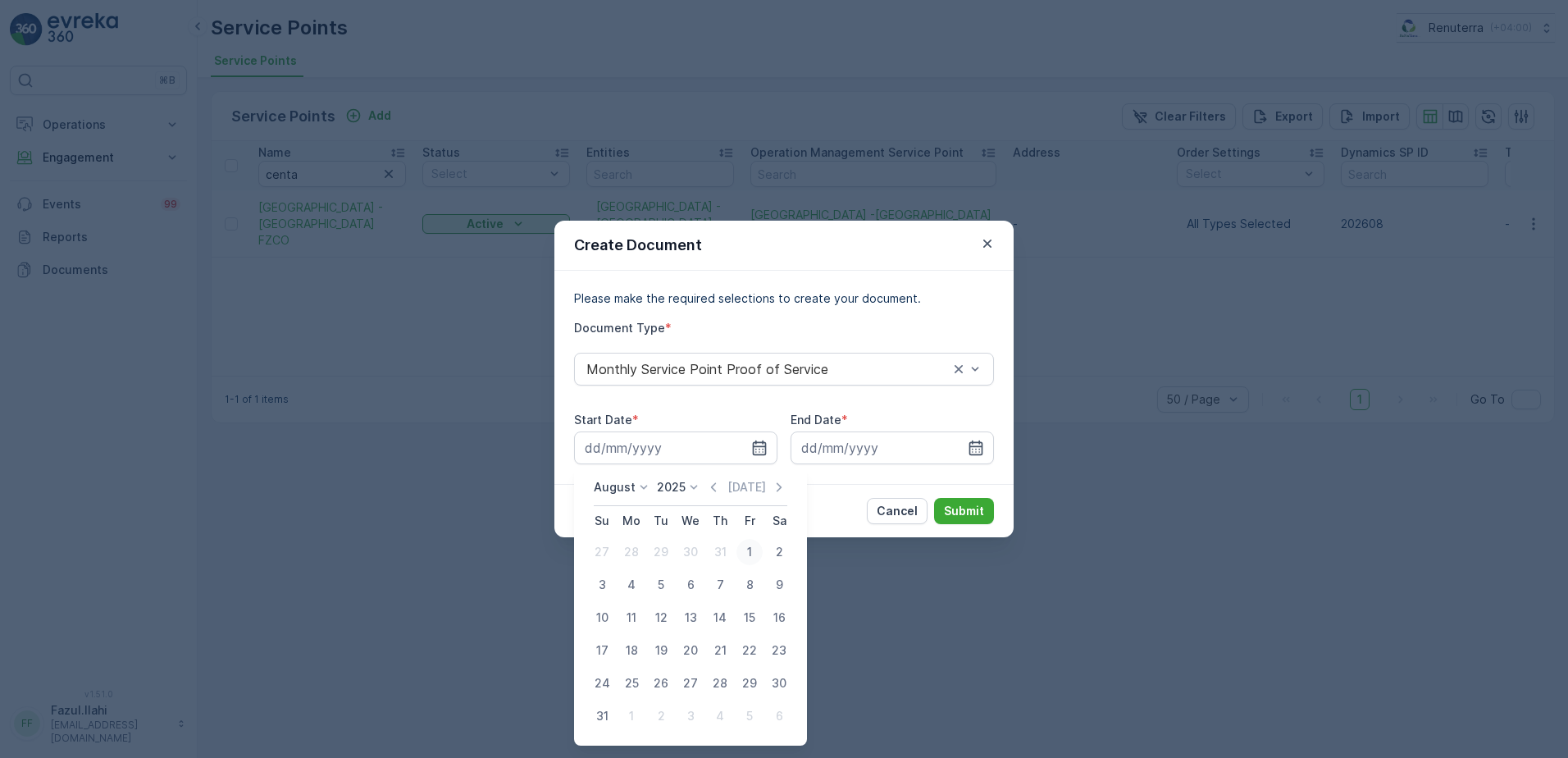
click at [752, 551] on div "1" at bounding box center [750, 552] width 26 height 26
type input "[DATE]"
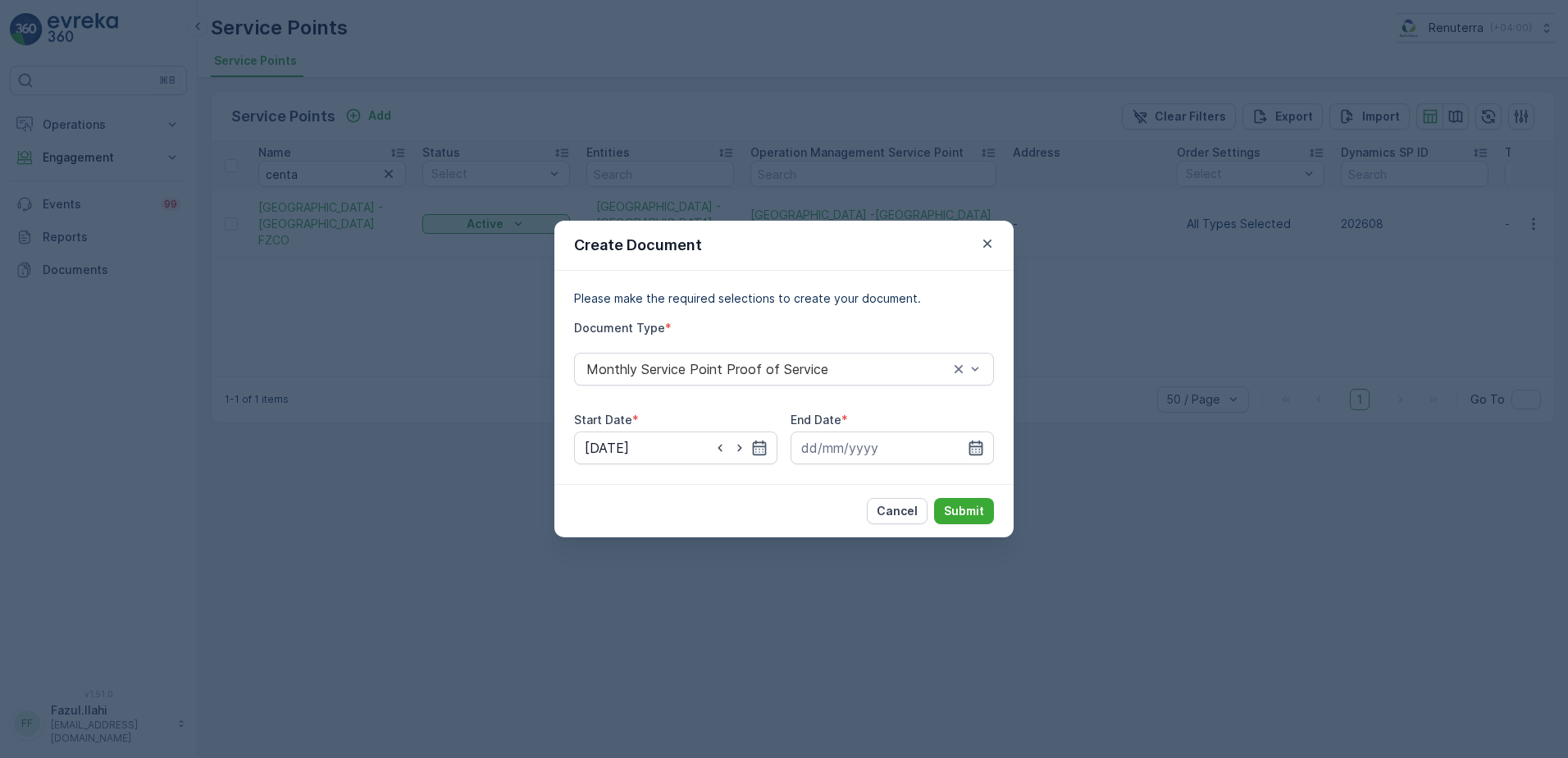
click at [977, 447] on icon "button" at bounding box center [975, 447] width 16 height 16
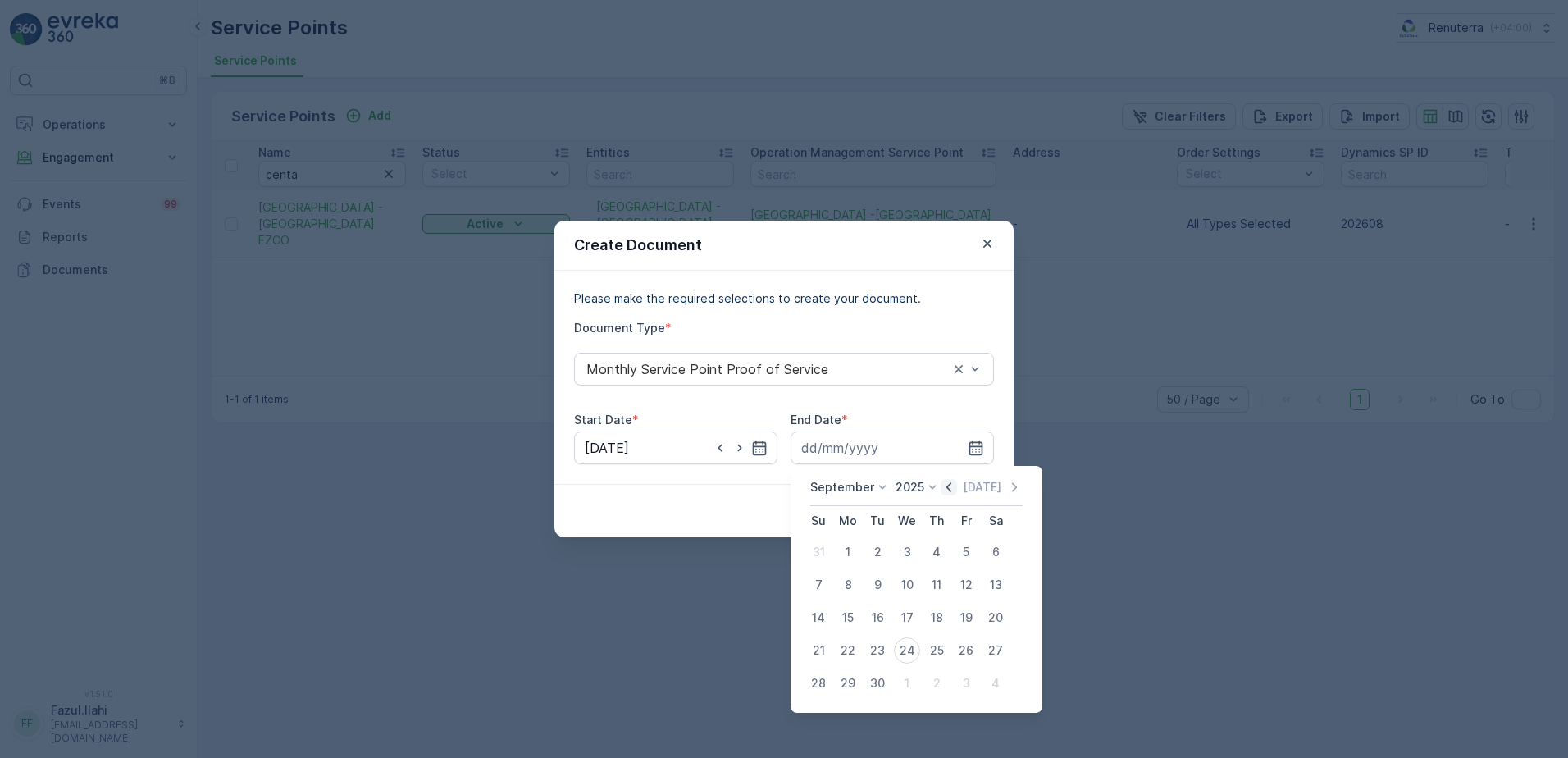
click at [946, 483] on icon "button" at bounding box center [948, 487] width 5 height 9
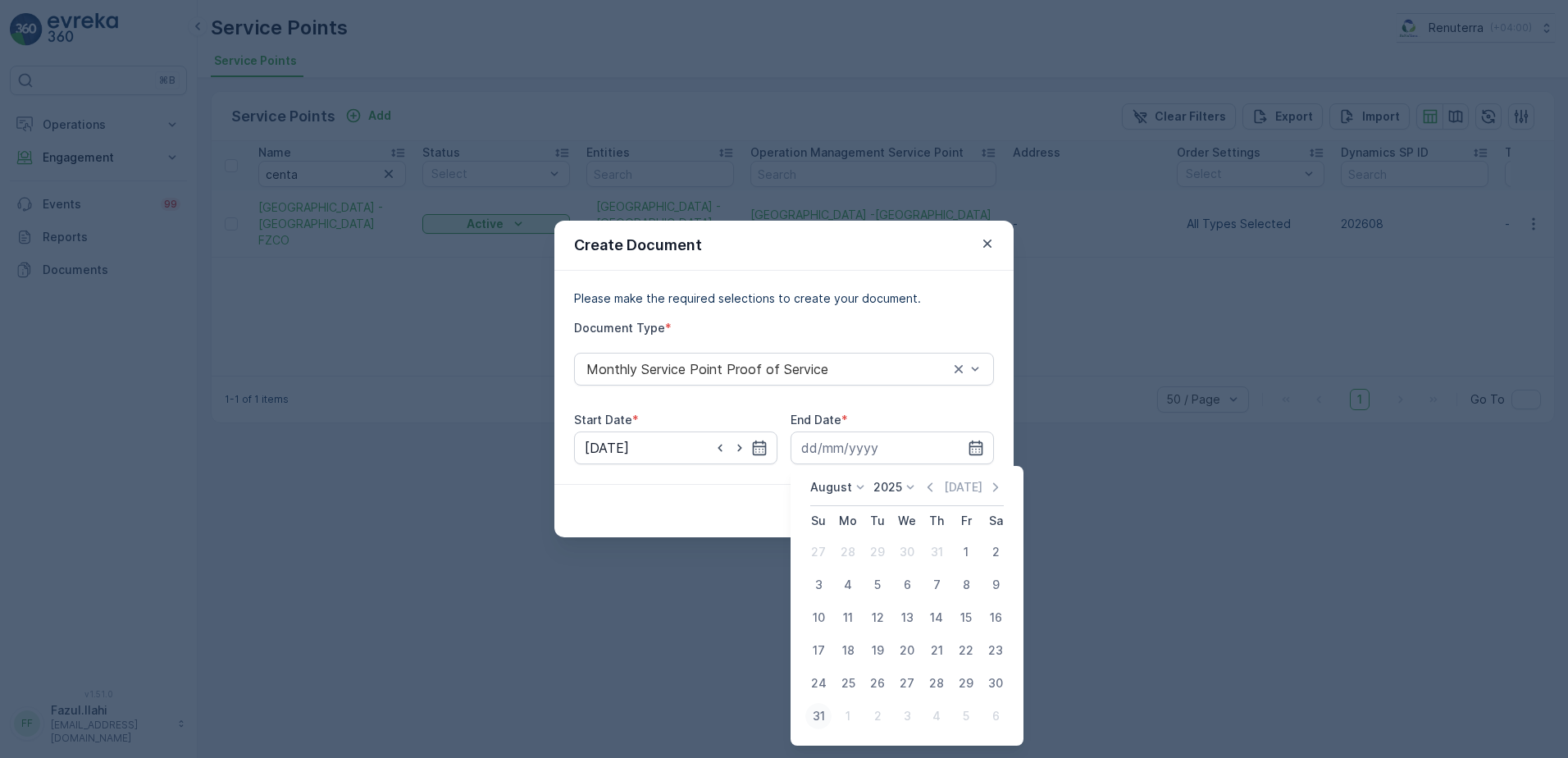
click at [825, 710] on div "31" at bounding box center [818, 716] width 26 height 26
type input "31.08.2025"
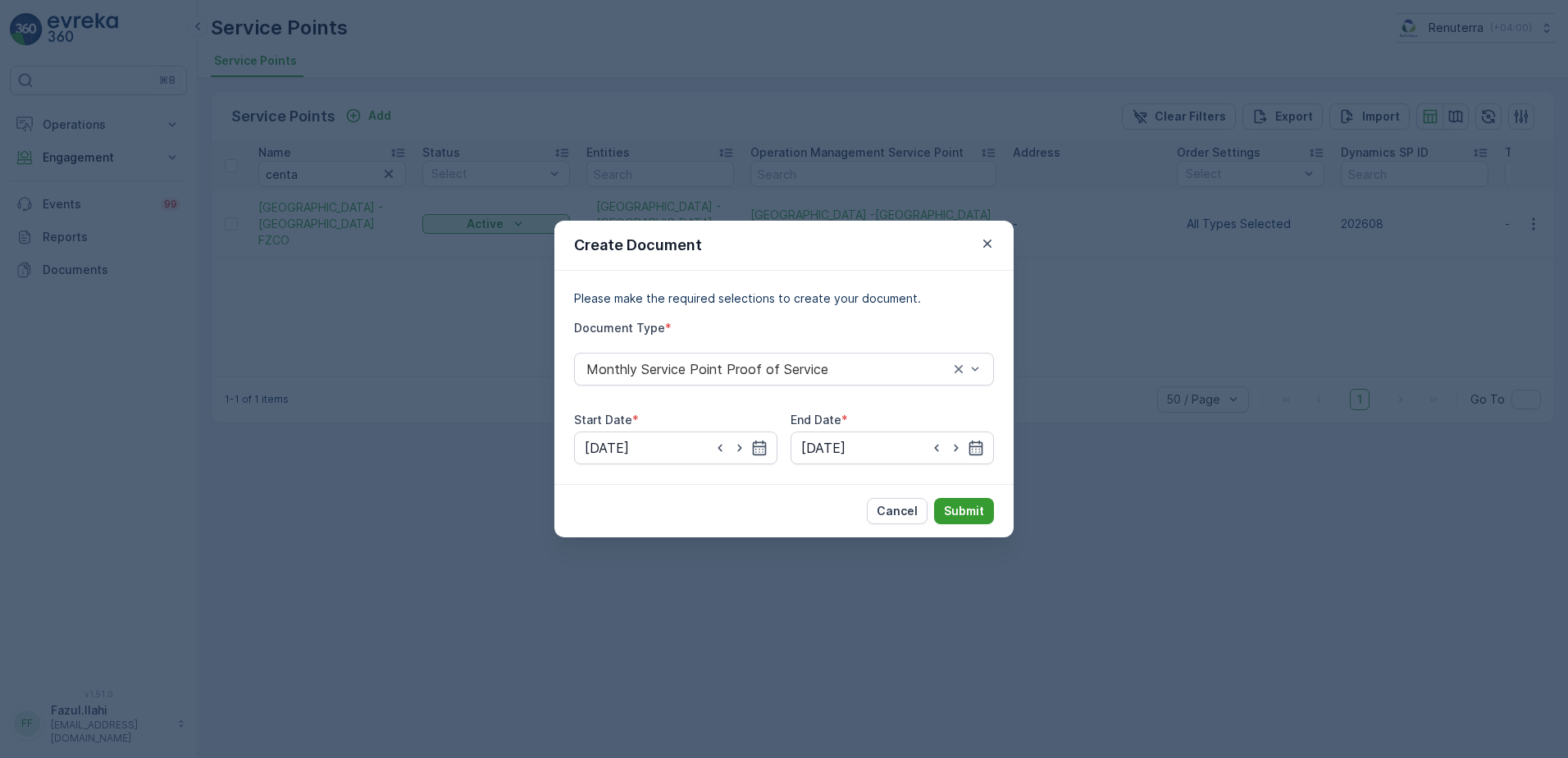
click at [977, 510] on p "Submit" at bounding box center [964, 511] width 40 height 16
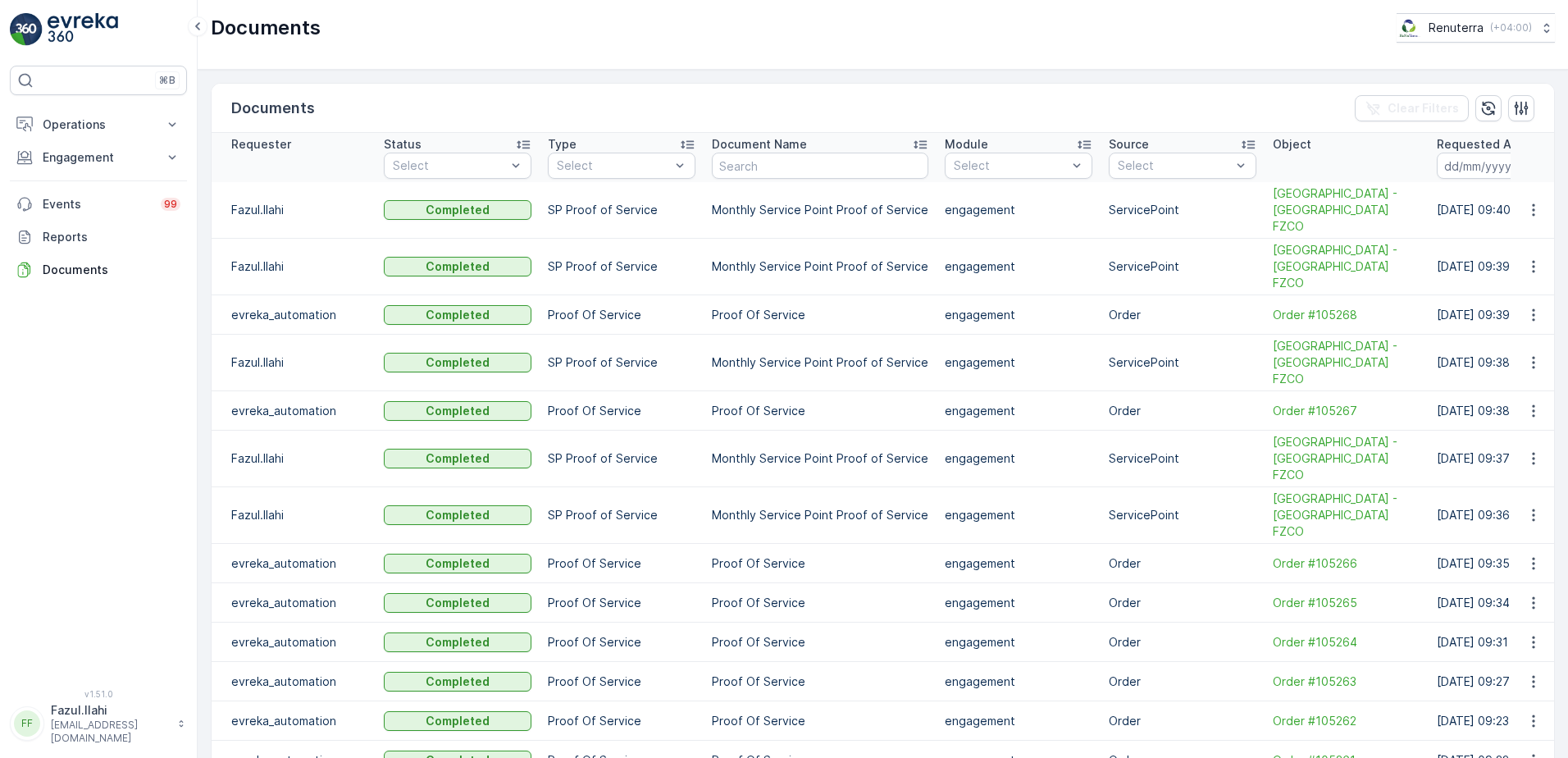
drag, startPoint x: 1548, startPoint y: 263, endPoint x: 1505, endPoint y: 246, distance: 46.2
click at [1505, 246] on tr "Fazul.Ilahi Completed SP Proof of Service Monthly Service Point Proof of Servic…" at bounding box center [969, 267] width 1514 height 56
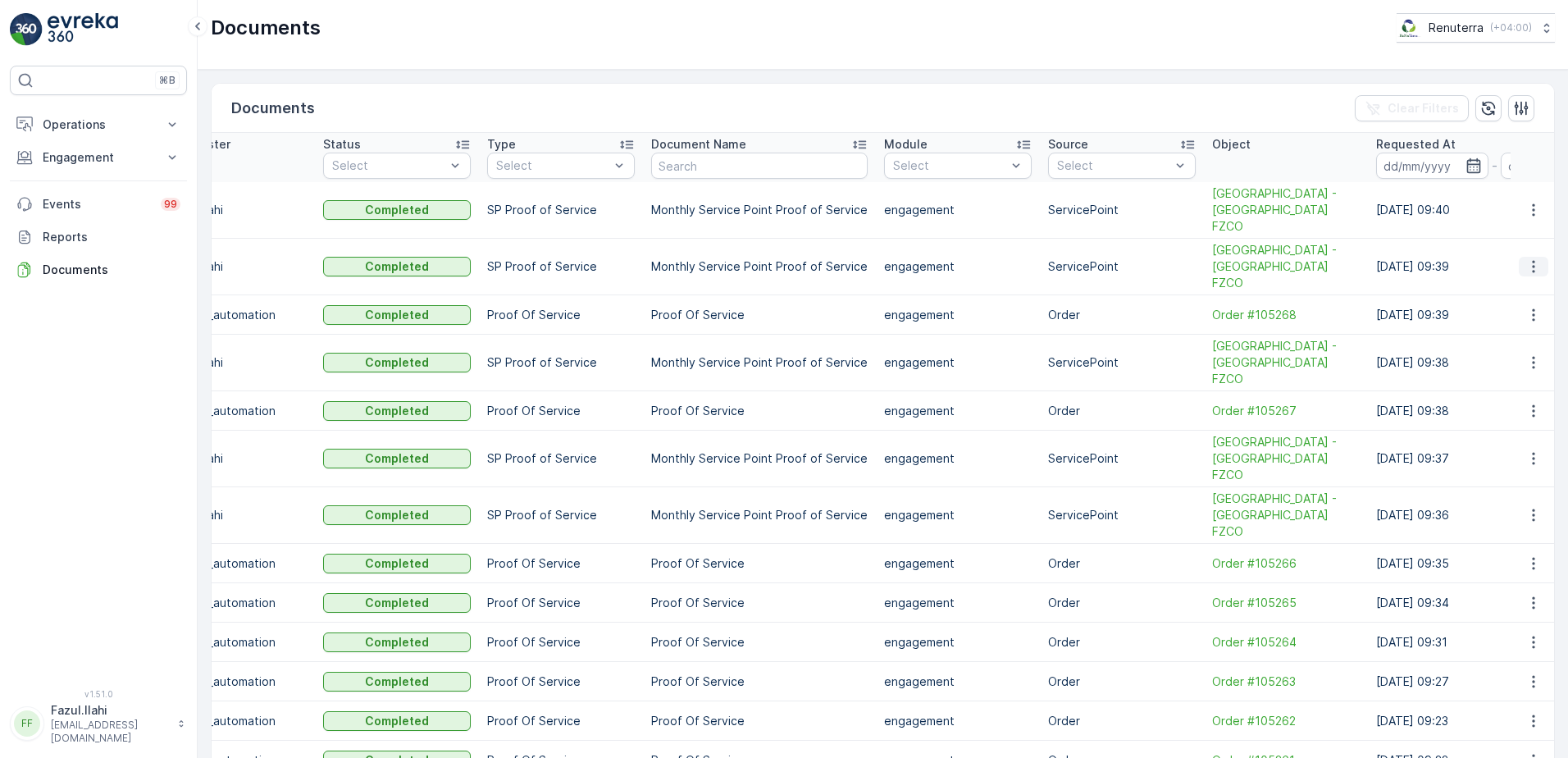
drag, startPoint x: 1505, startPoint y: 246, endPoint x: 1523, endPoint y: 245, distance: 18.0
click at [1522, 246] on tr "Fazul.Ilahi Completed SP Proof of Service Monthly Service Point Proof of Servic…" at bounding box center [908, 267] width 1514 height 56
click at [1531, 202] on icon "button" at bounding box center [1533, 210] width 16 height 16
click at [1525, 222] on span "See Details" at bounding box center [1528, 226] width 63 height 16
